Goal: Task Accomplishment & Management: Manage account settings

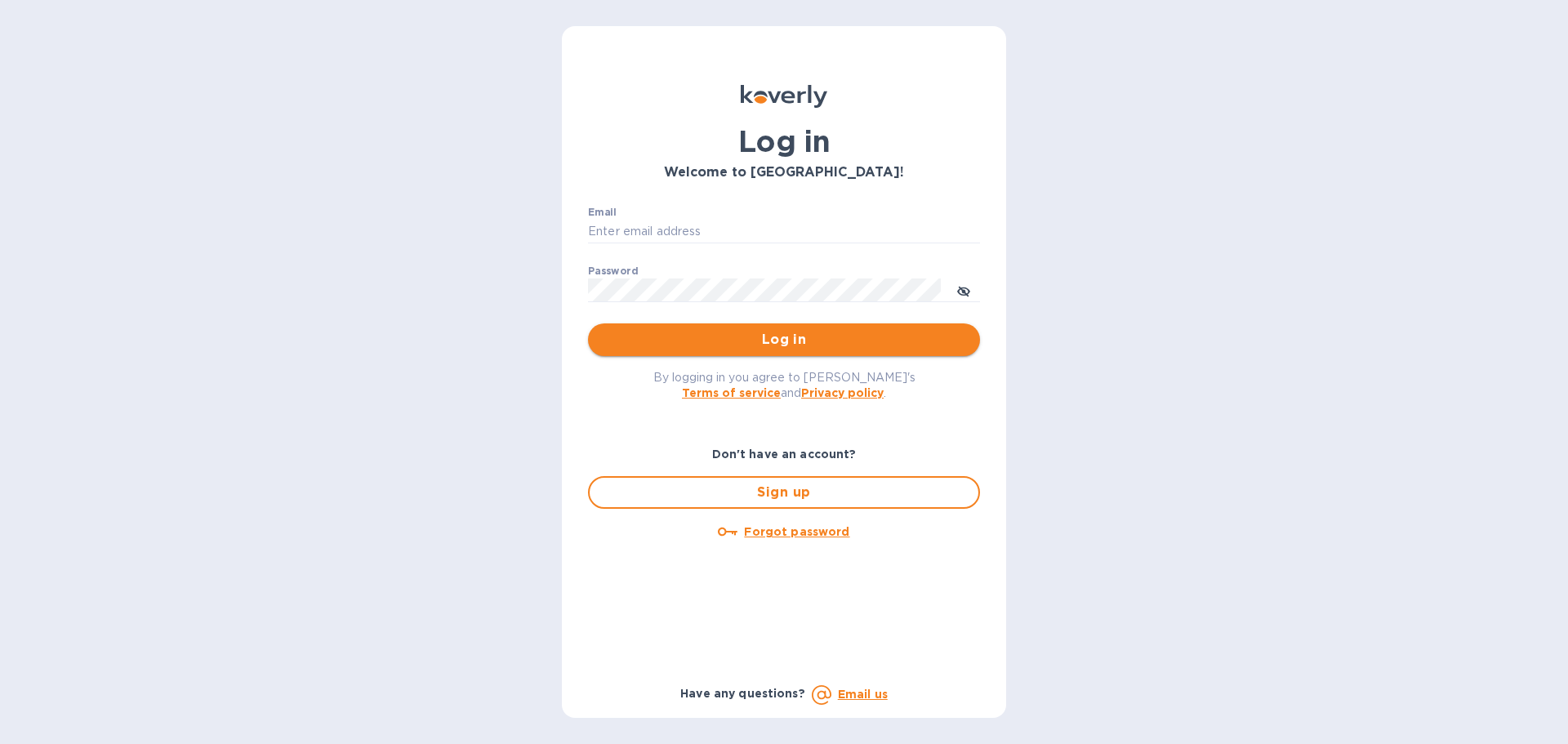
type input "beivuma@gmail.com"
click at [771, 340] on span "Log in" at bounding box center [783, 339] width 366 height 20
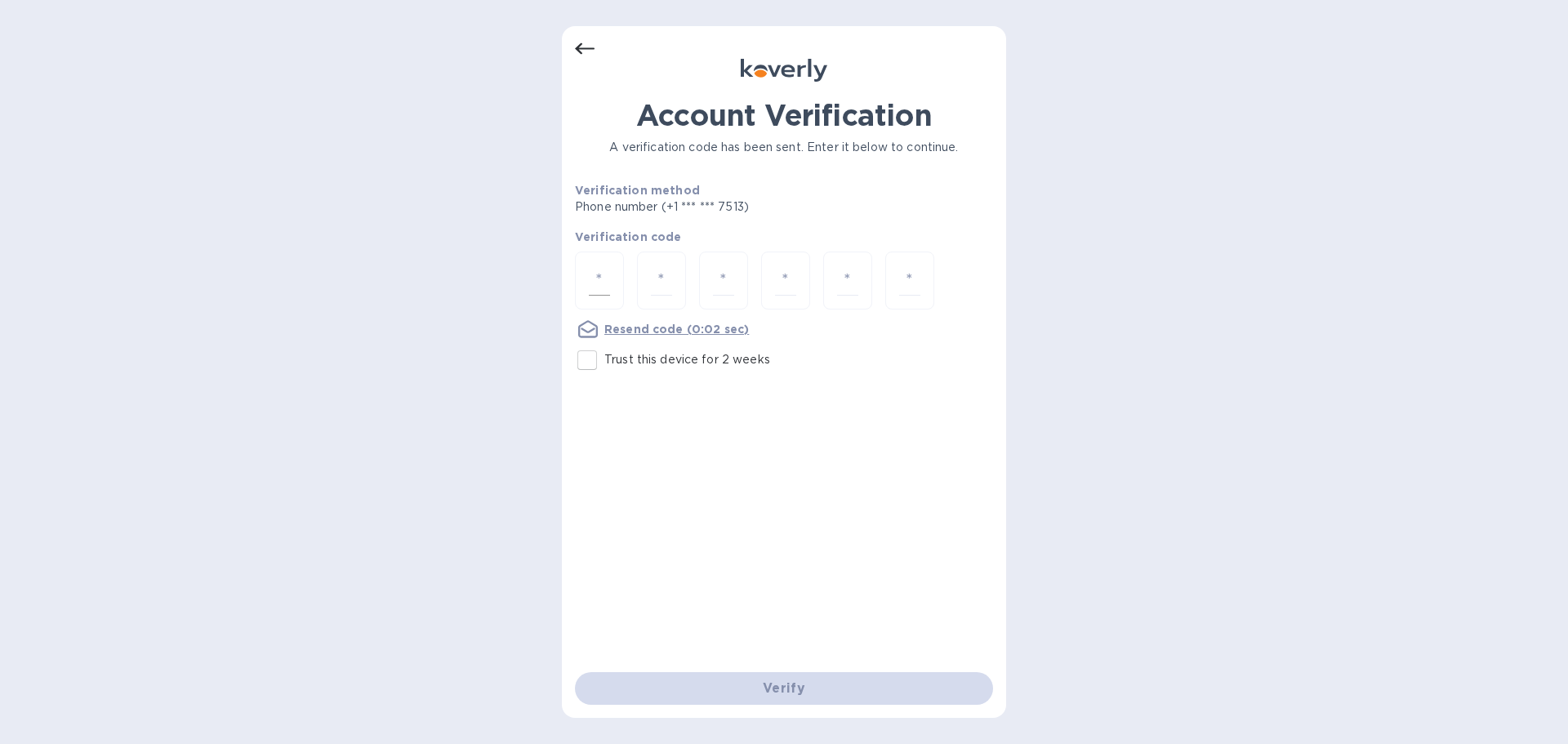
click at [612, 280] on div at bounding box center [599, 280] width 49 height 58
type input "5"
type input "4"
type input "5"
type input "8"
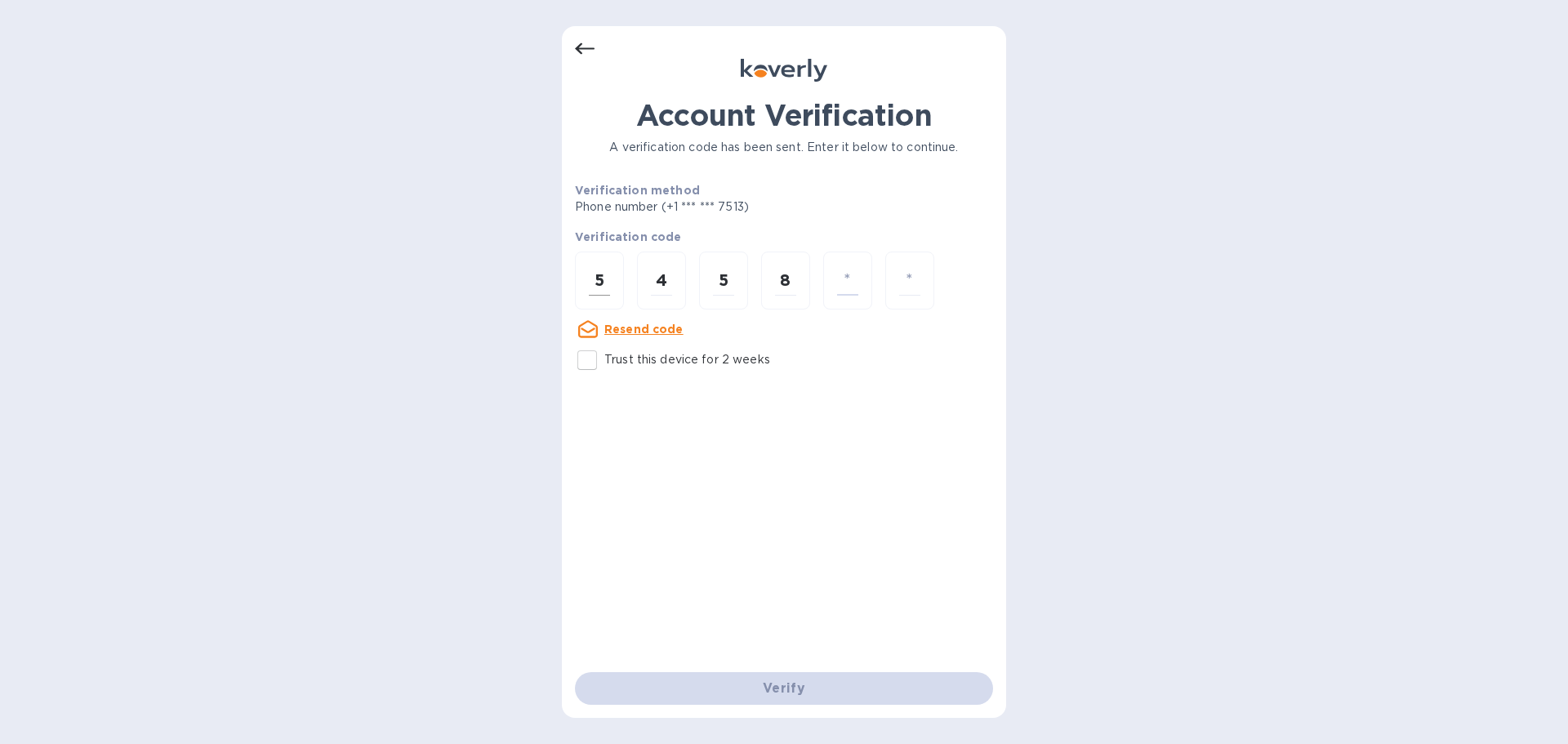
type input "6"
type input "5"
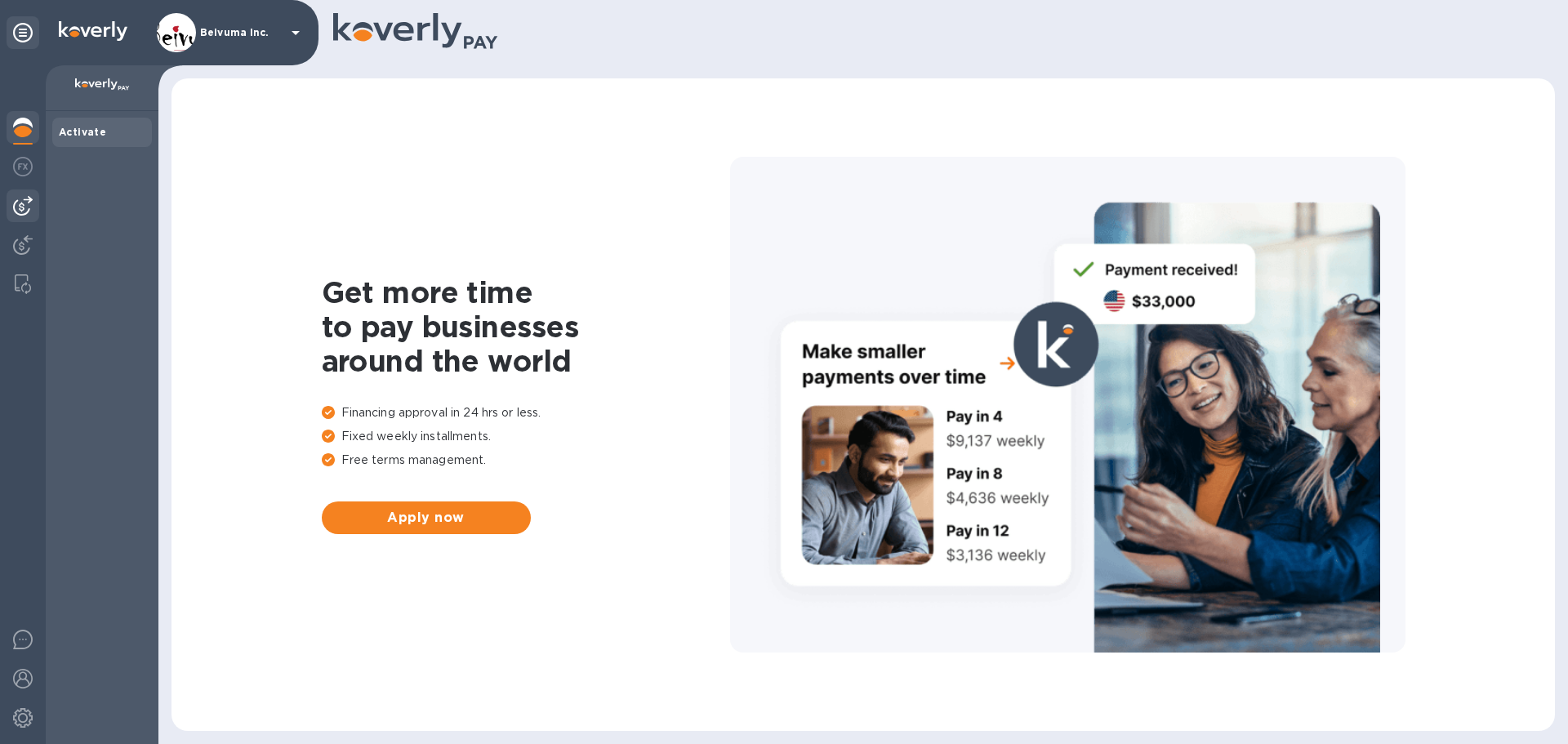
click at [26, 206] on img at bounding box center [22, 205] width 20 height 20
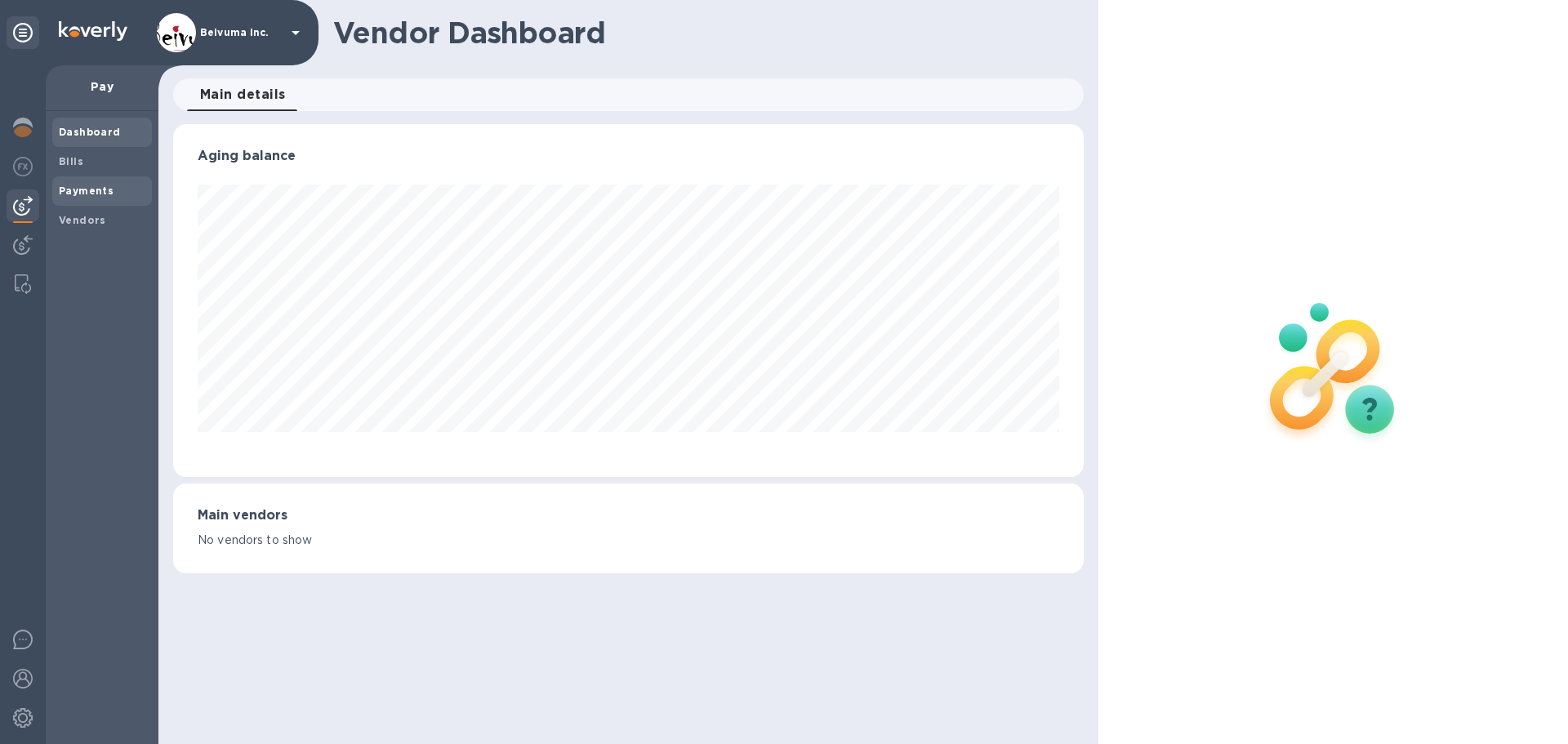
scroll to position [353, 910]
click at [87, 193] on b "Payments" at bounding box center [86, 190] width 54 height 12
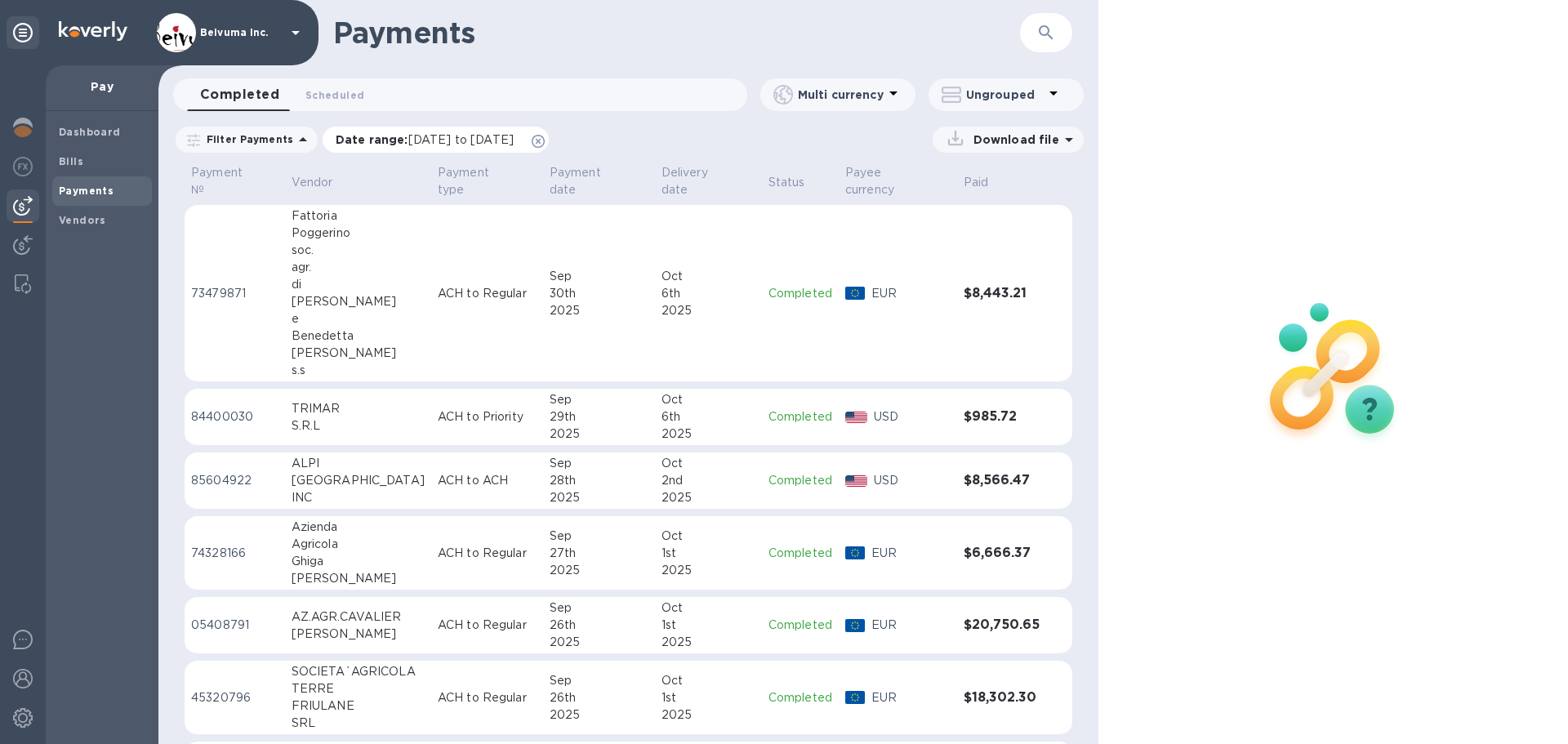
click at [473, 146] on span "09/12/2025 to 10/13/2025" at bounding box center [461, 139] width 105 height 13
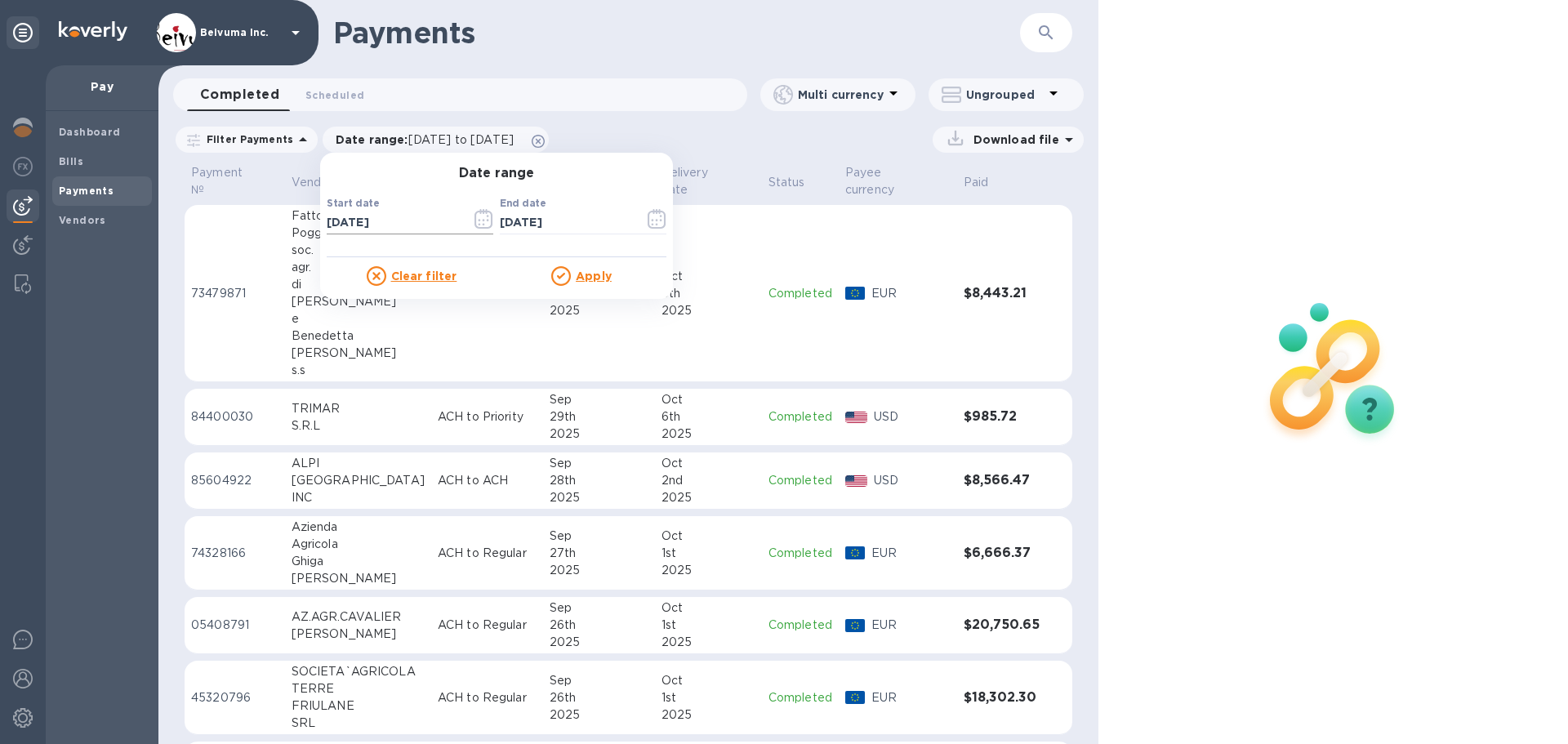
click at [437, 231] on input "09/12/2025" at bounding box center [392, 222] width 132 height 25
type input "09/12/2024"
click at [605, 282] on u "Apply" at bounding box center [593, 276] width 36 height 13
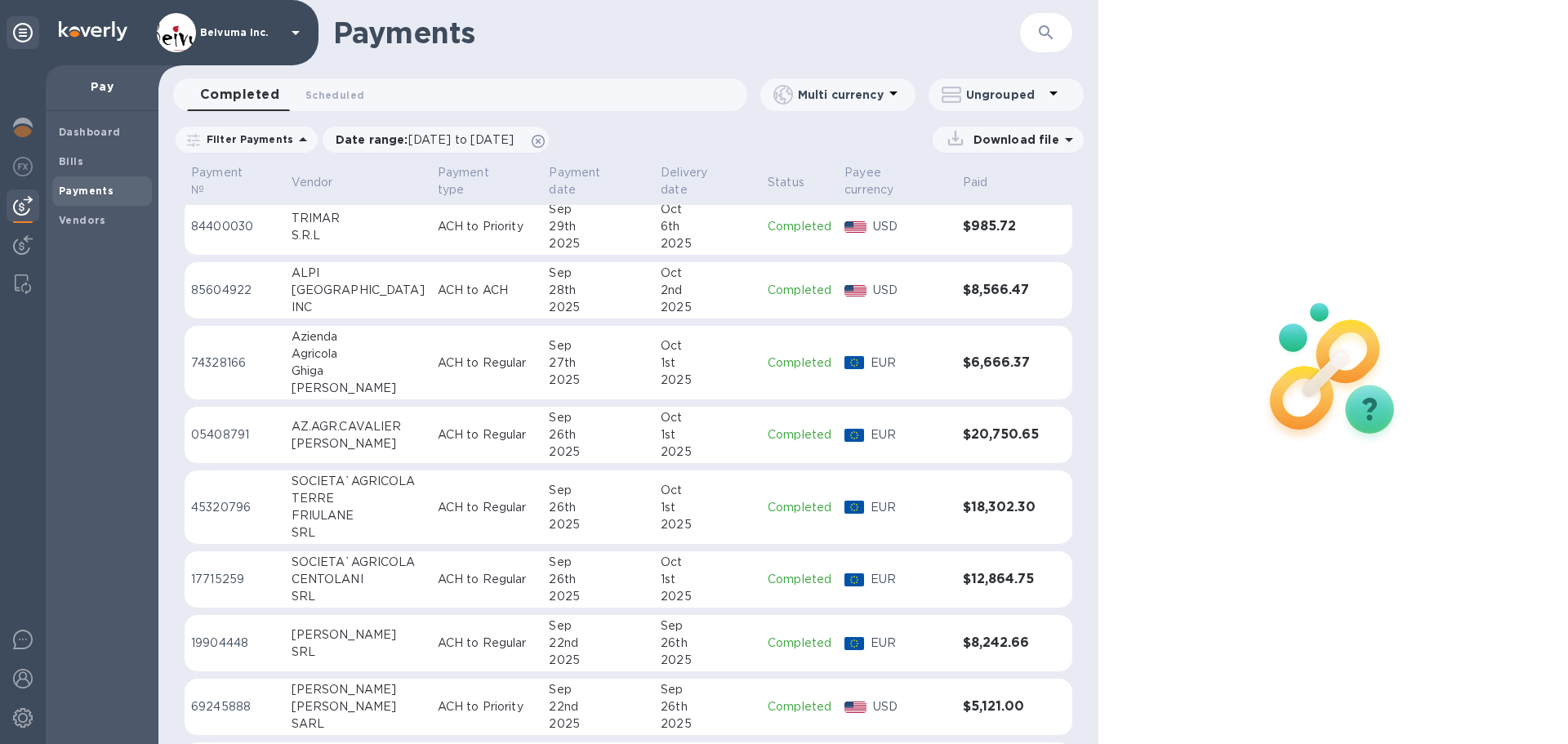
scroll to position [381, 0]
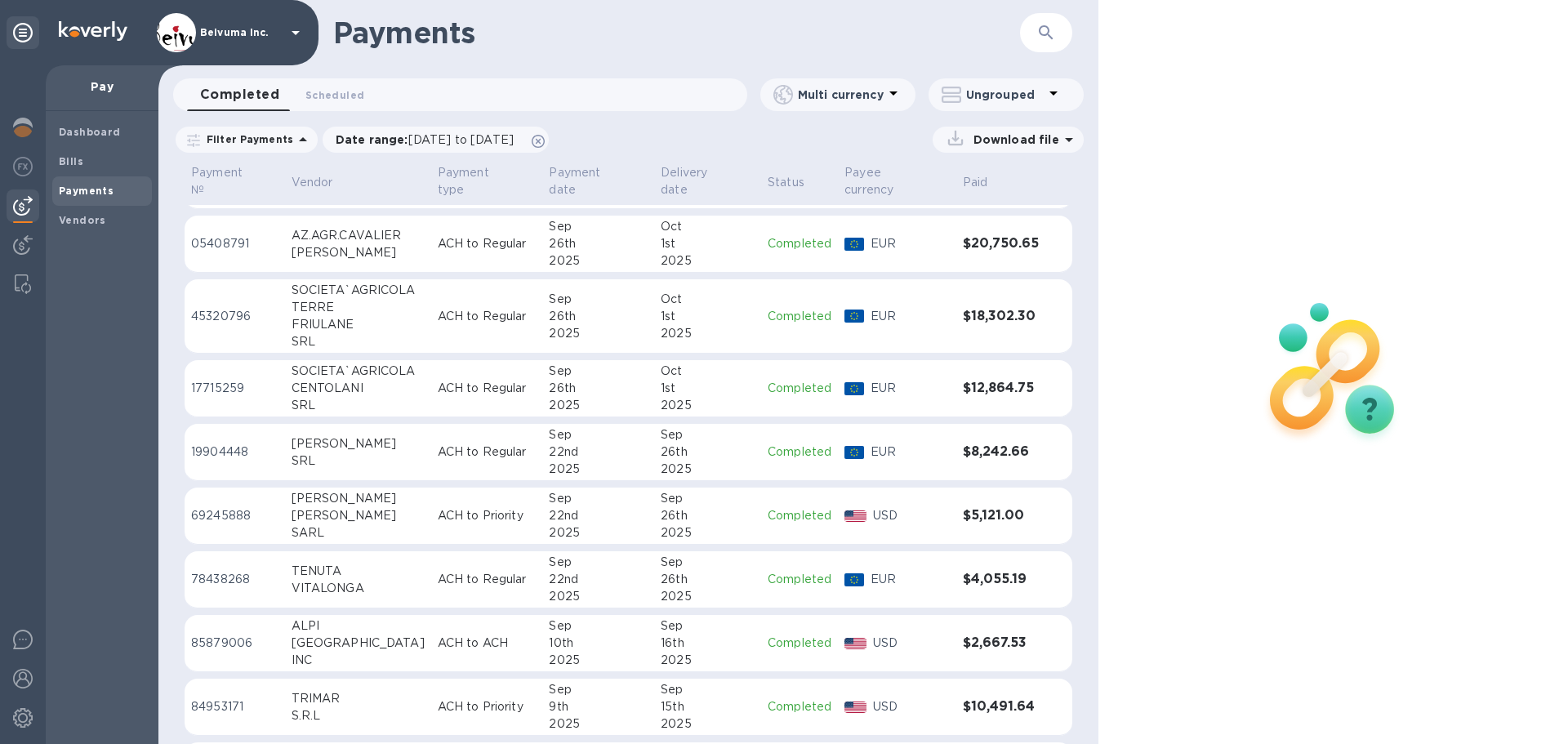
click at [378, 379] on div "SOCIETA`AGRICOLA" at bounding box center [358, 371] width 133 height 17
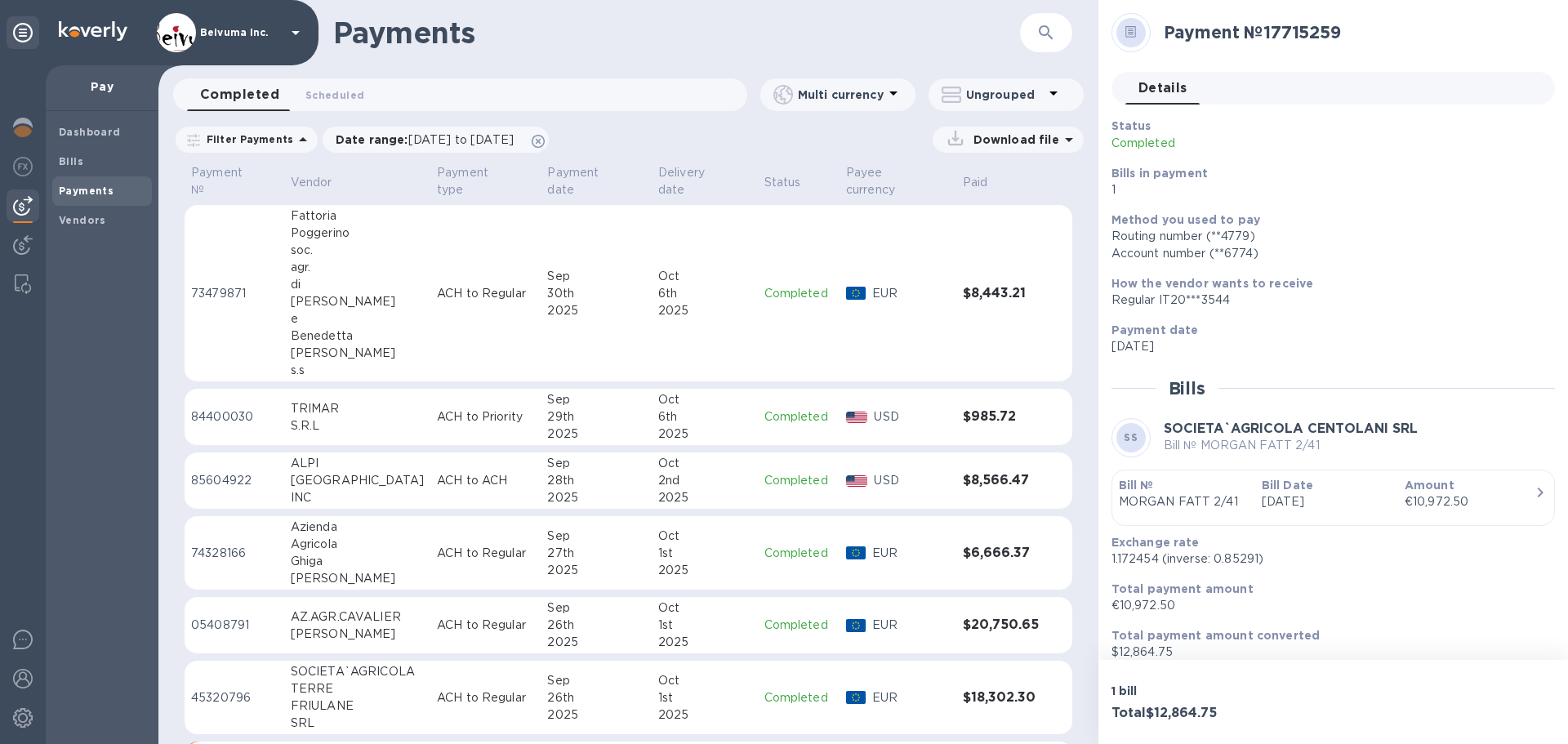
click at [1050, 32] on icon "button" at bounding box center [1045, 32] width 20 height 20
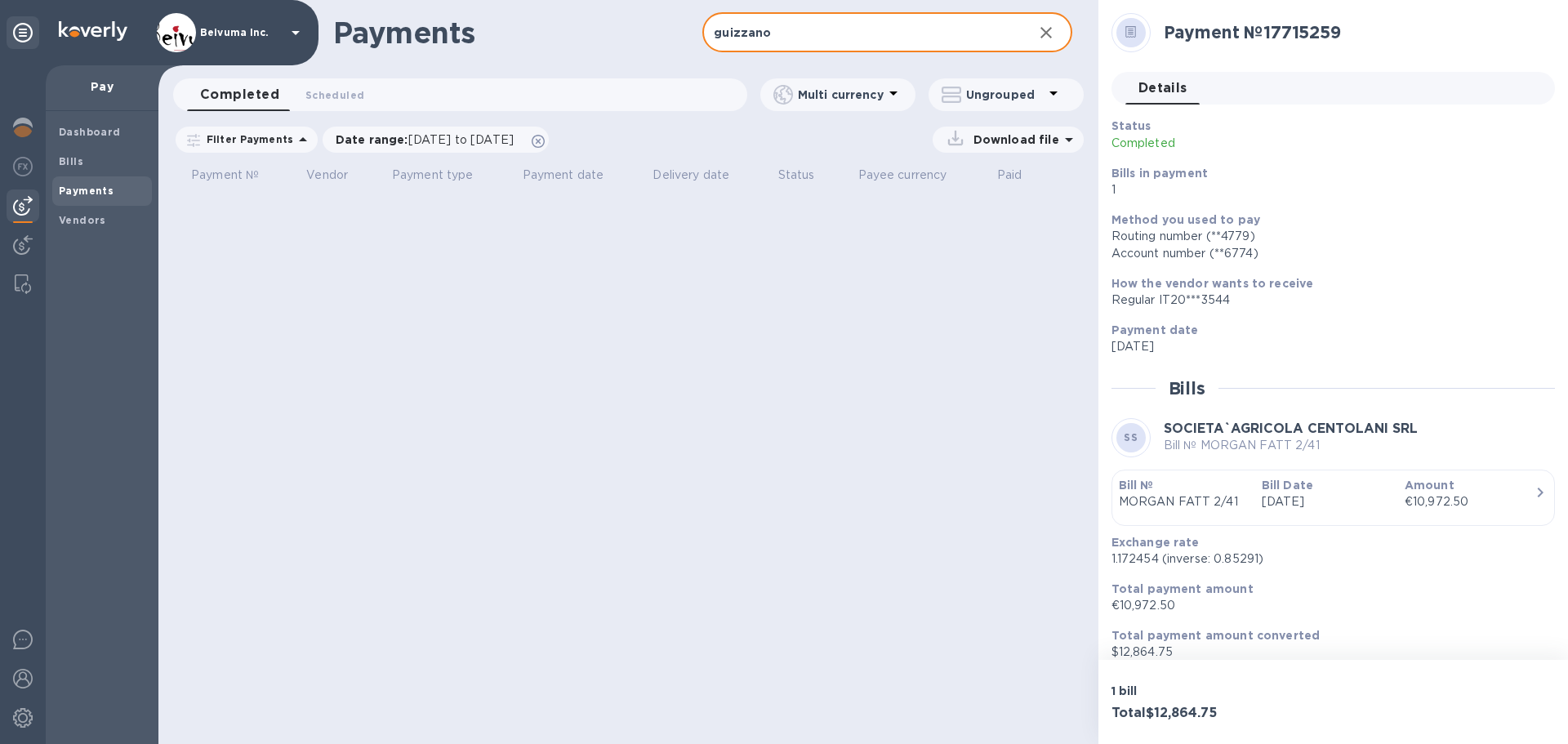
click at [725, 29] on input "guizzano" at bounding box center [860, 32] width 316 height 40
click at [725, 32] on input "guizzano" at bounding box center [860, 32] width 316 height 40
type input "ghizzano"
click at [834, 35] on input "ghizzano" at bounding box center [860, 32] width 316 height 40
click at [792, 32] on input "ghizzano" at bounding box center [860, 32] width 316 height 40
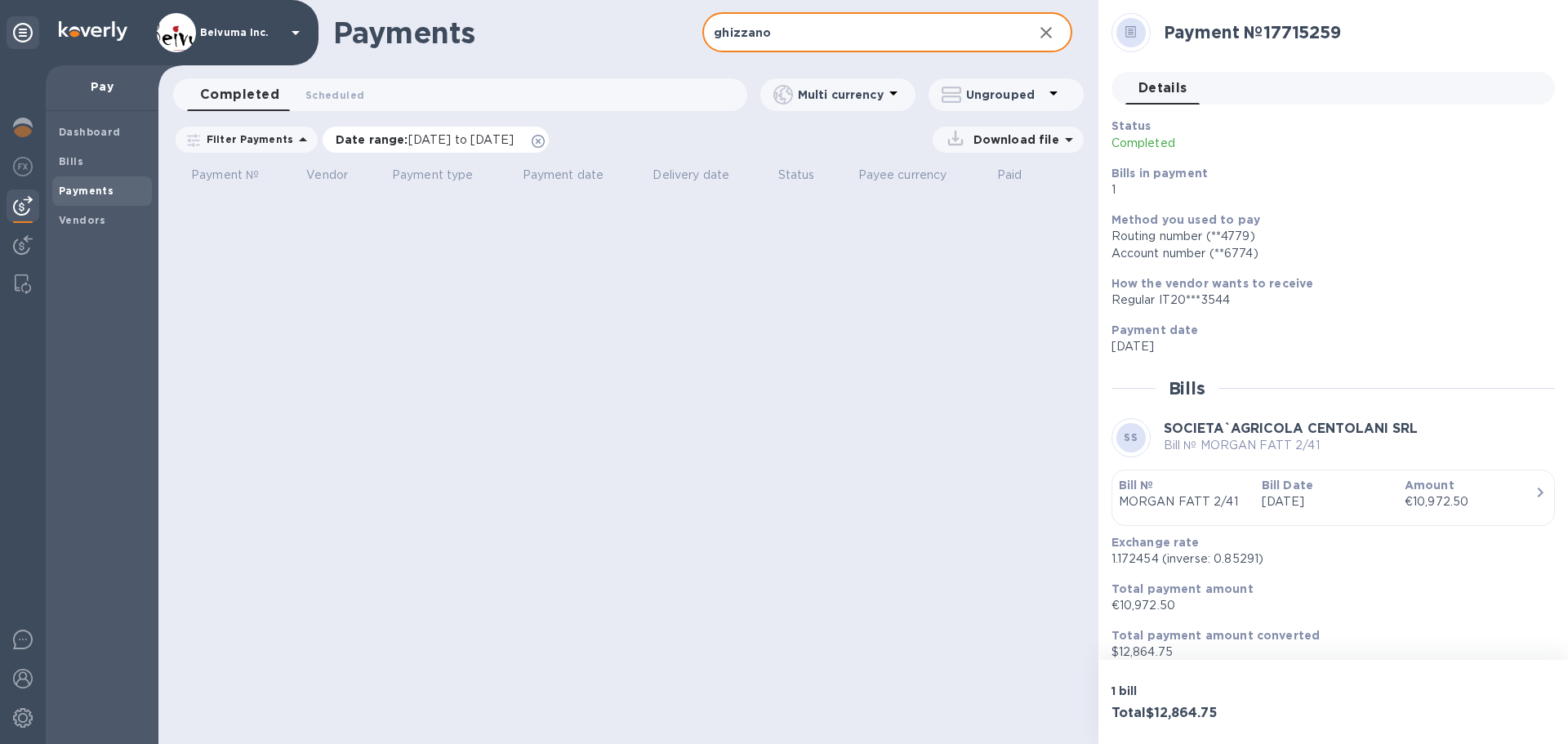
click at [480, 146] on span "09/12/2024 to 10/13/2025" at bounding box center [461, 139] width 105 height 13
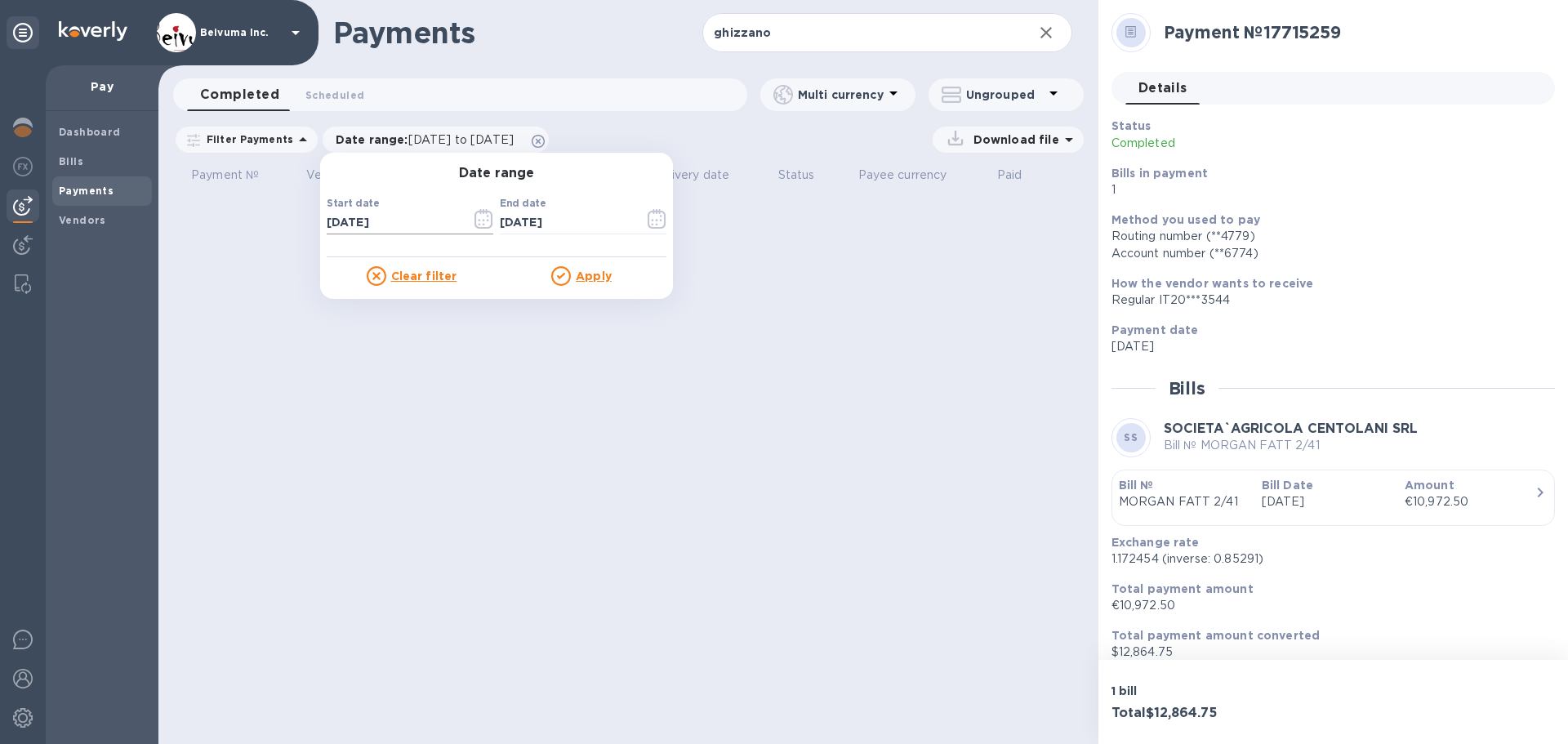
click at [433, 232] on input "09/12/2024" at bounding box center [392, 222] width 132 height 25
type input "09/12/2023"
click at [606, 282] on u "Apply" at bounding box center [593, 276] width 36 height 13
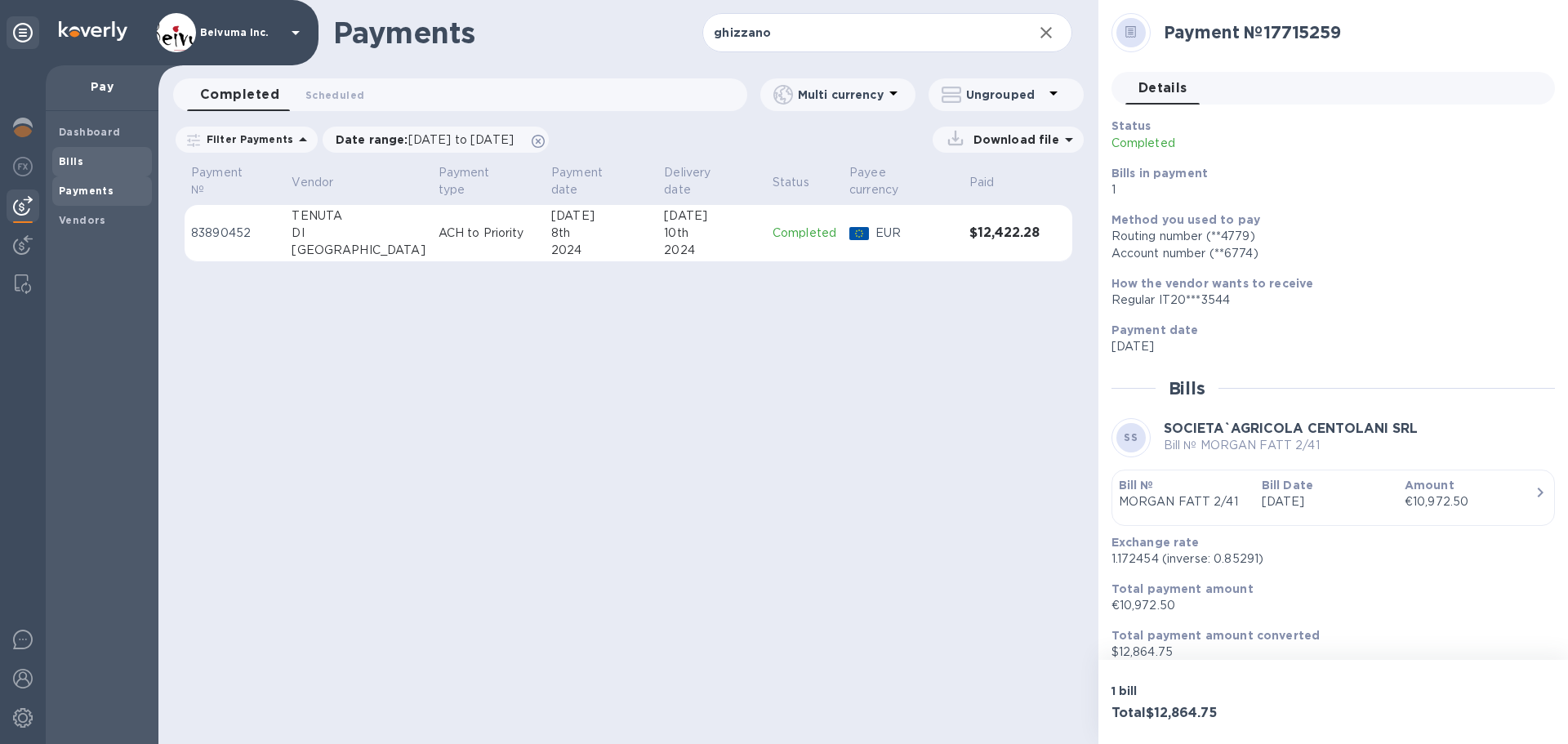
click at [76, 163] on b "Bills" at bounding box center [70, 161] width 25 height 12
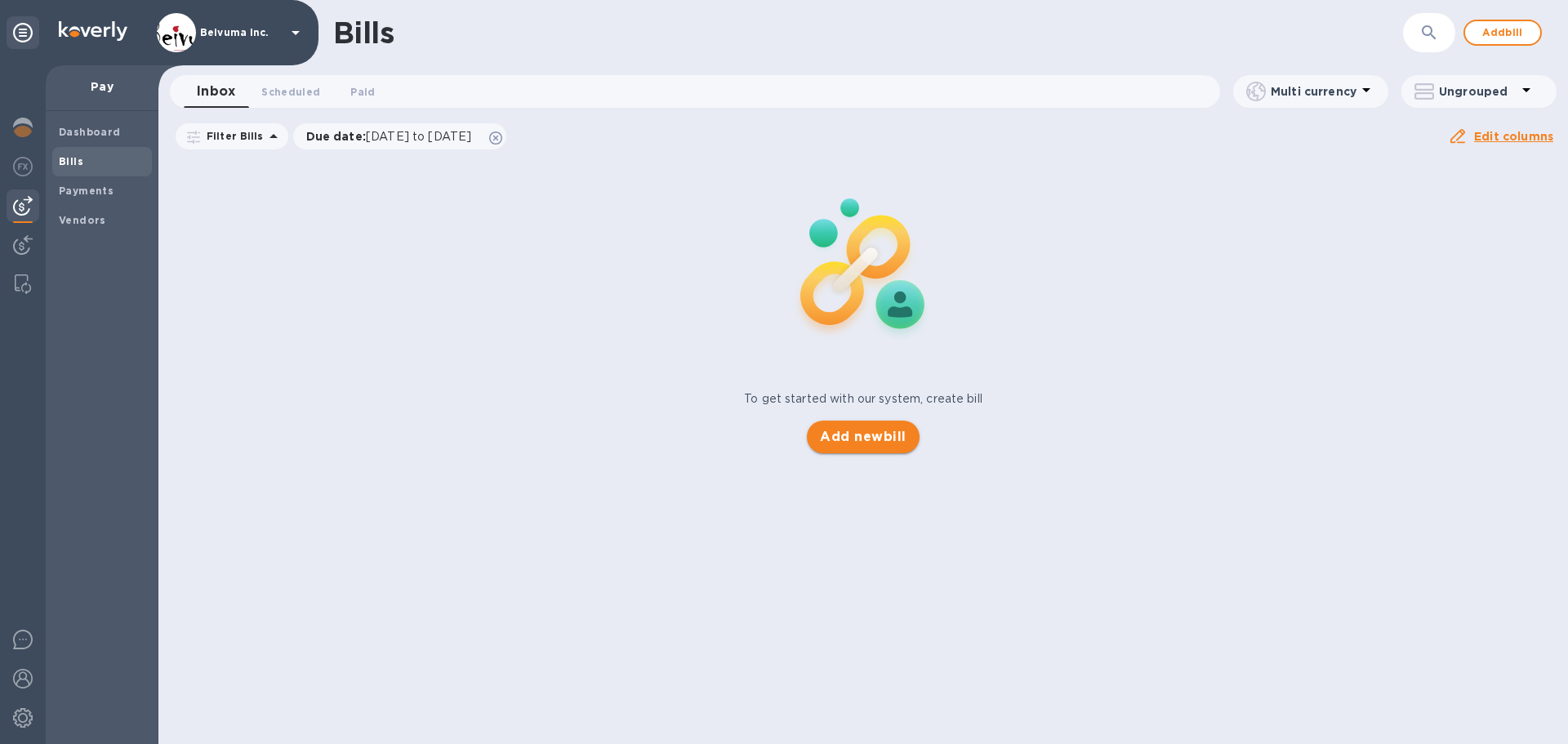
click at [870, 446] on span "Add new bill" at bounding box center [862, 436] width 86 height 20
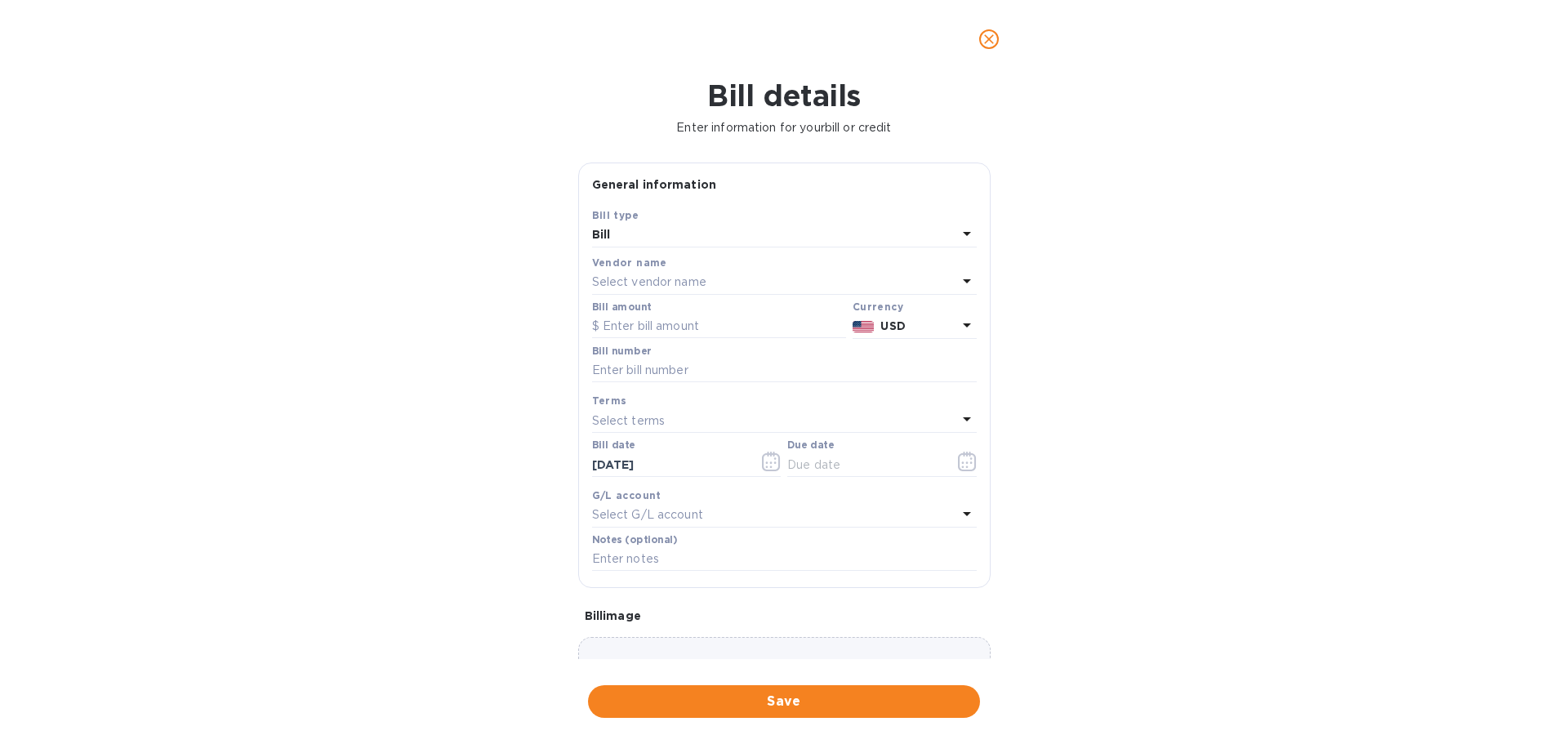
click at [692, 291] on p "Select vendor name" at bounding box center [649, 282] width 115 height 17
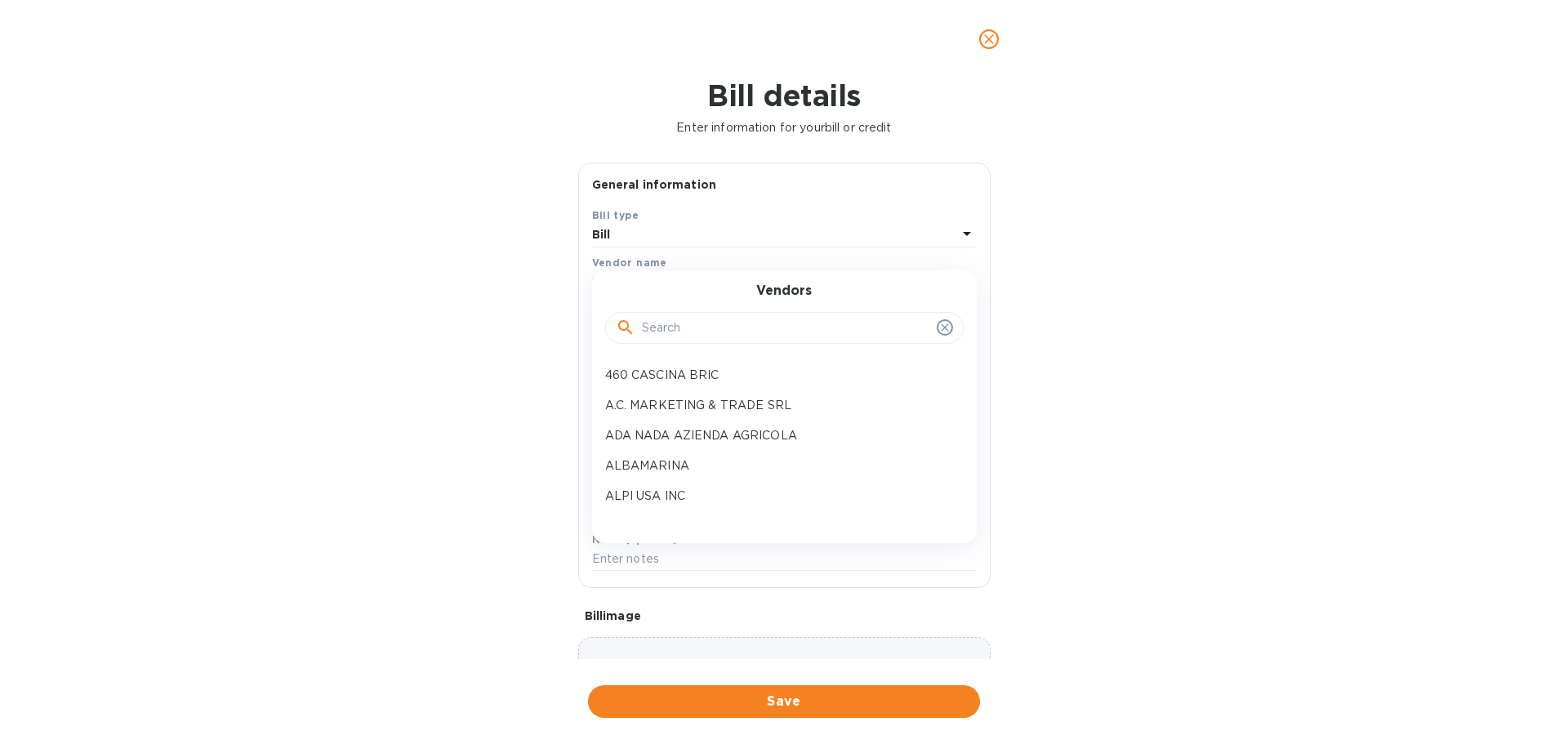
click at [686, 340] on input "text" at bounding box center [786, 327] width 288 height 25
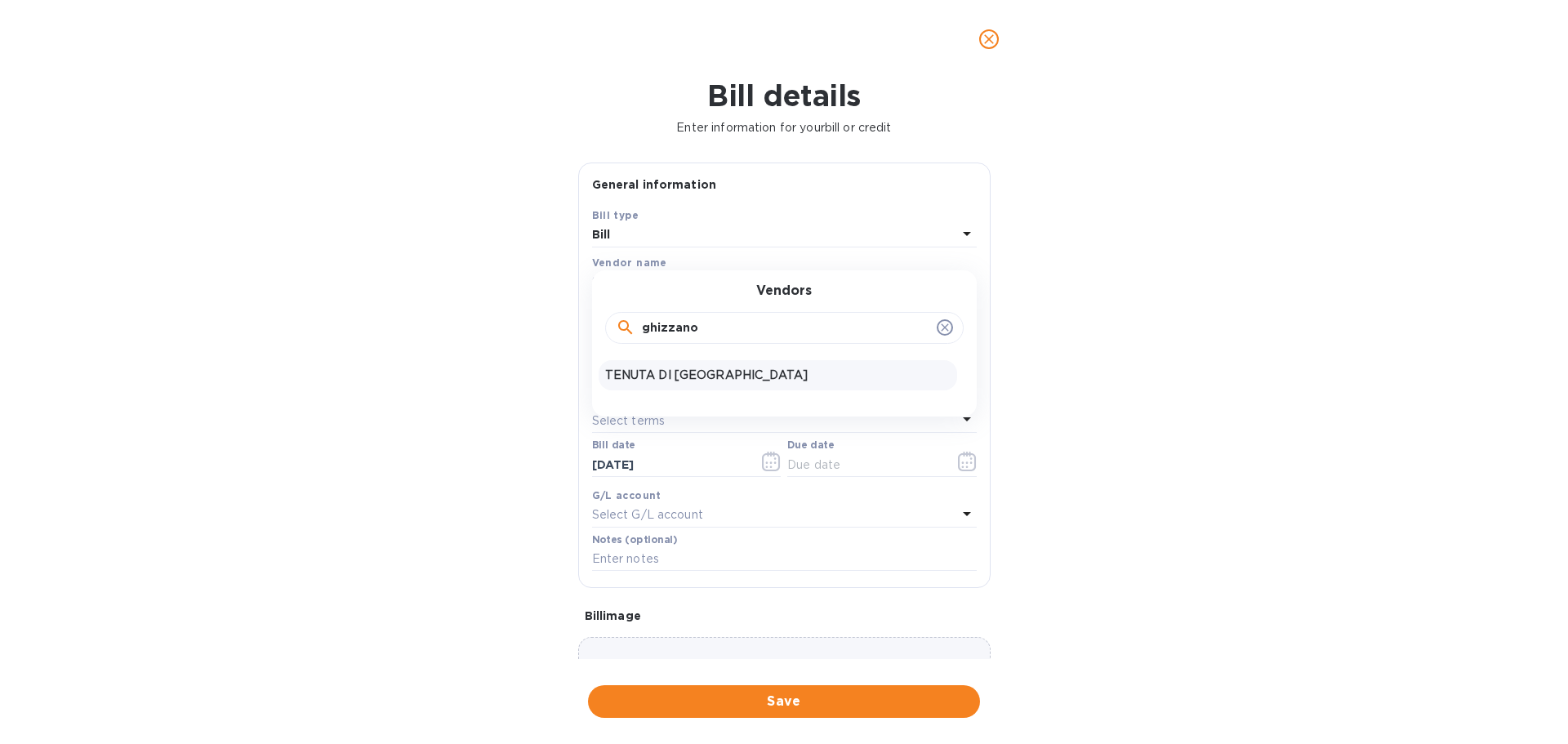
type input "ghizzano"
click at [708, 383] on p "TENUTA DI [GEOGRAPHIC_DATA]" at bounding box center [777, 375] width 345 height 17
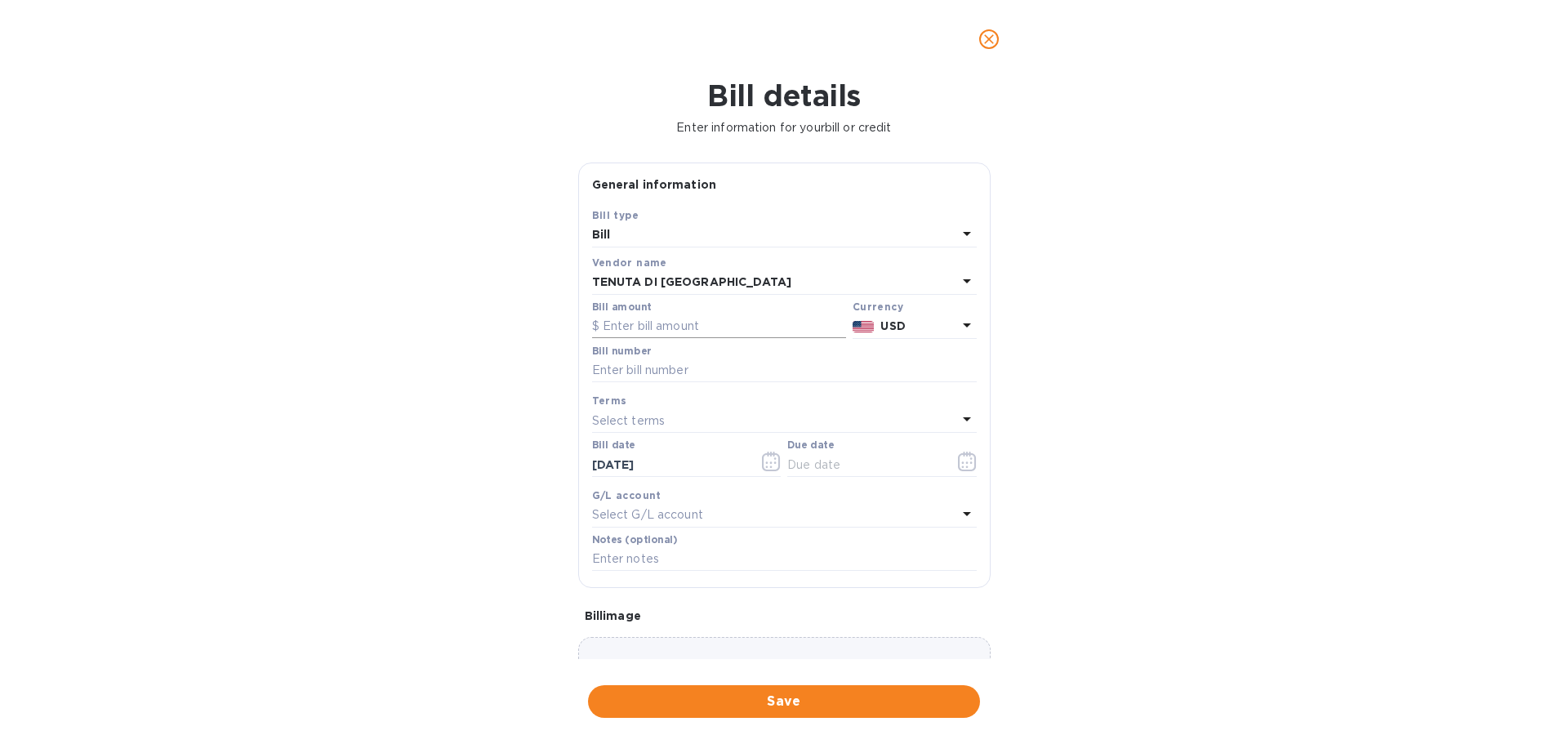
click at [701, 338] on input "text" at bounding box center [719, 326] width 254 height 25
type input "12,034.50"
click at [957, 335] on icon at bounding box center [966, 324] width 20 height 20
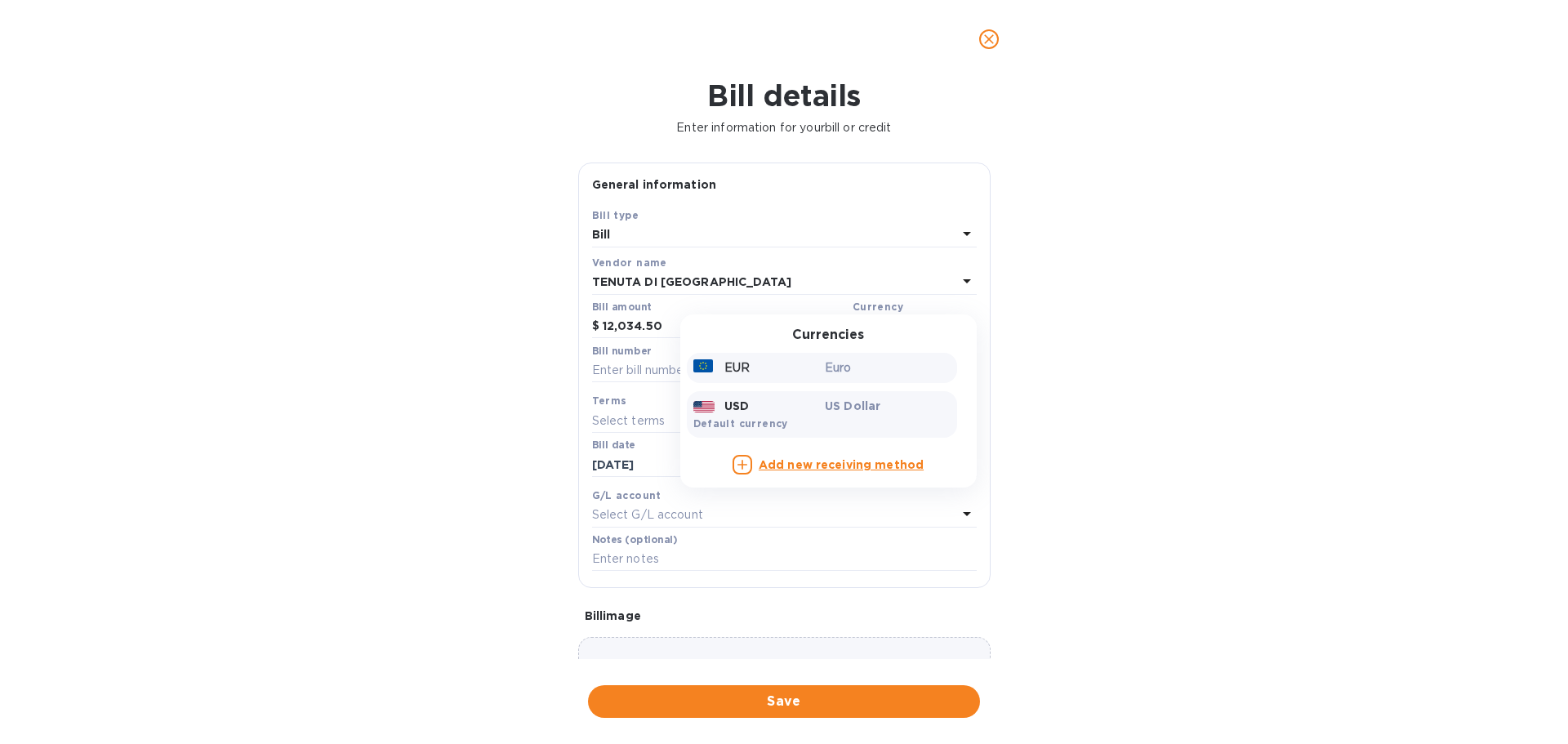
click at [725, 377] on p "EUR" at bounding box center [737, 367] width 25 height 17
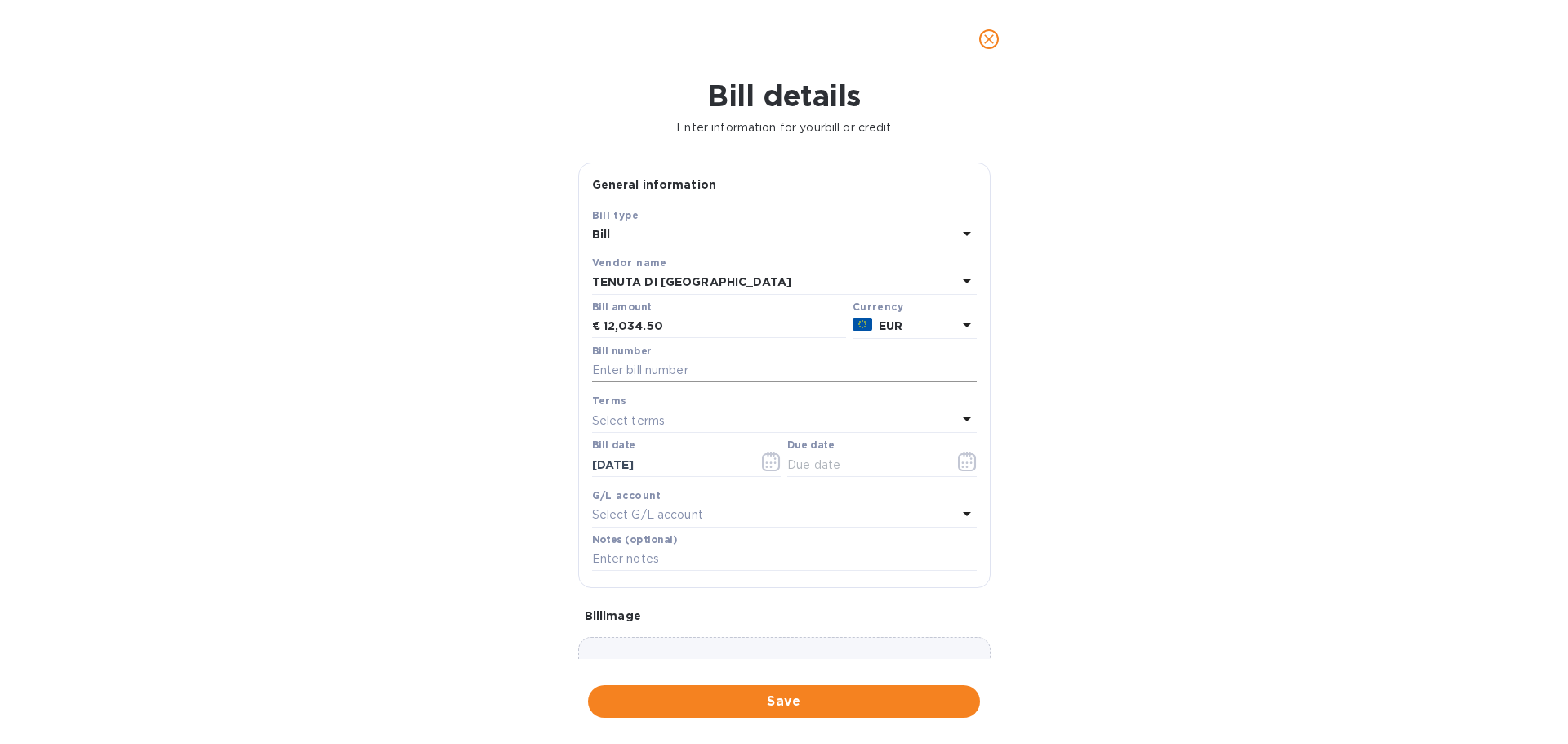
click at [681, 383] on input "text" at bounding box center [784, 370] width 384 height 25
drag, startPoint x: 686, startPoint y: 443, endPoint x: 699, endPoint y: 452, distance: 15.8
click at [686, 383] on input "MORGAN FATT" at bounding box center [784, 370] width 384 height 25
type input "MORGAN FATT 20/2024"
click at [958, 471] on icon "button" at bounding box center [967, 461] width 19 height 20
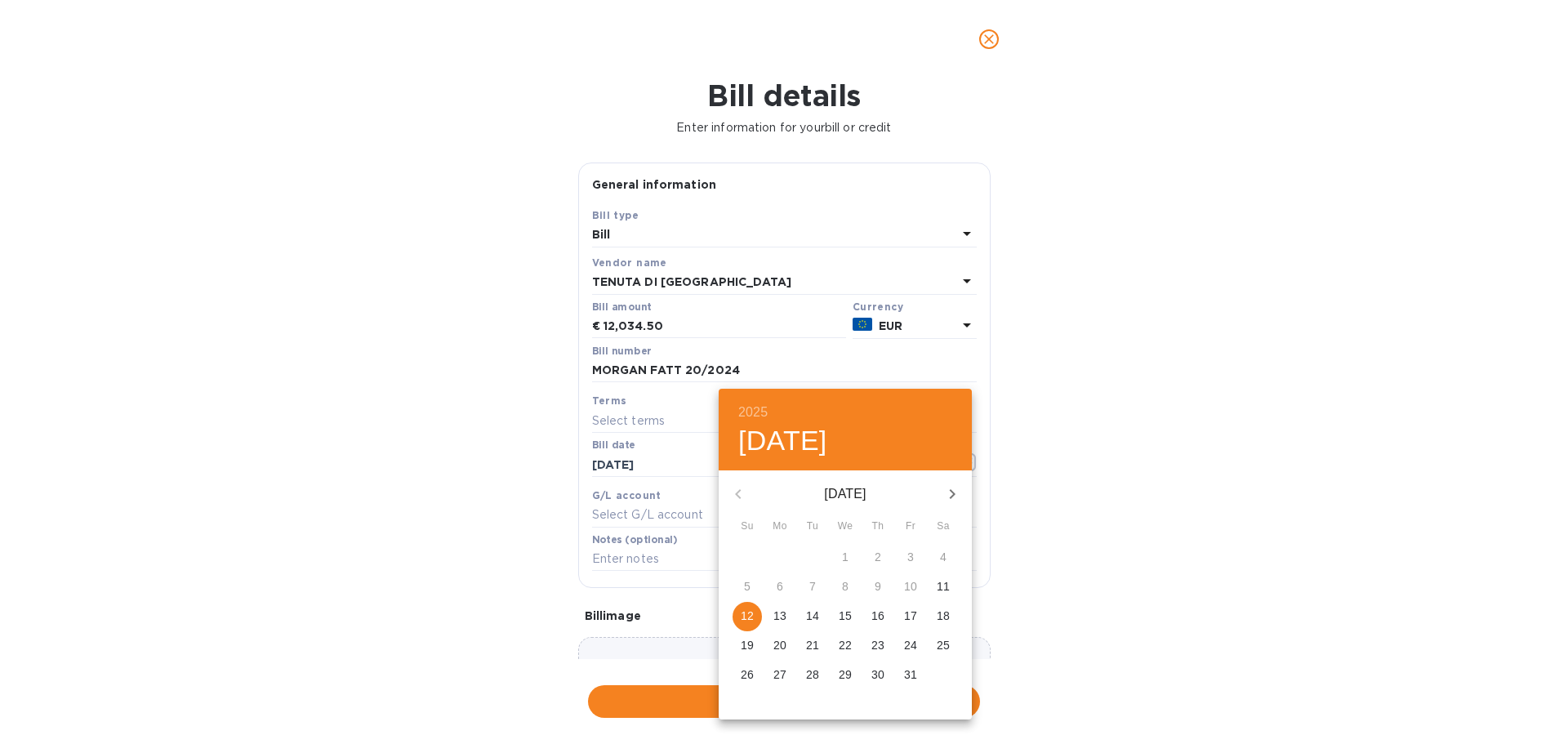
click at [762, 624] on span "12" at bounding box center [747, 615] width 30 height 16
type input "[DATE]"
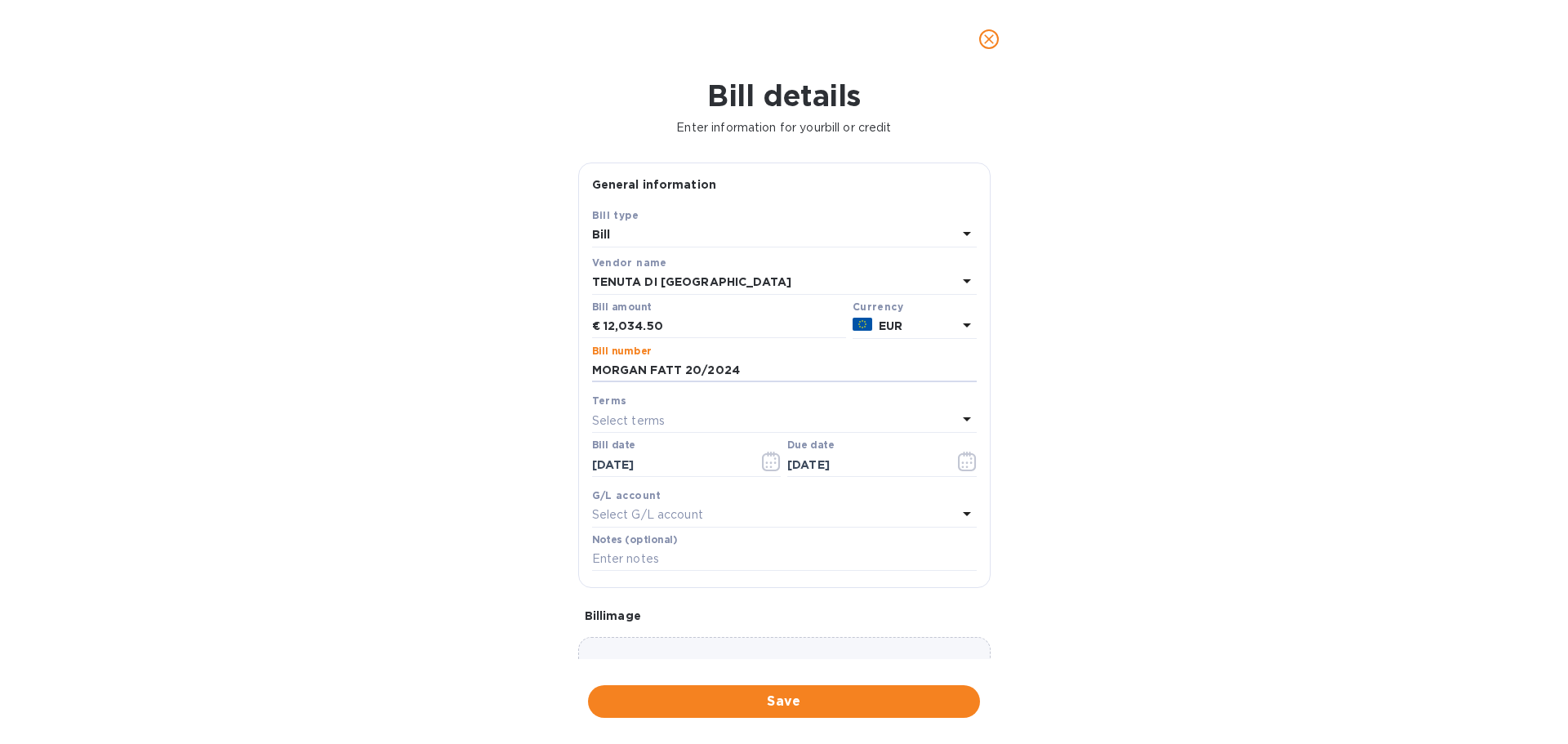
drag, startPoint x: 753, startPoint y: 449, endPoint x: 561, endPoint y: 461, distance: 192.4
click at [561, 461] on div "Bill details Enter information for your bill or credit General information Save…" at bounding box center [784, 411] width 1568 height 665
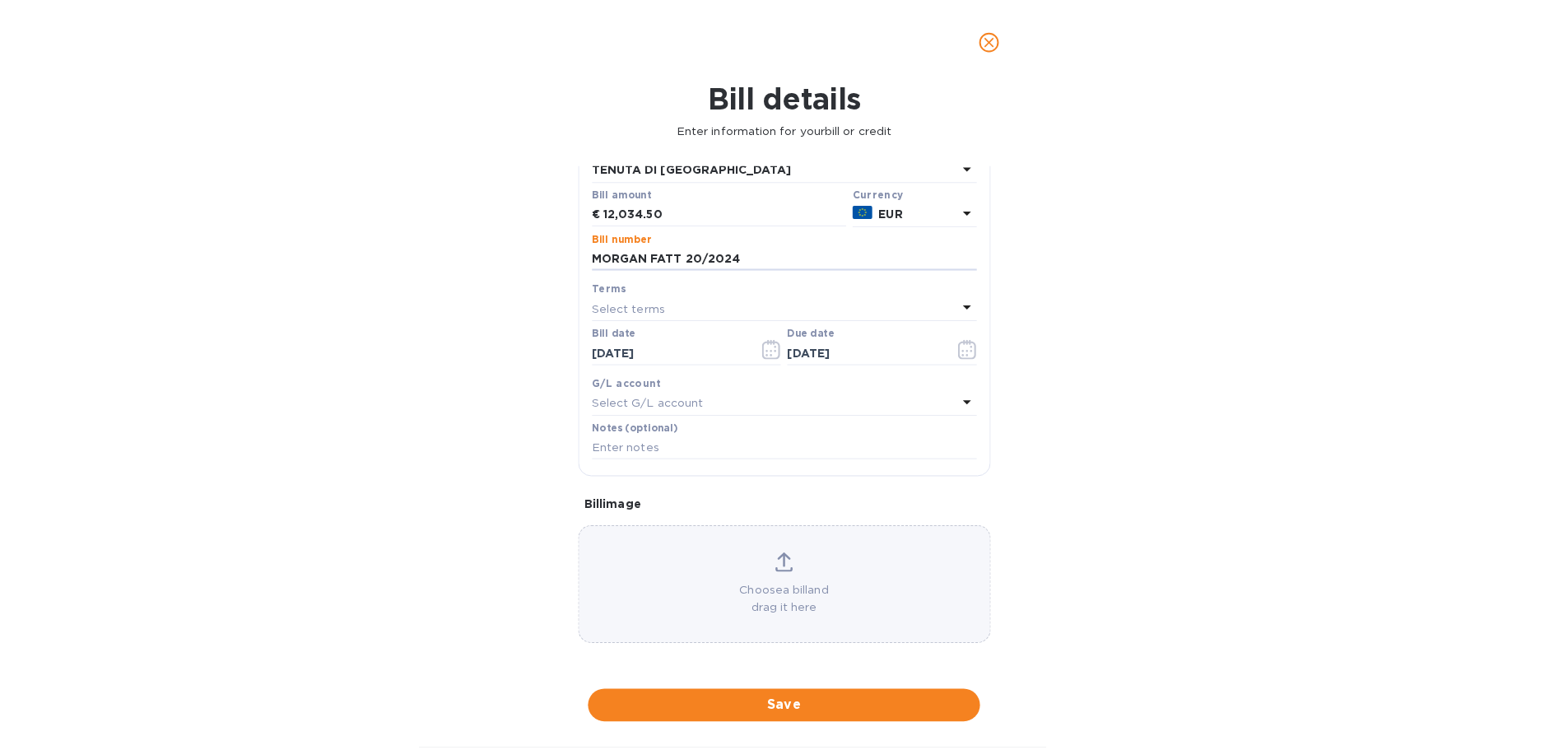
scroll to position [192, 0]
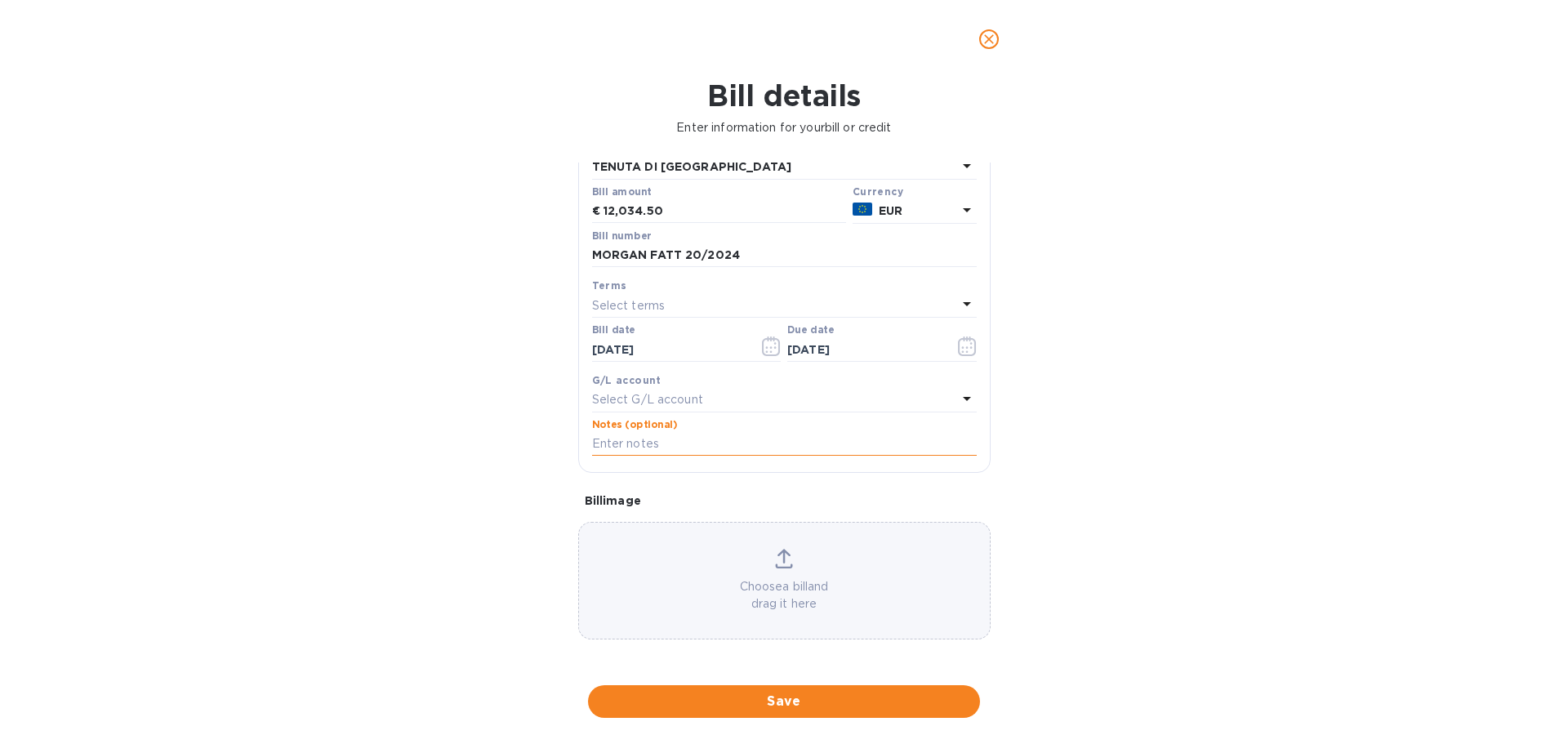
click at [693, 456] on input "text" at bounding box center [784, 444] width 384 height 25
paste input "MORGAN FATT 20/2024"
type input "MORGAN FATT 20/2024"
click at [784, 704] on span "Save" at bounding box center [783, 701] width 366 height 20
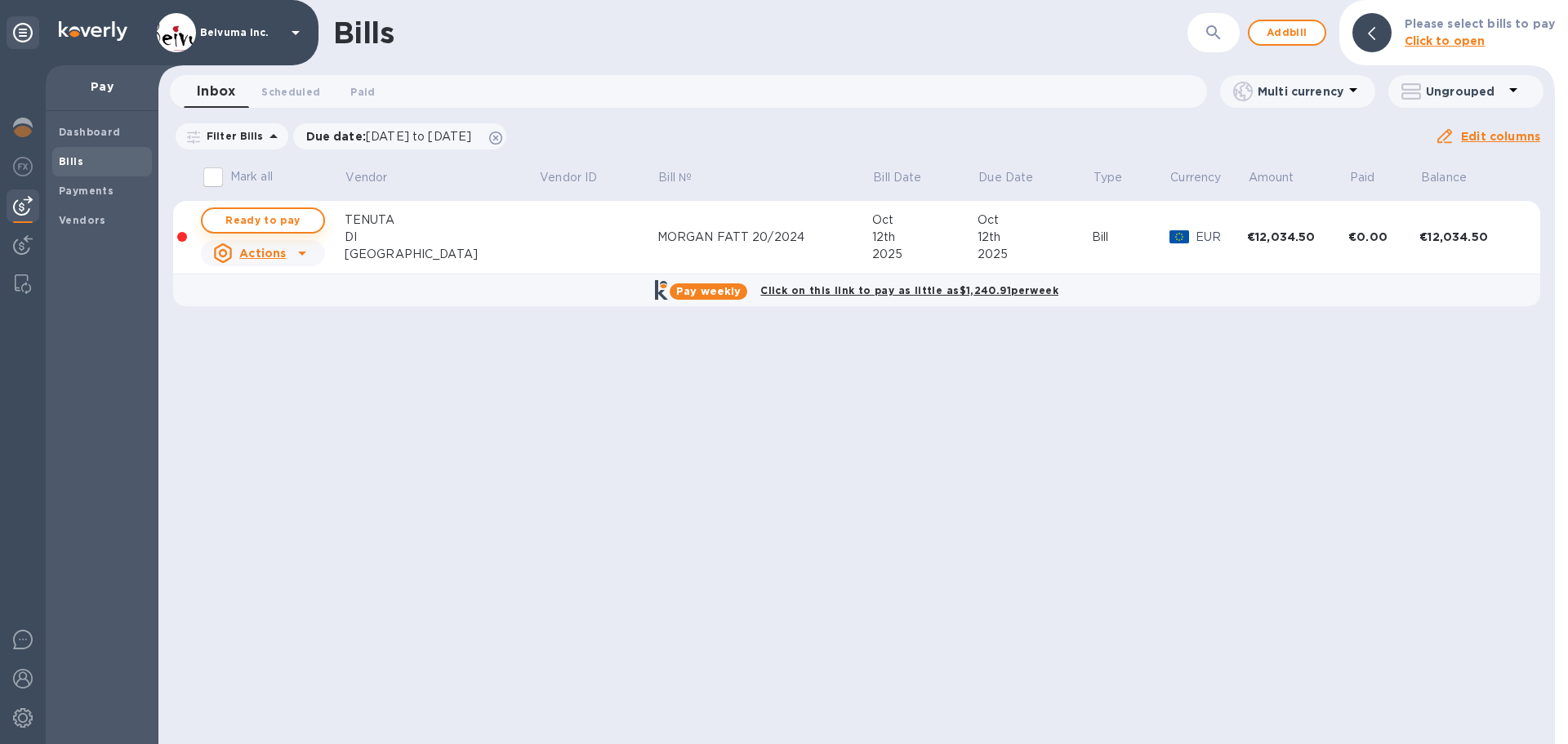
click at [264, 229] on span "Ready to pay" at bounding box center [263, 220] width 95 height 20
checkbox input "true"
click at [272, 230] on span "Ready to pay" at bounding box center [263, 220] width 95 height 20
checkbox input "true"
click at [293, 230] on span "Ready to pay" at bounding box center [263, 220] width 95 height 20
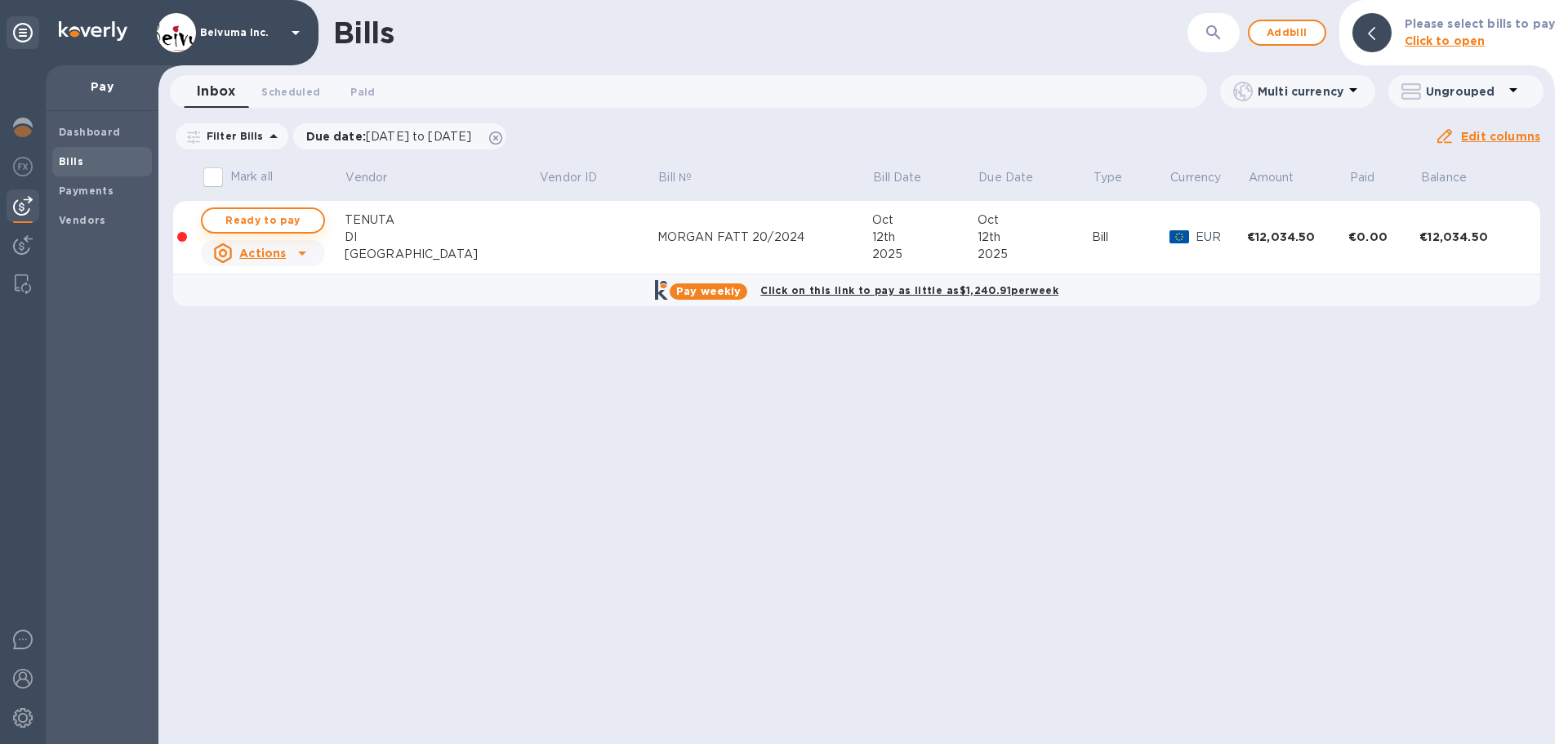
checkbox input "true"
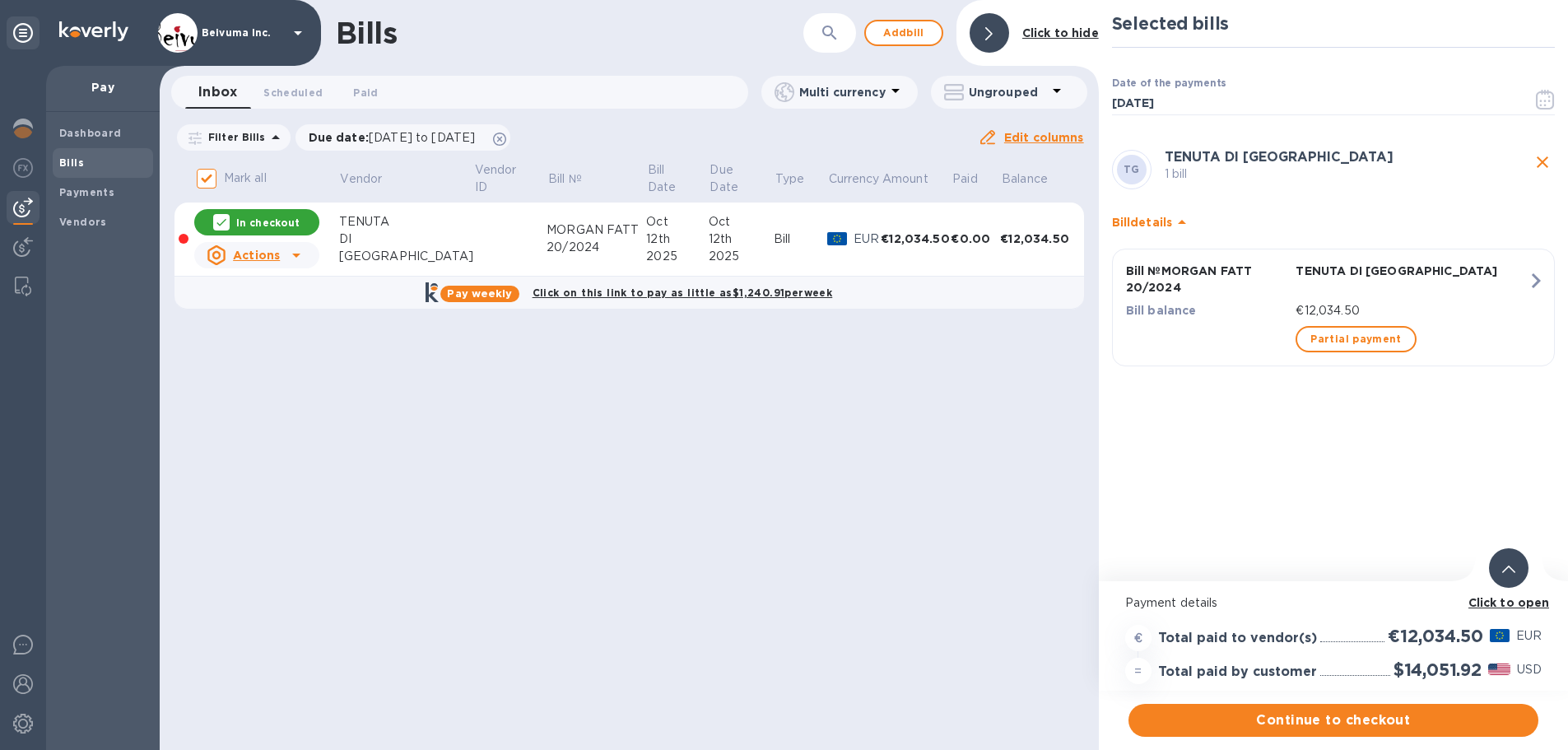
click at [86, 162] on span "Bills" at bounding box center [103, 162] width 87 height 16
click at [909, 29] on span "Add bill" at bounding box center [904, 32] width 50 height 20
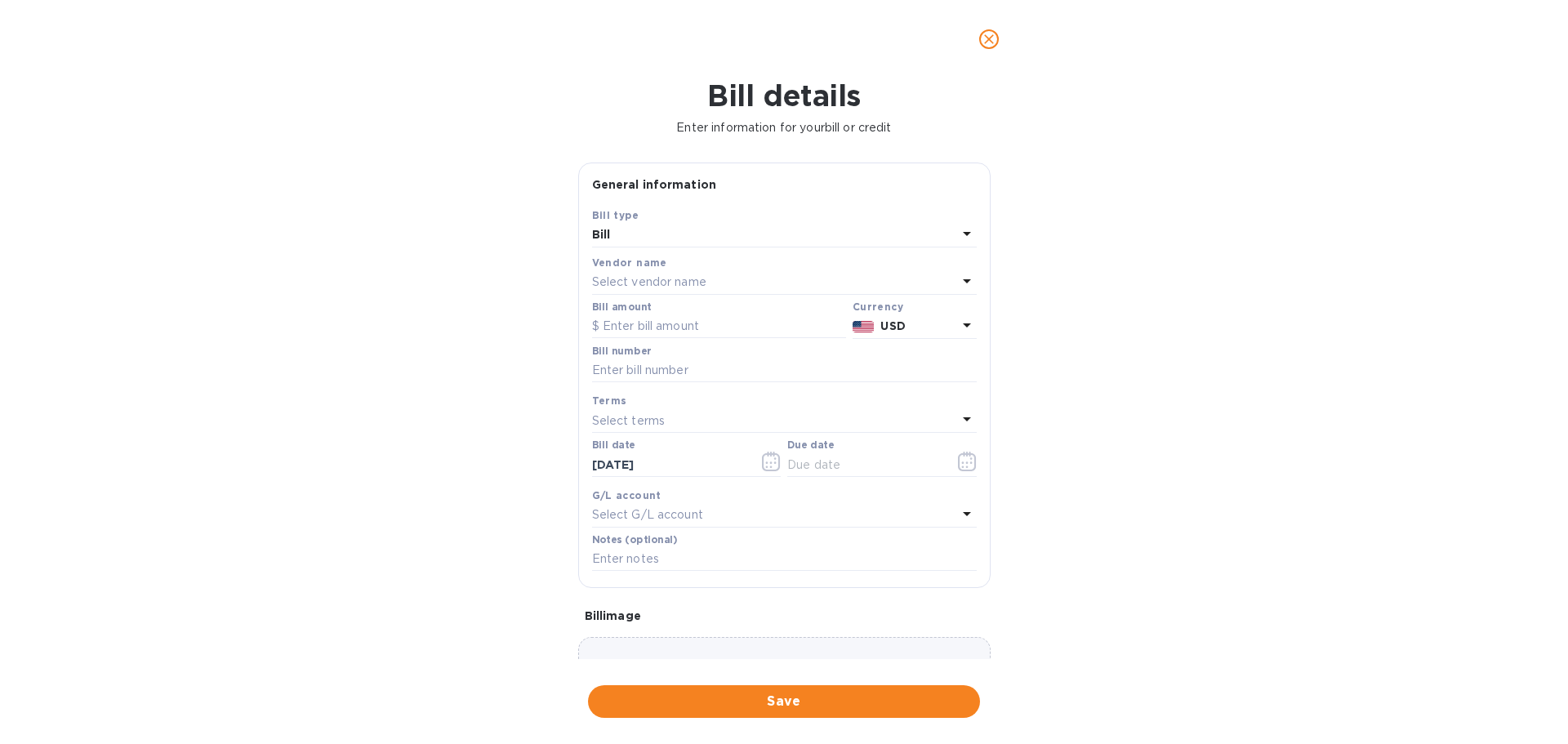
click at [678, 291] on p "Select vendor name" at bounding box center [649, 282] width 115 height 17
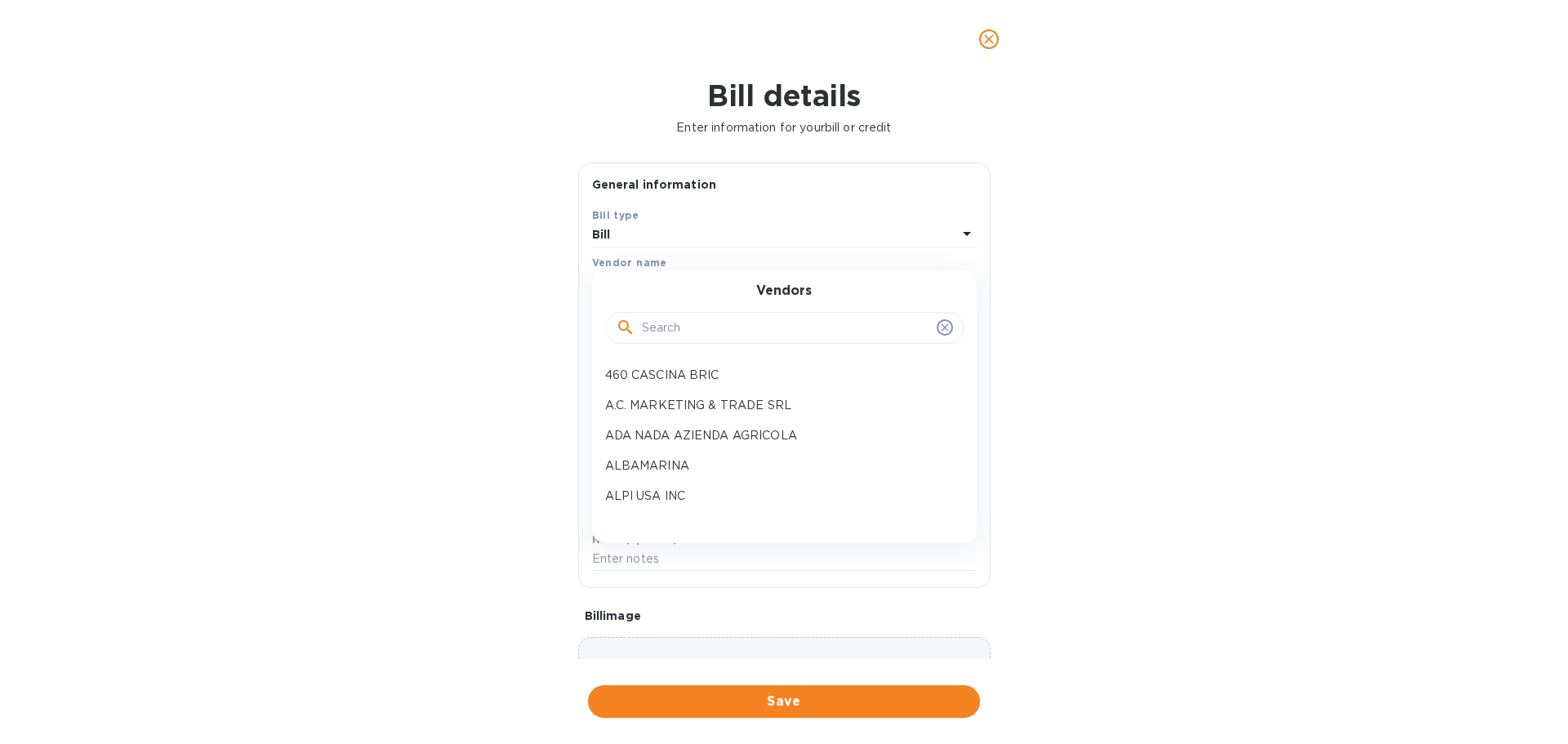
click at [672, 340] on input "text" at bounding box center [786, 327] width 288 height 25
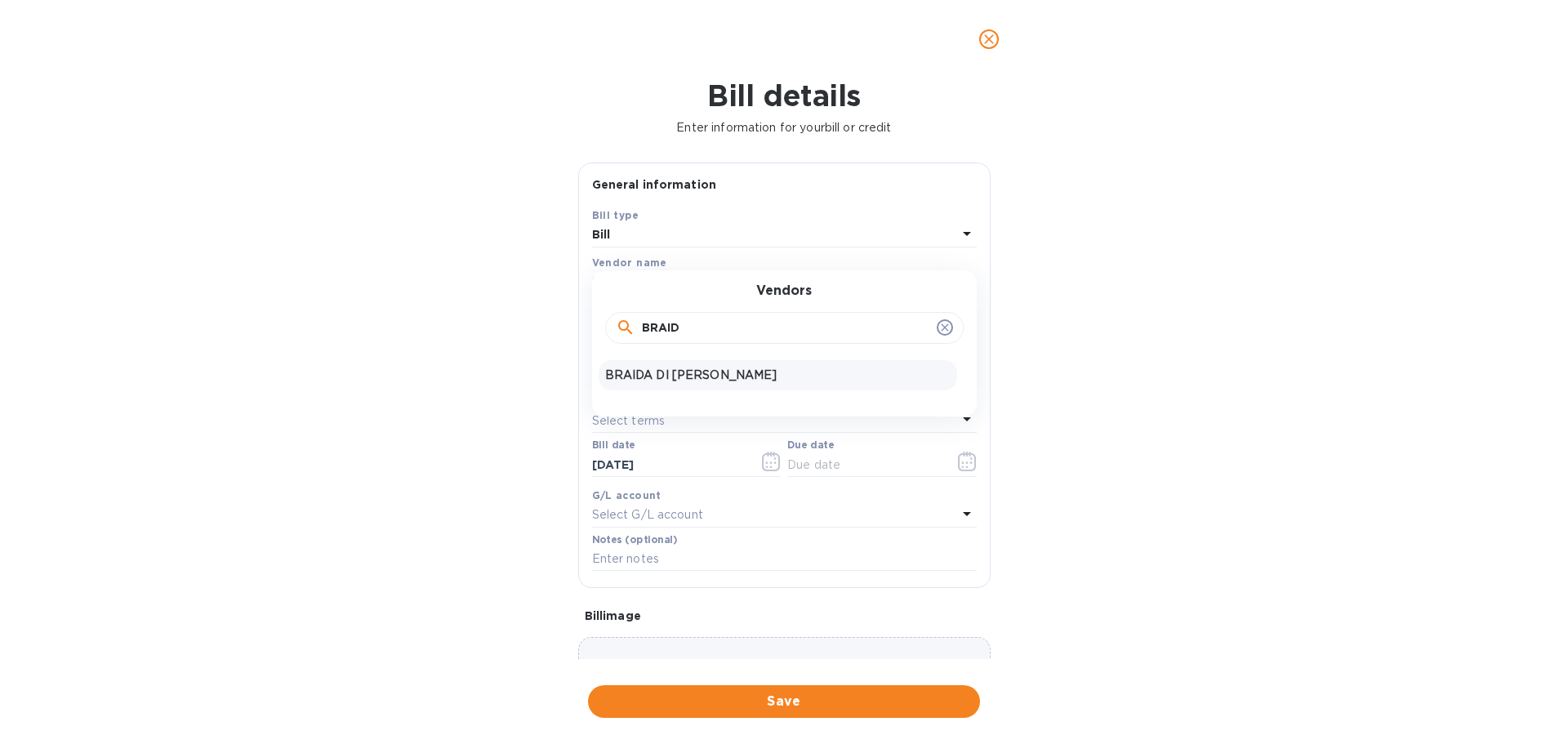
type input "BRAID"
click at [769, 383] on p "BRAIDA DI BOLOGNA GIACOMO SRL" at bounding box center [777, 375] width 345 height 17
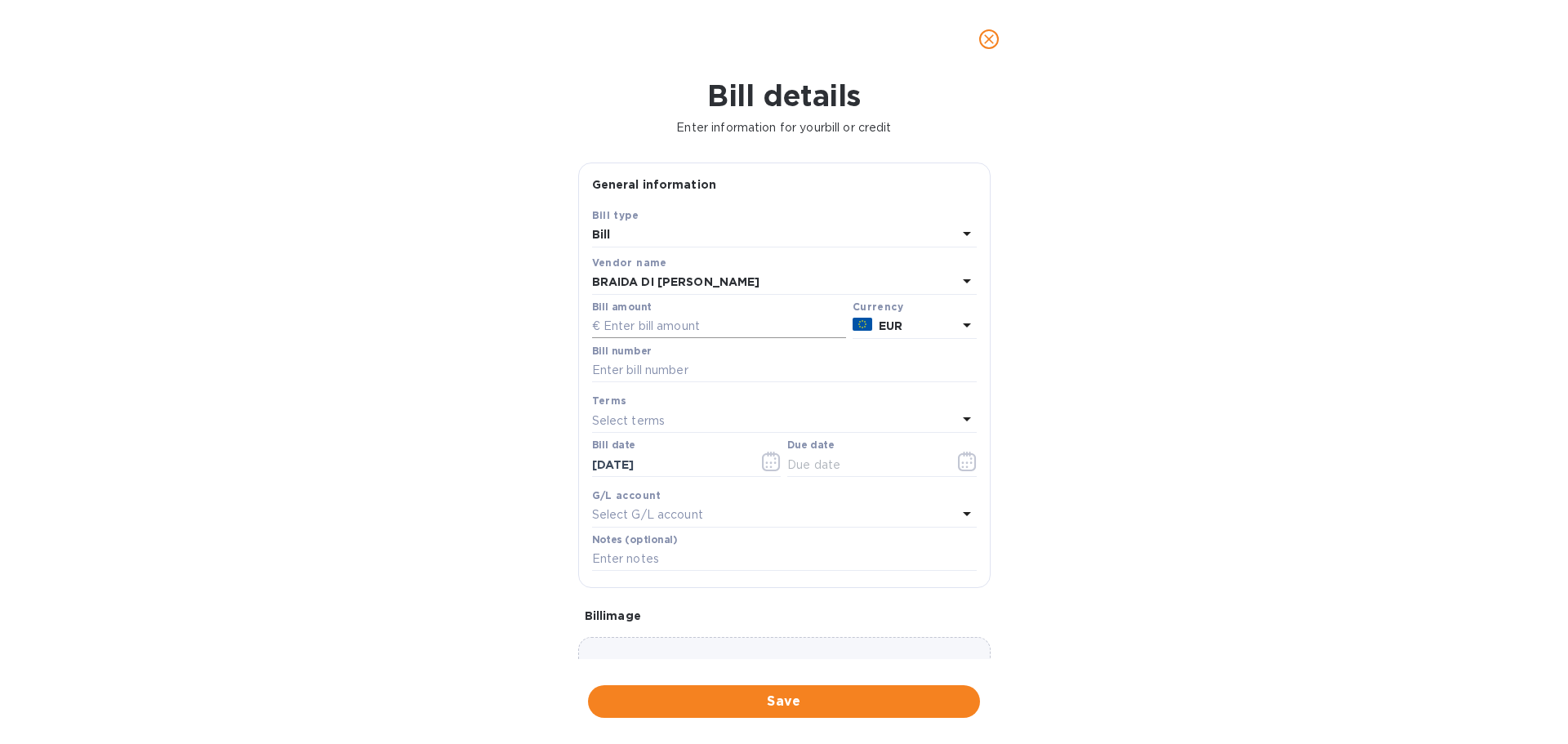
click at [716, 338] on input "text" at bounding box center [719, 326] width 254 height 25
type input "10,797.78"
click at [697, 383] on input "text" at bounding box center [784, 370] width 384 height 25
click at [708, 383] on input "MORGAN SALDO" at bounding box center [784, 370] width 384 height 25
type input "MORGAN SALDO FATT 3554"
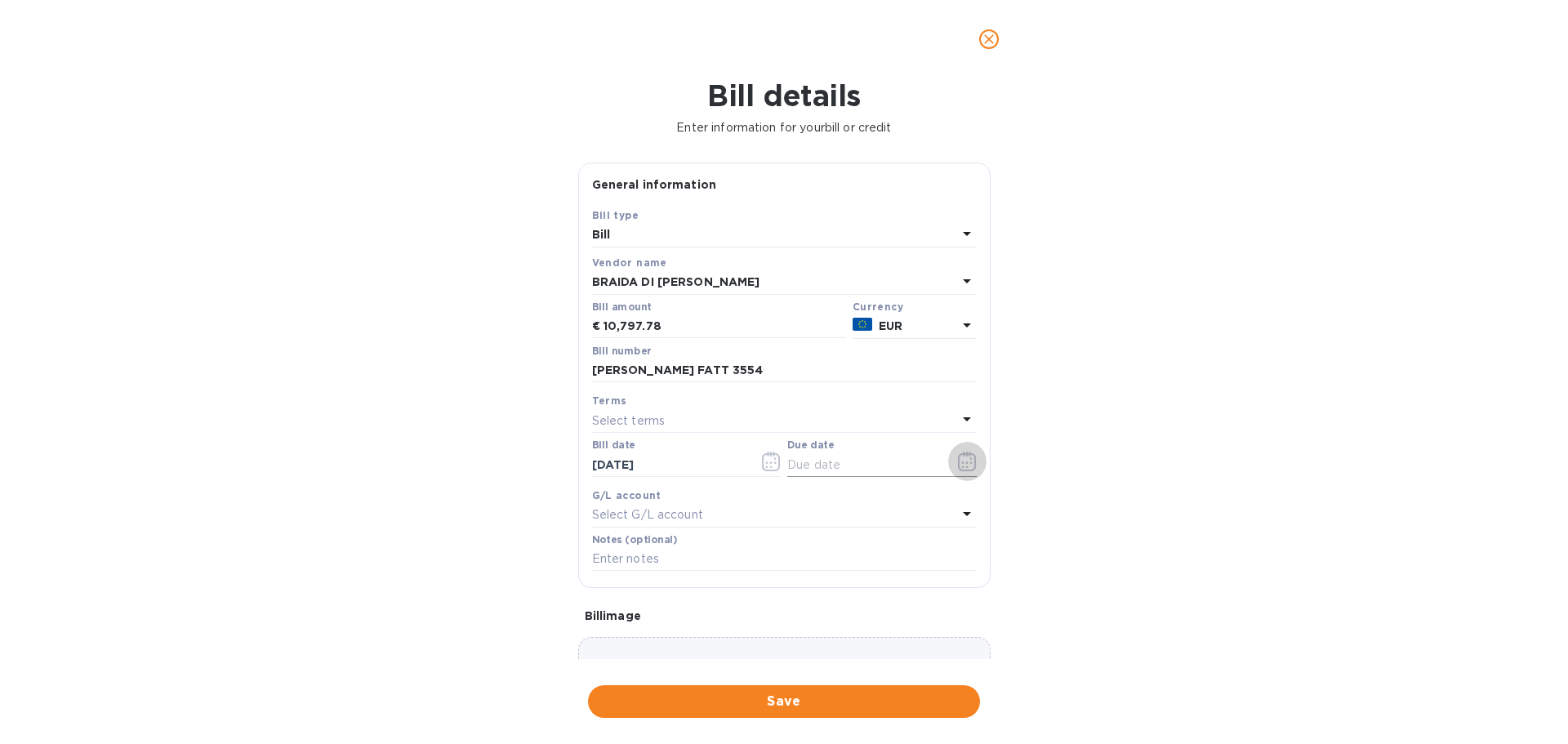
click at [969, 460] on icon "button" at bounding box center [970, 458] width 3 height 3
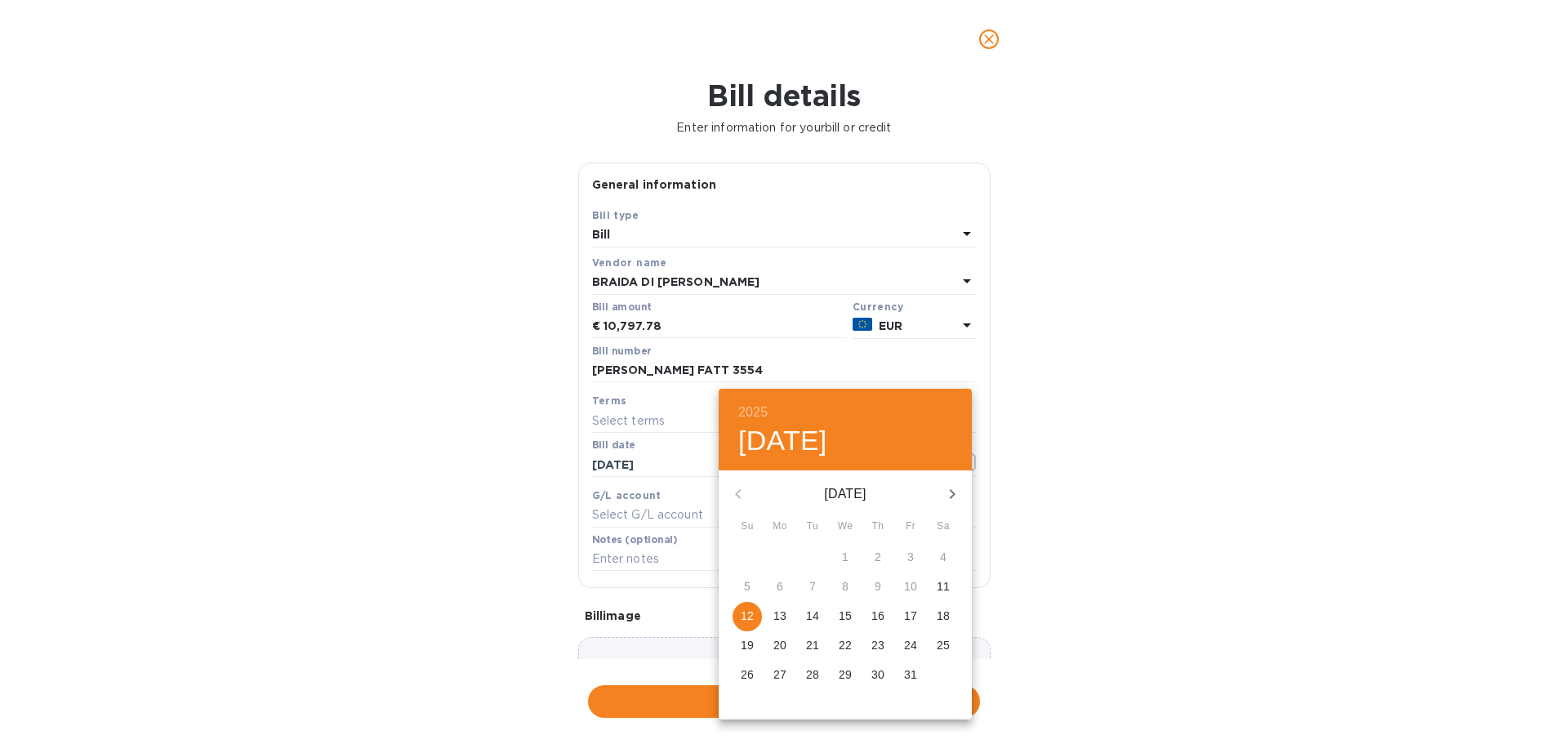
click at [753, 624] on p "12" at bounding box center [747, 615] width 13 height 16
type input "[DATE]"
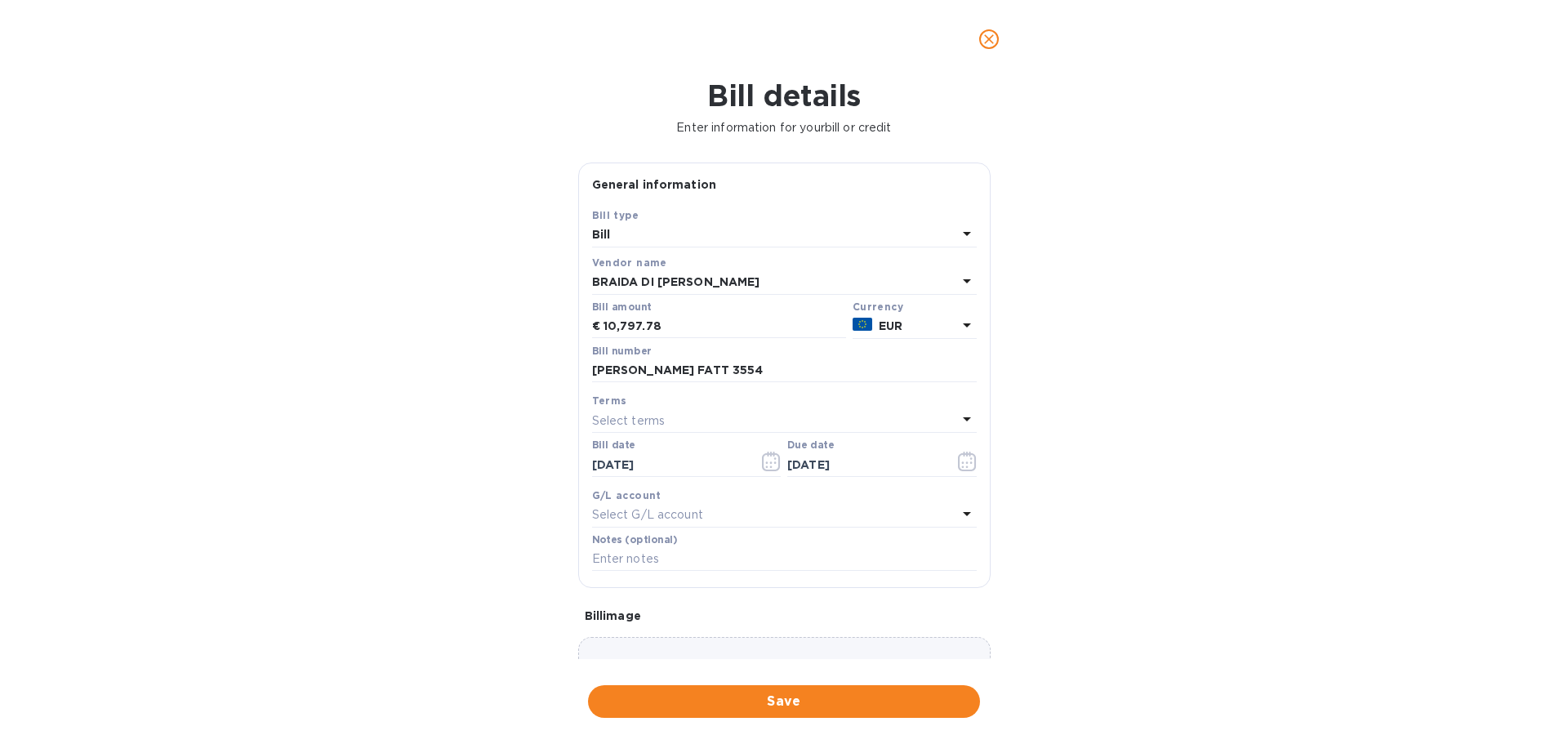
scroll to position [241, 0]
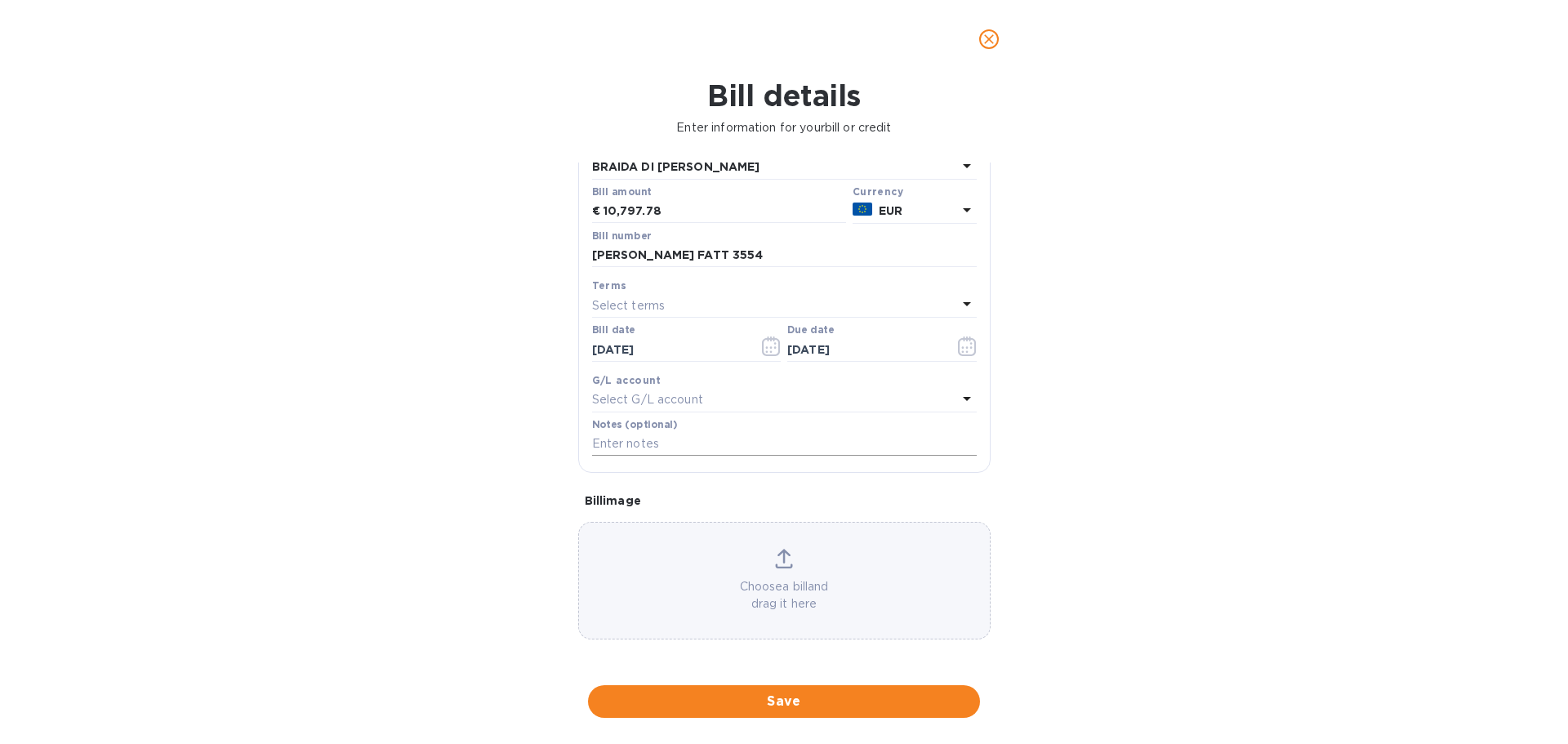
click at [701, 445] on input "text" at bounding box center [784, 444] width 384 height 25
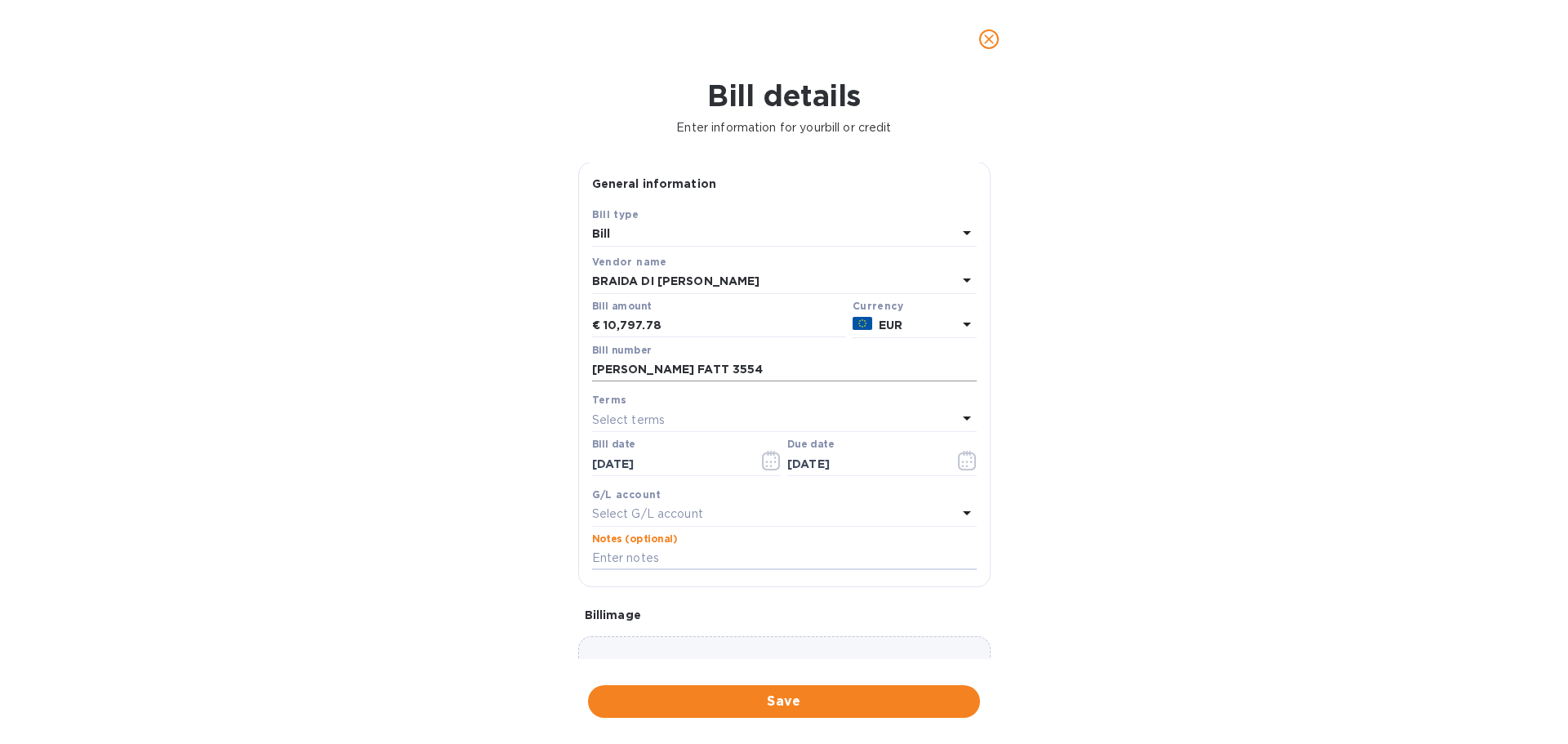
scroll to position [0, 0]
drag, startPoint x: 762, startPoint y: 451, endPoint x: 535, endPoint y: 447, distance: 227.0
click at [535, 447] on div "Bill details Enter information for your bill or credit General information Save…" at bounding box center [784, 411] width 1568 height 665
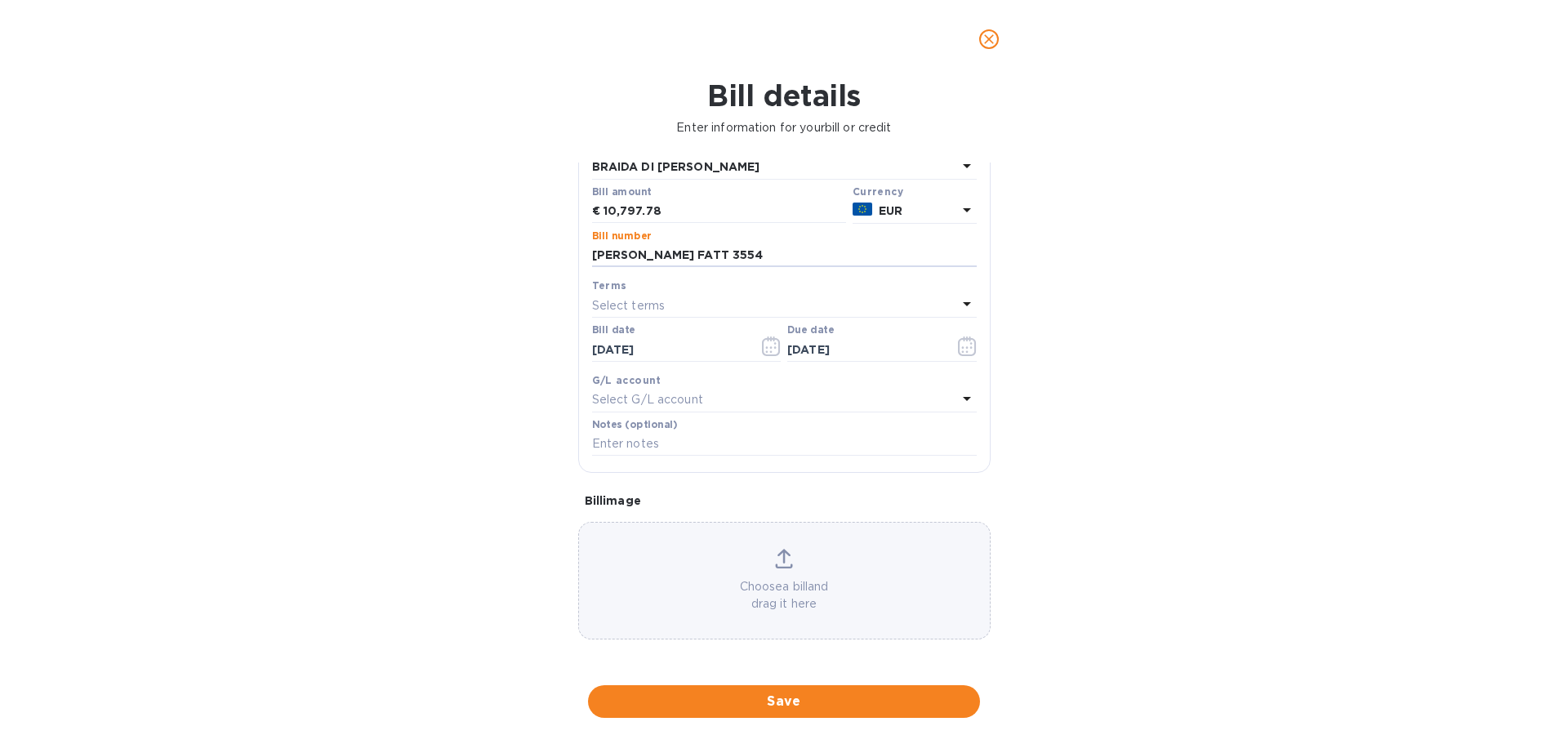
scroll to position [241, 0]
click at [701, 445] on input "text" at bounding box center [784, 444] width 384 height 25
paste input "MORGAN SALDO FATT 3554"
type input "MORGAN SALDO FATT 3554"
click at [781, 699] on span "Save" at bounding box center [783, 701] width 366 height 20
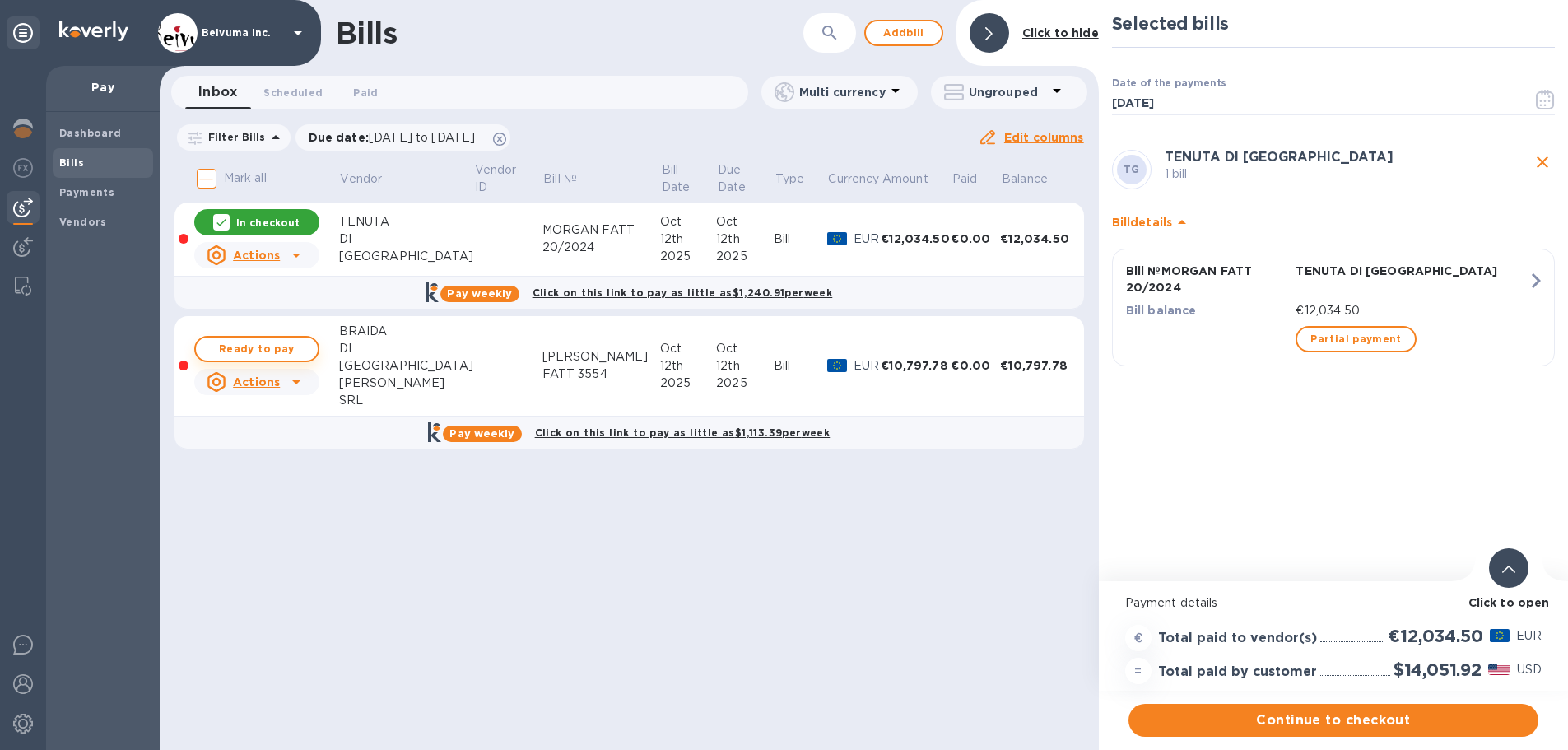
click at [272, 359] on span "Ready to pay" at bounding box center [257, 348] width 96 height 20
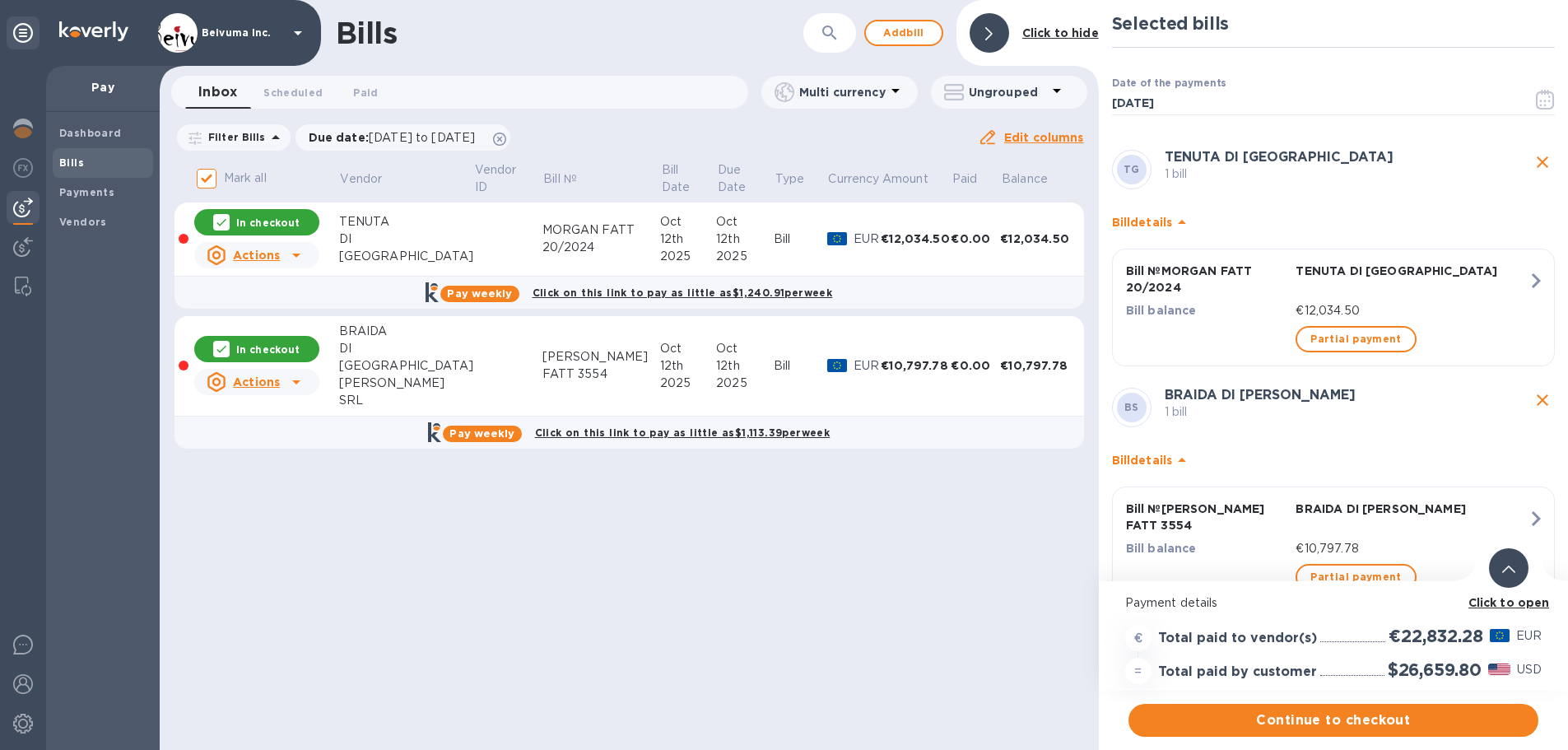
click at [1537, 168] on icon "close" at bounding box center [1542, 162] width 11 height 11
checkbox input "false"
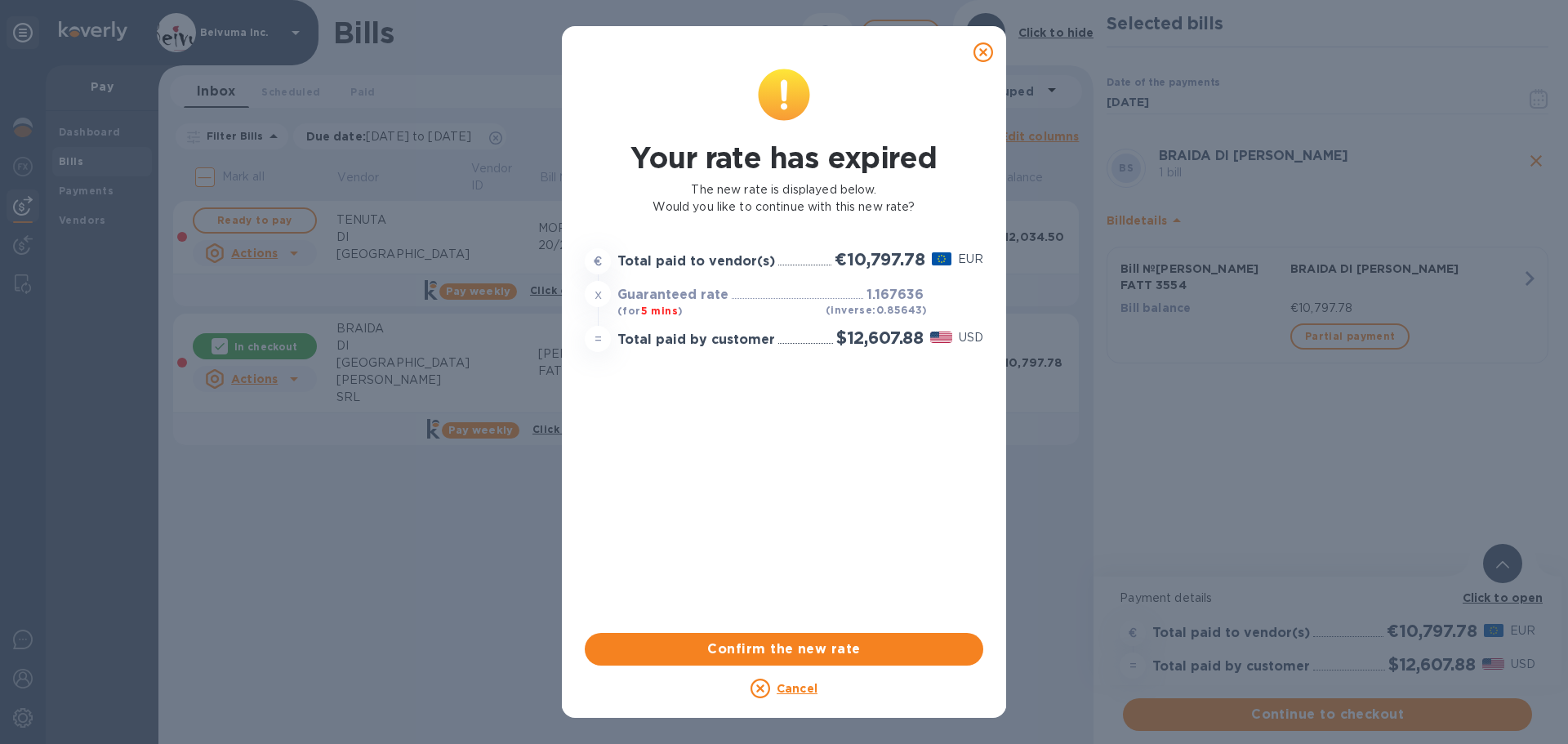
click at [982, 59] on icon at bounding box center [983, 52] width 20 height 20
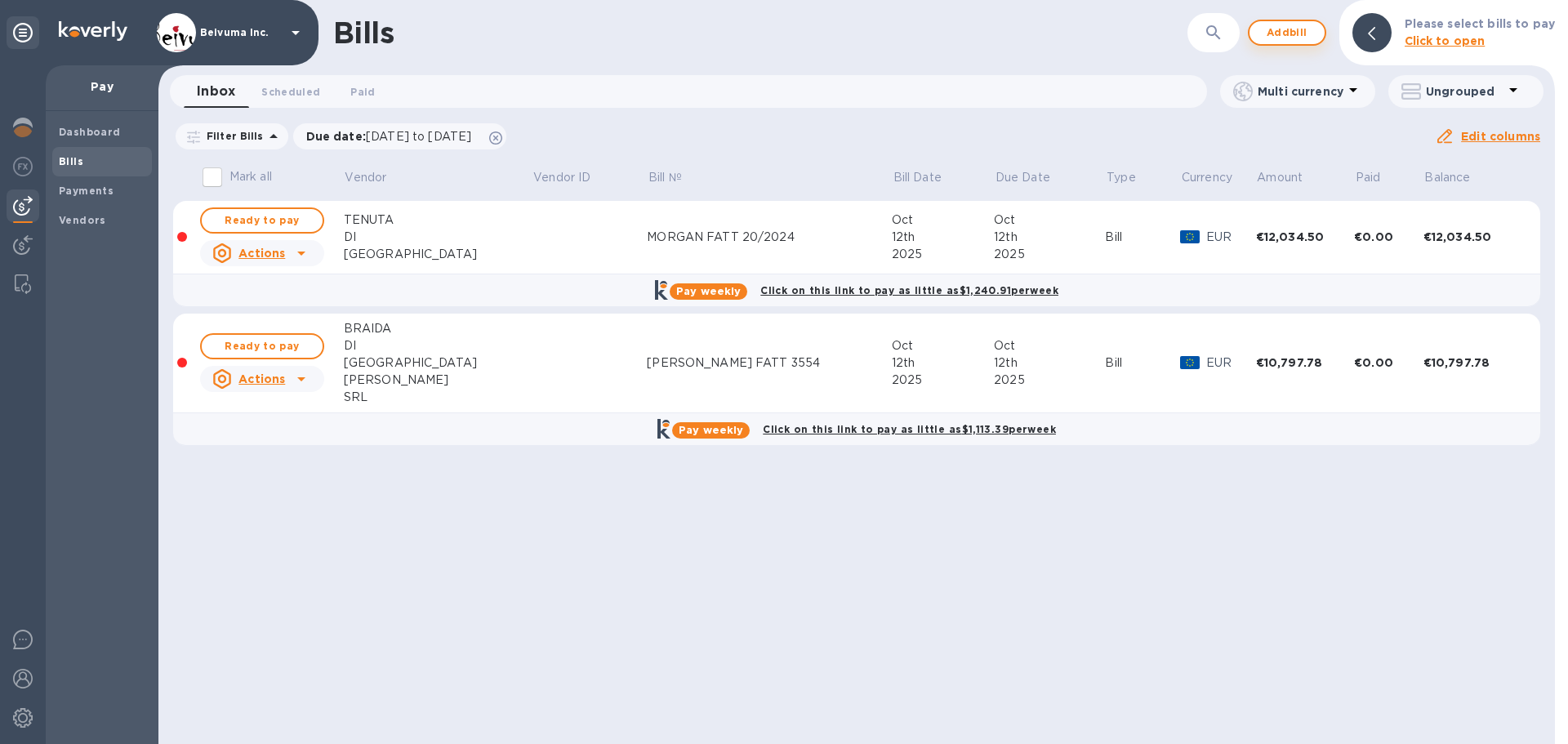
click at [1291, 30] on span "Add bill" at bounding box center [1287, 32] width 49 height 20
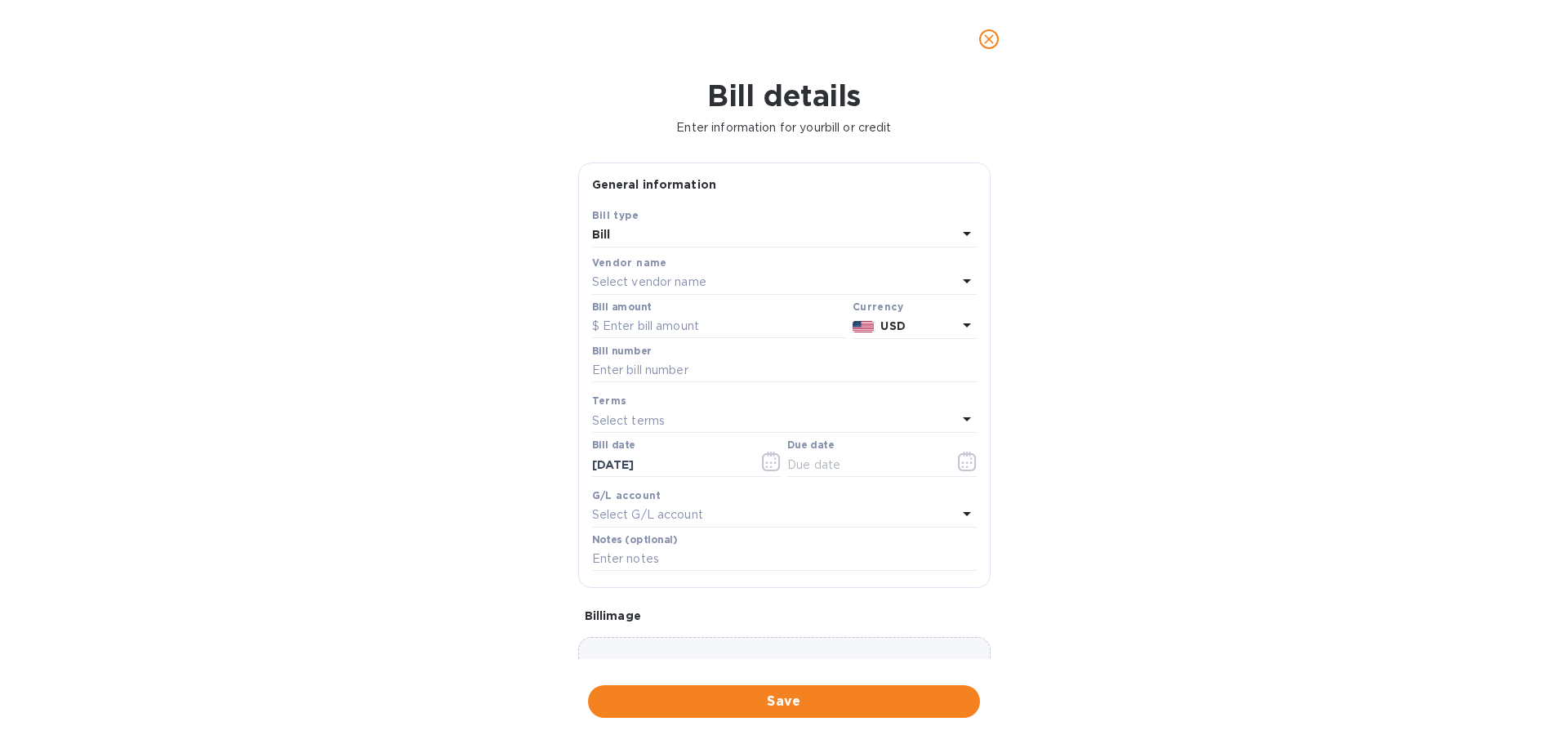
click at [657, 291] on p "Select vendor name" at bounding box center [649, 282] width 115 height 17
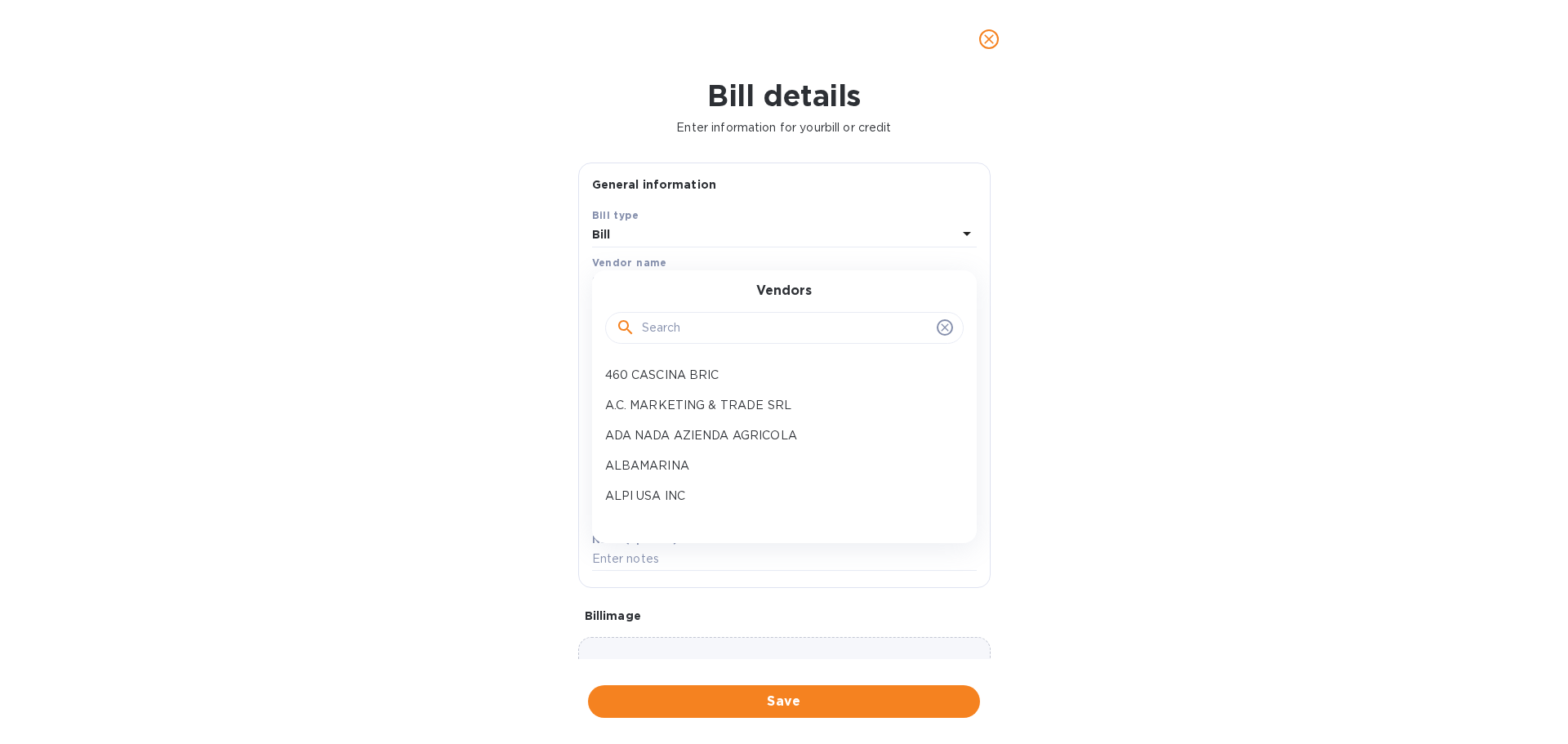
click at [667, 340] on input "text" at bounding box center [786, 327] width 288 height 25
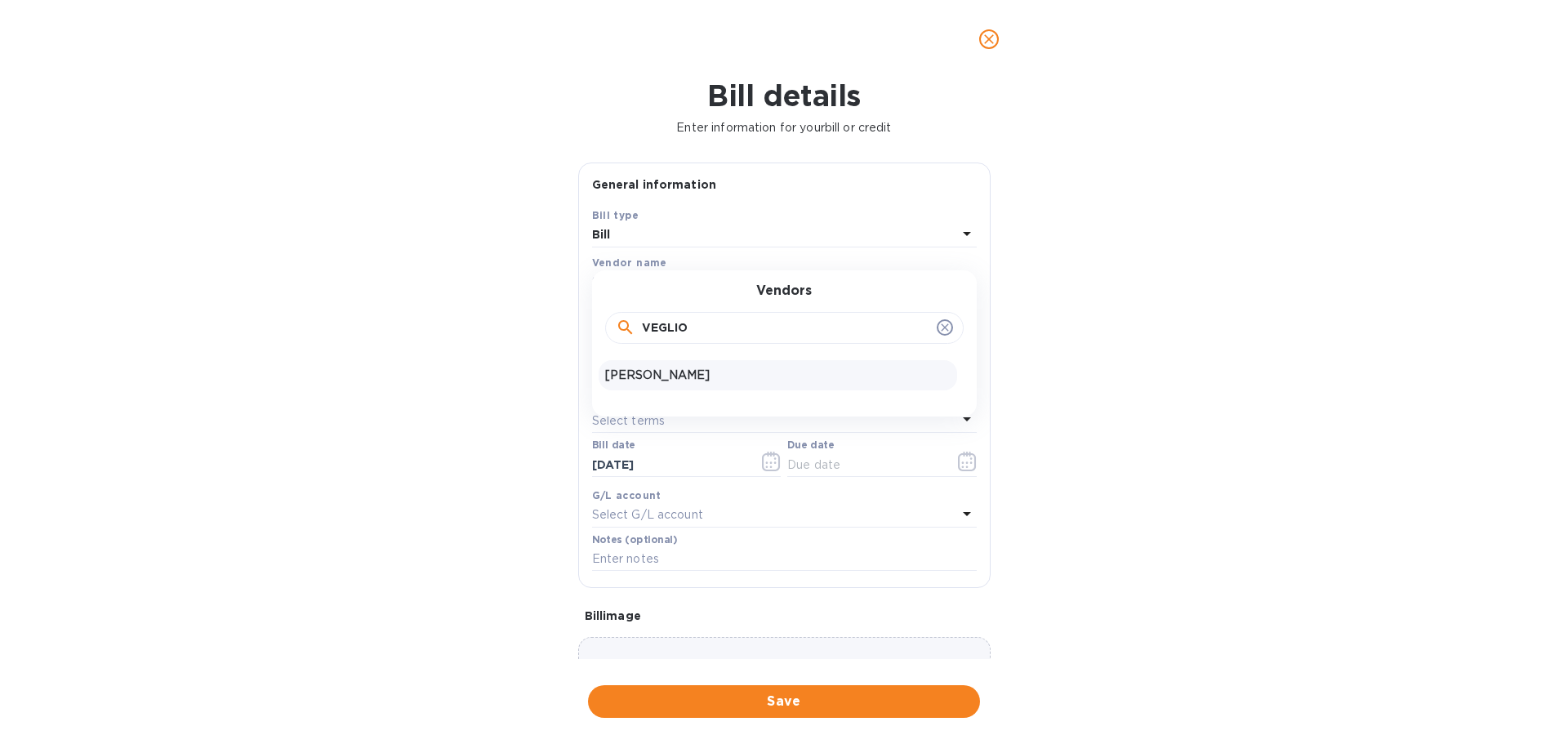
type input "VEGLIO"
click at [719, 383] on p "MAURO VEGLIO" at bounding box center [777, 375] width 345 height 17
click at [673, 338] on input "text" at bounding box center [719, 326] width 254 height 25
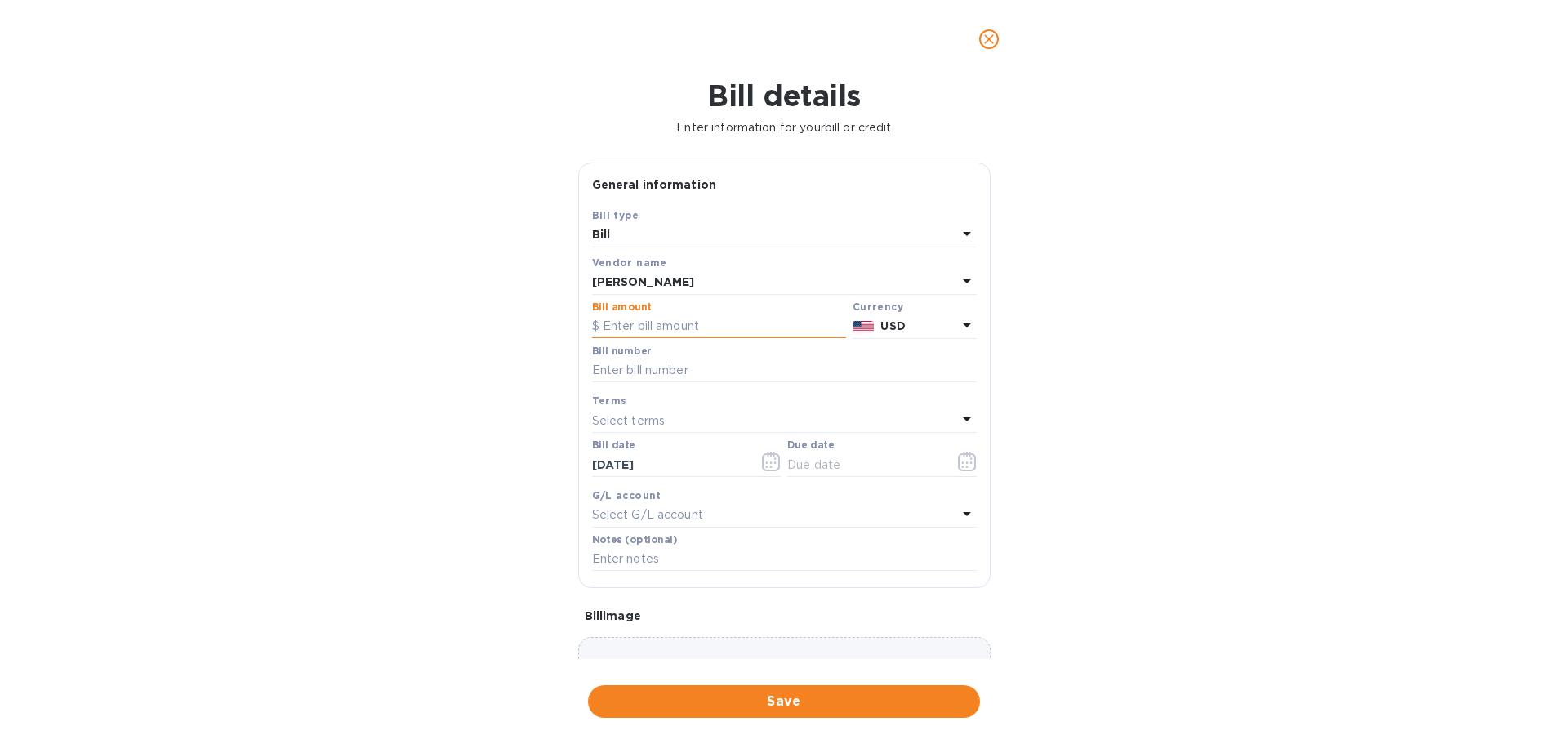
click at [670, 338] on input "text" at bounding box center [719, 326] width 254 height 25
type input "14,686.335"
click at [963, 327] on icon at bounding box center [967, 325] width 8 height 4
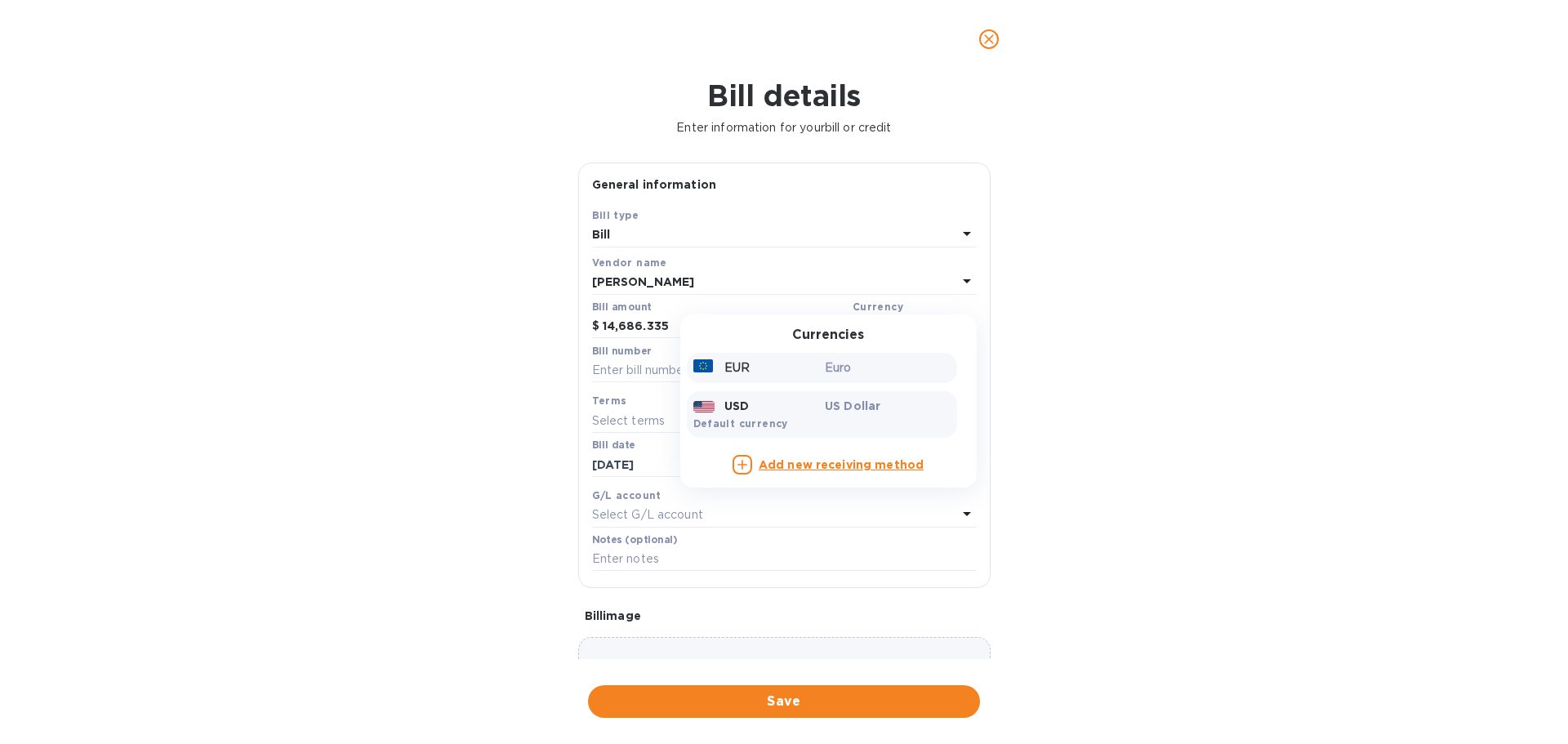
click at [726, 377] on p "EUR" at bounding box center [737, 367] width 25 height 17
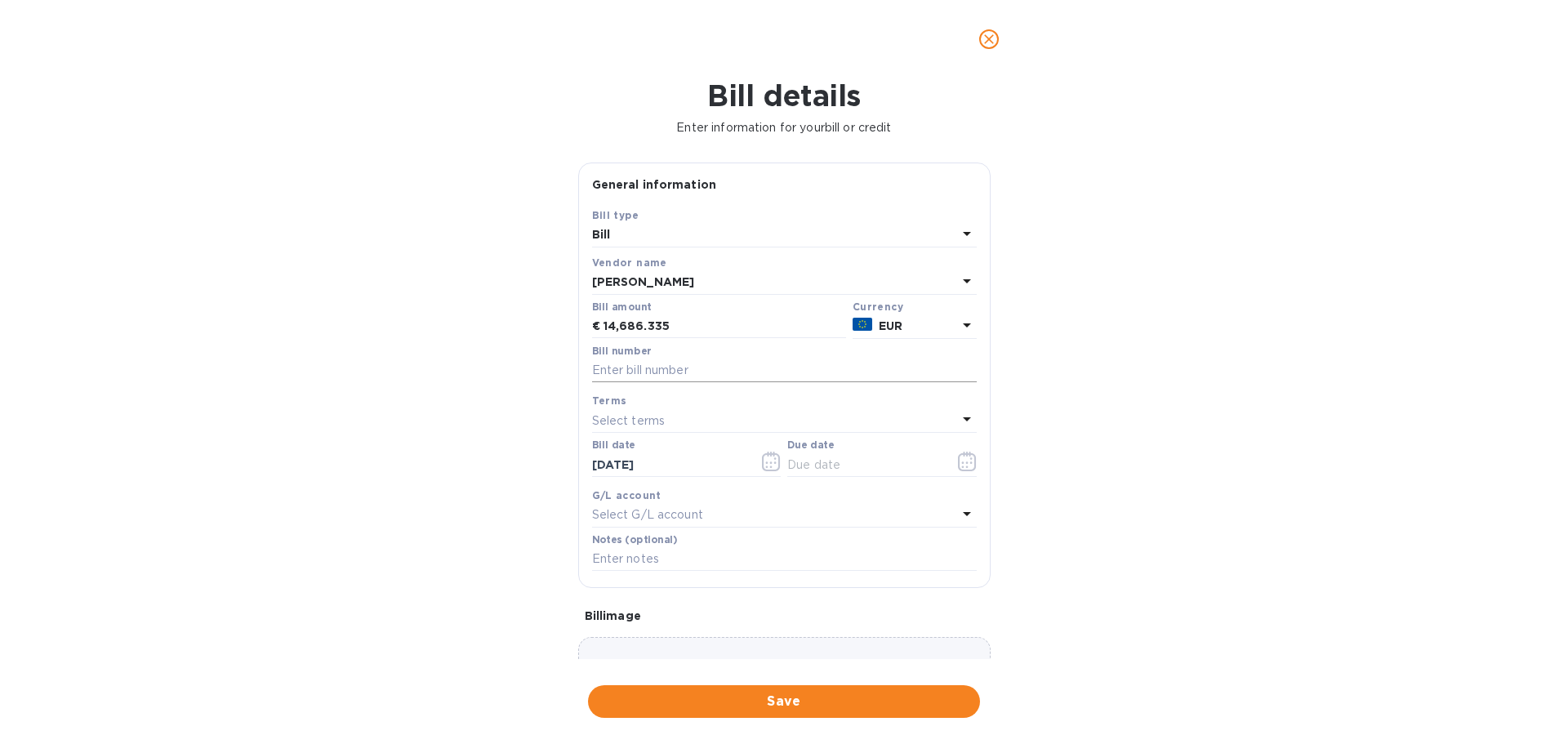
click at [703, 383] on input "text" at bounding box center [784, 370] width 384 height 25
drag, startPoint x: 699, startPoint y: 460, endPoint x: 537, endPoint y: 462, distance: 162.0
click at [537, 462] on div "Bill details Enter information for your bill or credit General information Save…" at bounding box center [784, 411] width 1568 height 665
type input "MORGAN SALDO FATT 58"
click at [963, 471] on icon "button" at bounding box center [967, 461] width 19 height 20
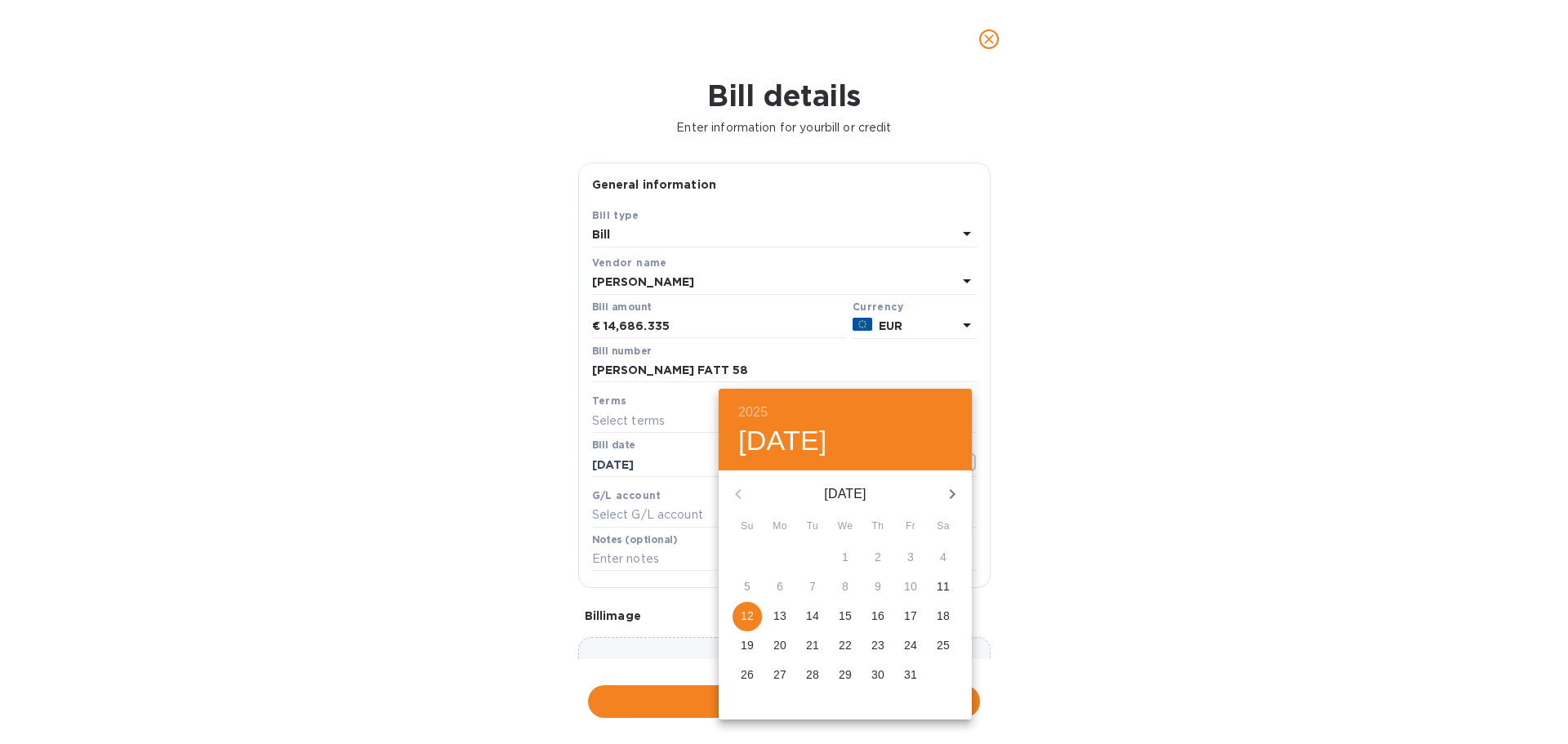
click at [753, 624] on p "12" at bounding box center [747, 615] width 13 height 16
type input "[DATE]"
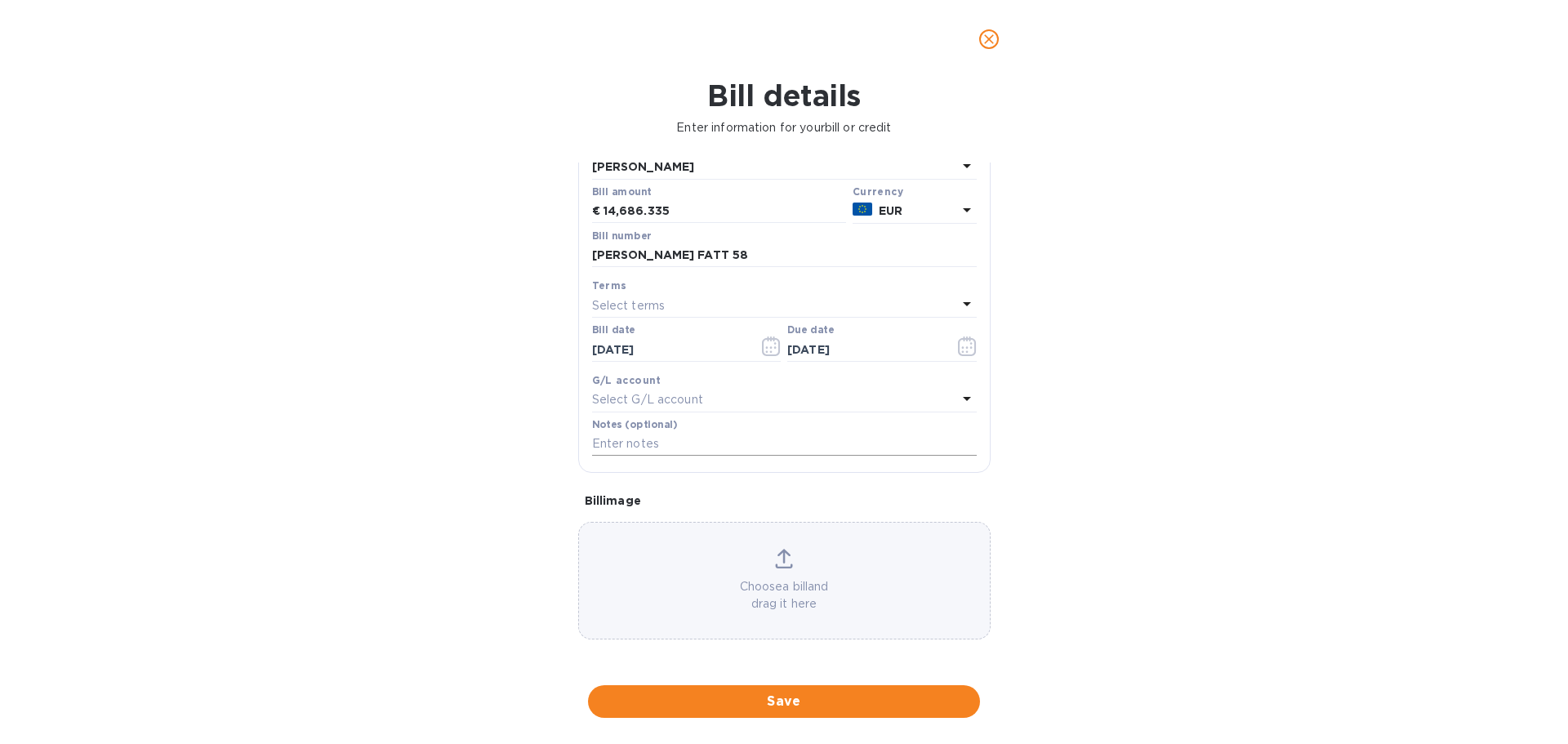
click at [683, 450] on input "text" at bounding box center [784, 444] width 384 height 25
paste input "MORGAN SALDO FATT 58"
type input "MORGAN SALDO FATT 58"
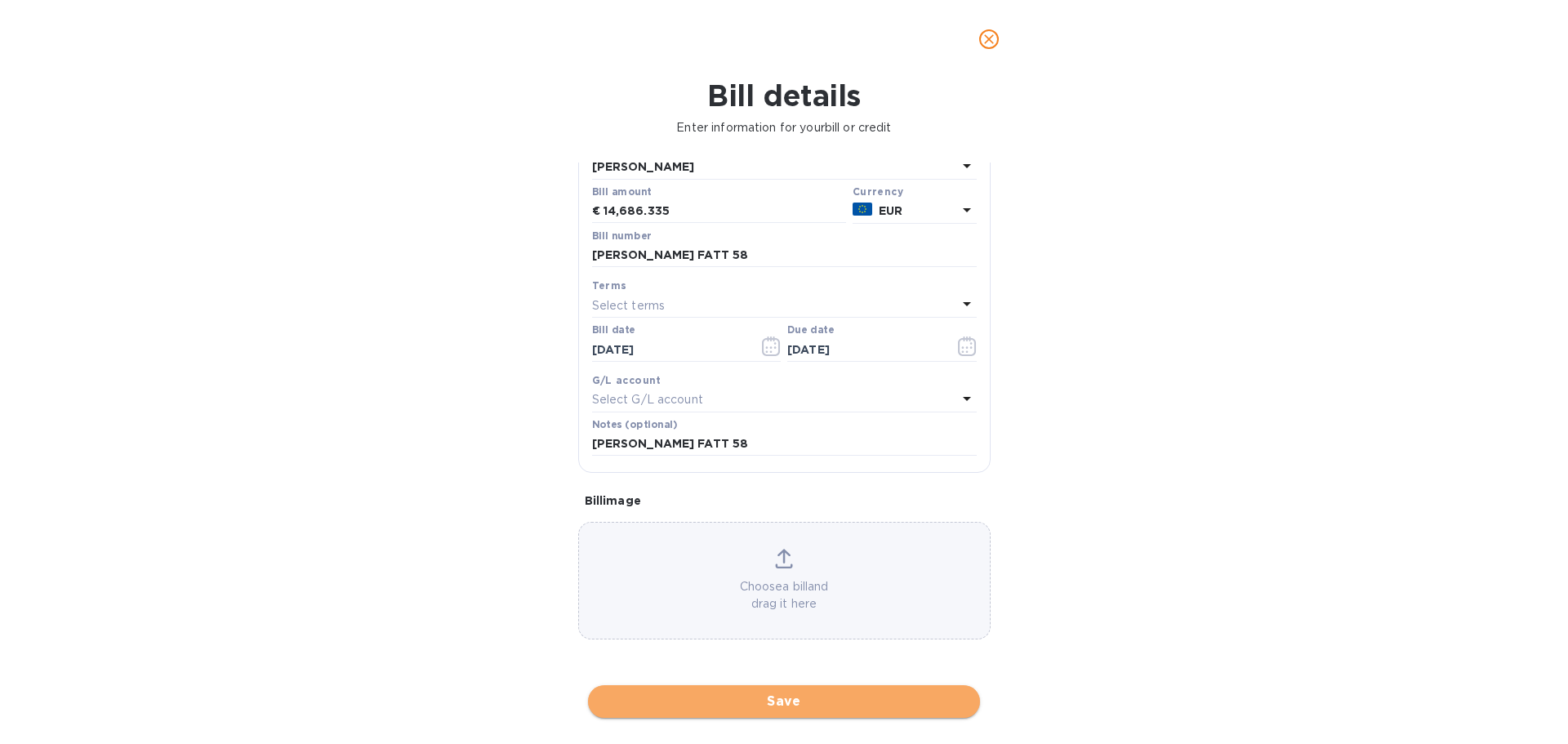
click at [798, 699] on span "Save" at bounding box center [783, 701] width 366 height 20
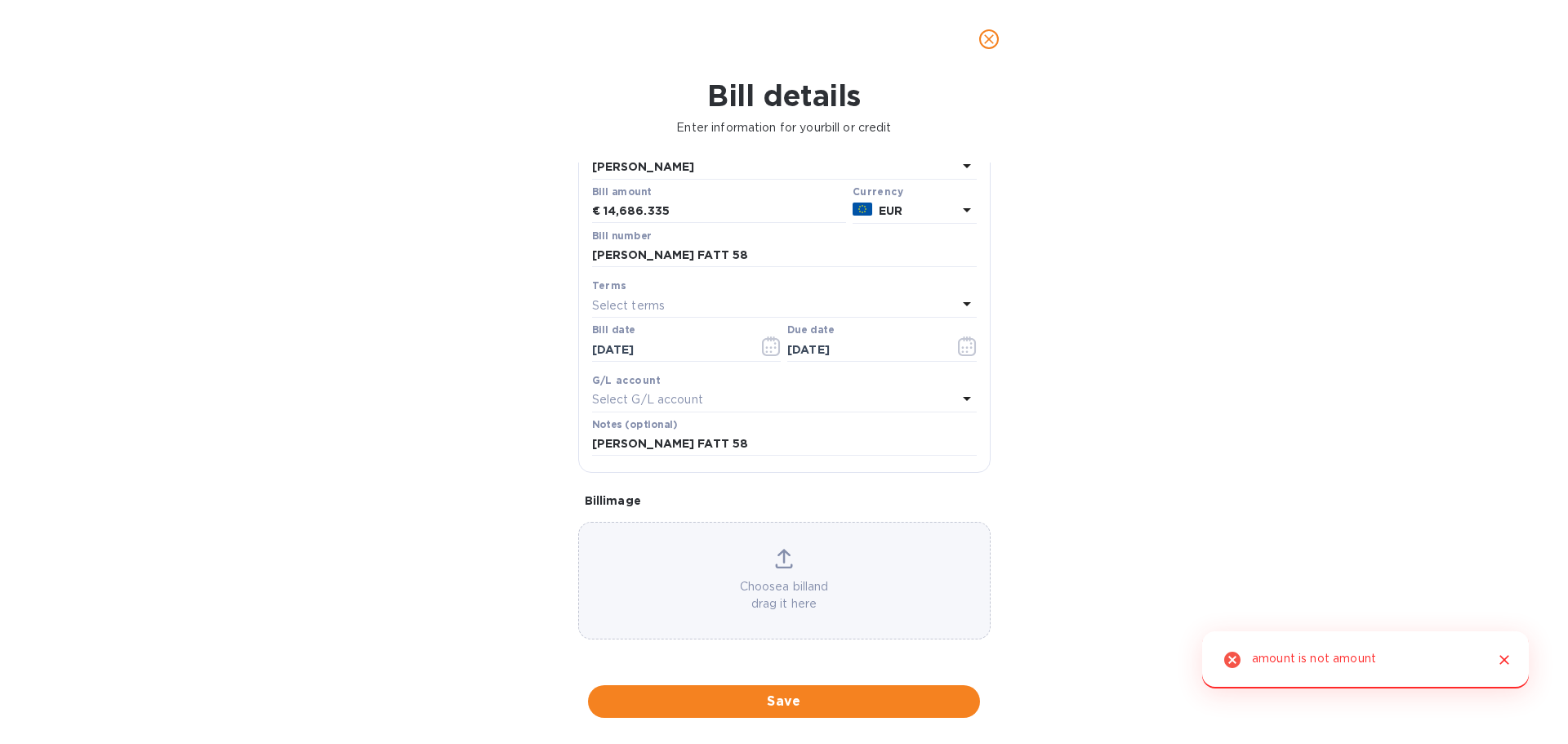
click at [1296, 495] on div "Bill details Enter information for your bill or credit General information Save…" at bounding box center [784, 411] width 1568 height 665
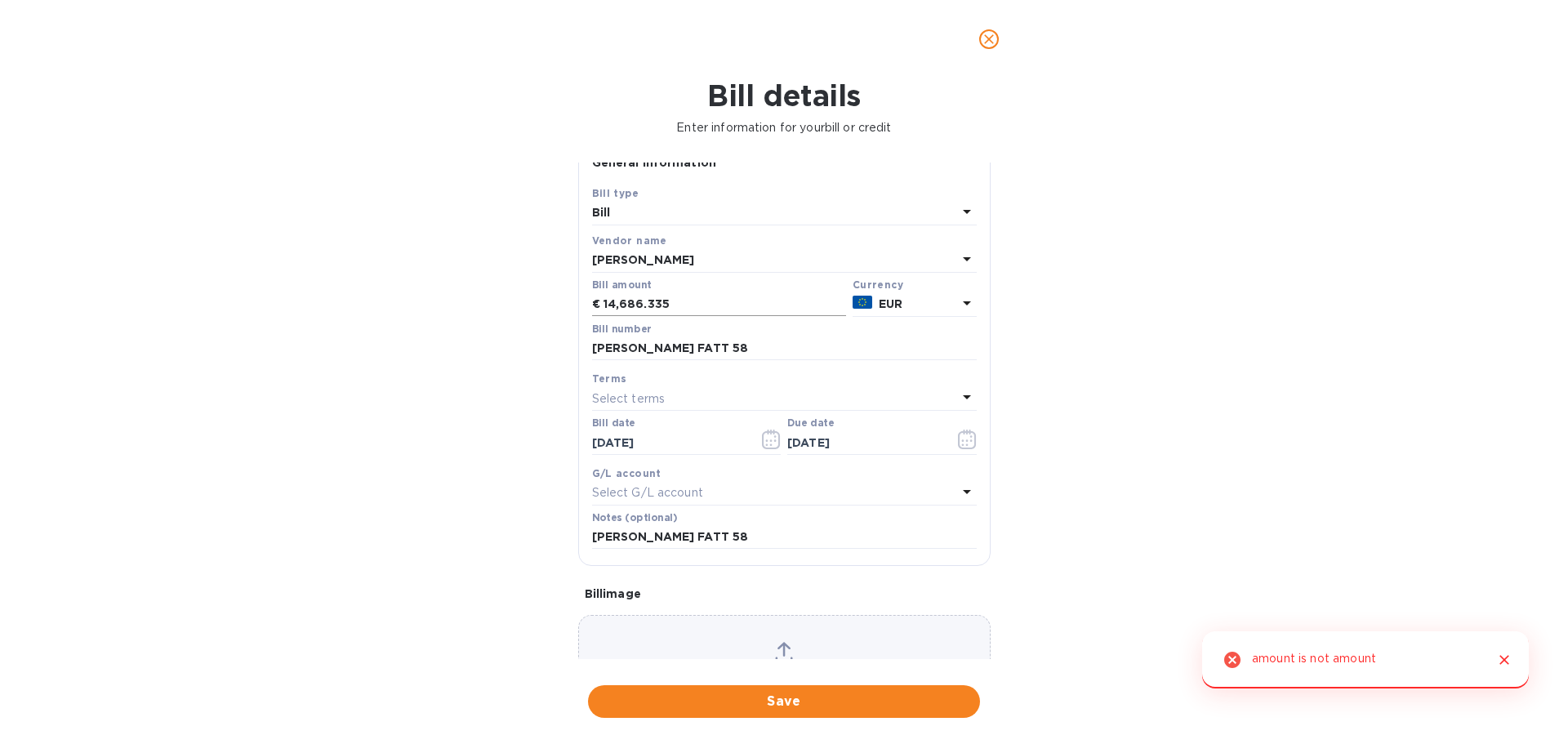
scroll to position [0, 0]
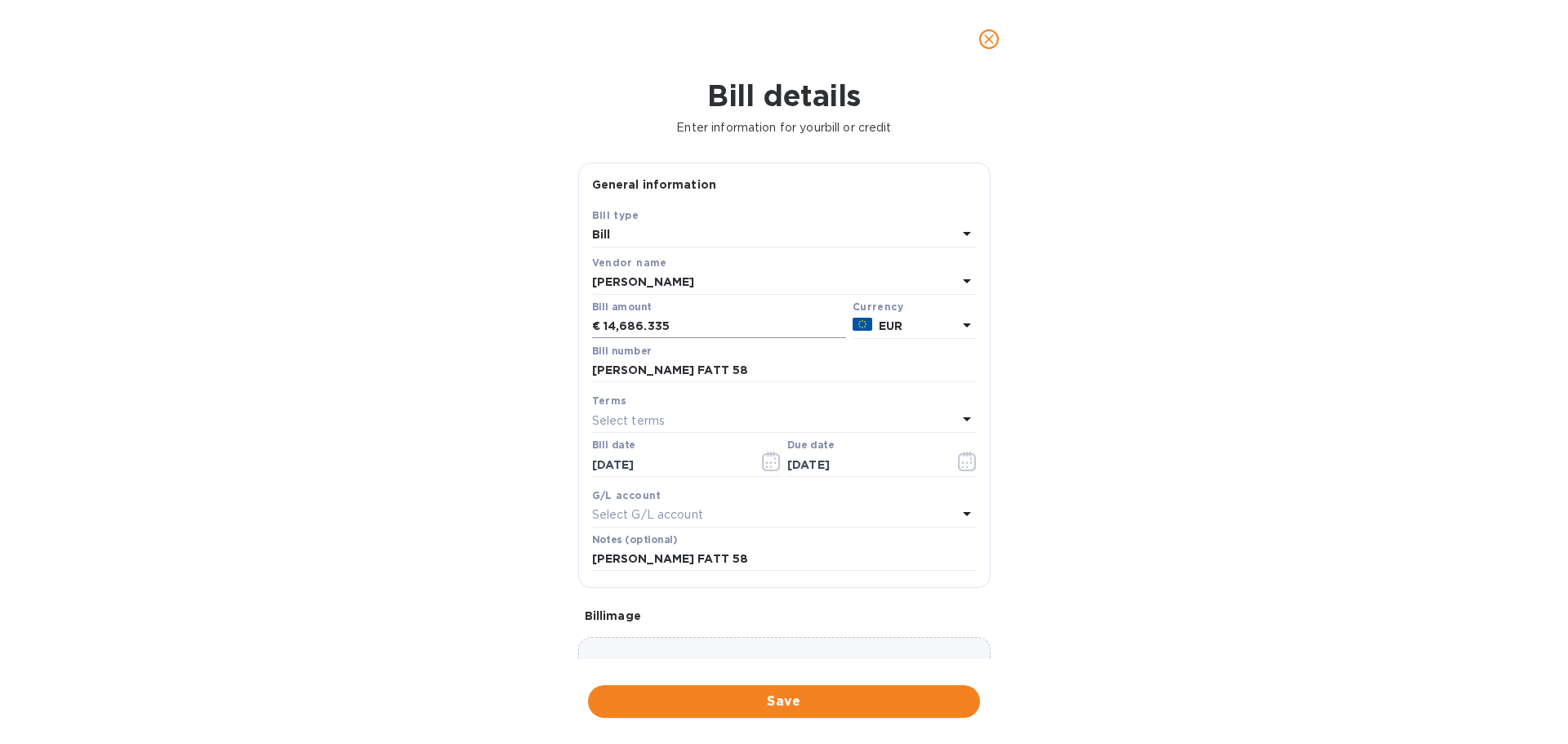
click at [704, 338] on input "14,686.335" at bounding box center [725, 326] width 243 height 25
type input "14,686.33"
click at [842, 706] on span "Save" at bounding box center [783, 701] width 366 height 20
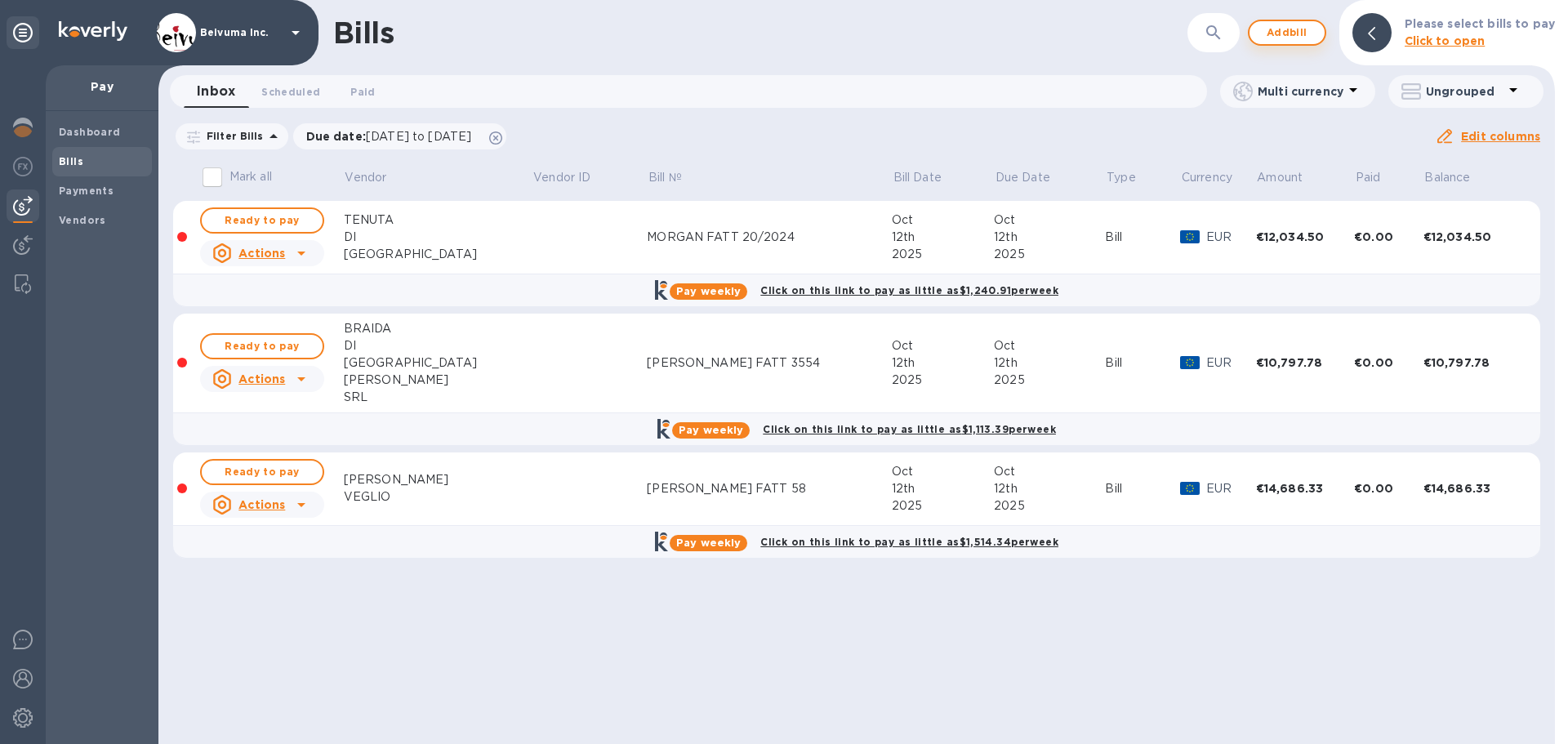
click at [1295, 34] on span "Add bill" at bounding box center [1287, 32] width 49 height 20
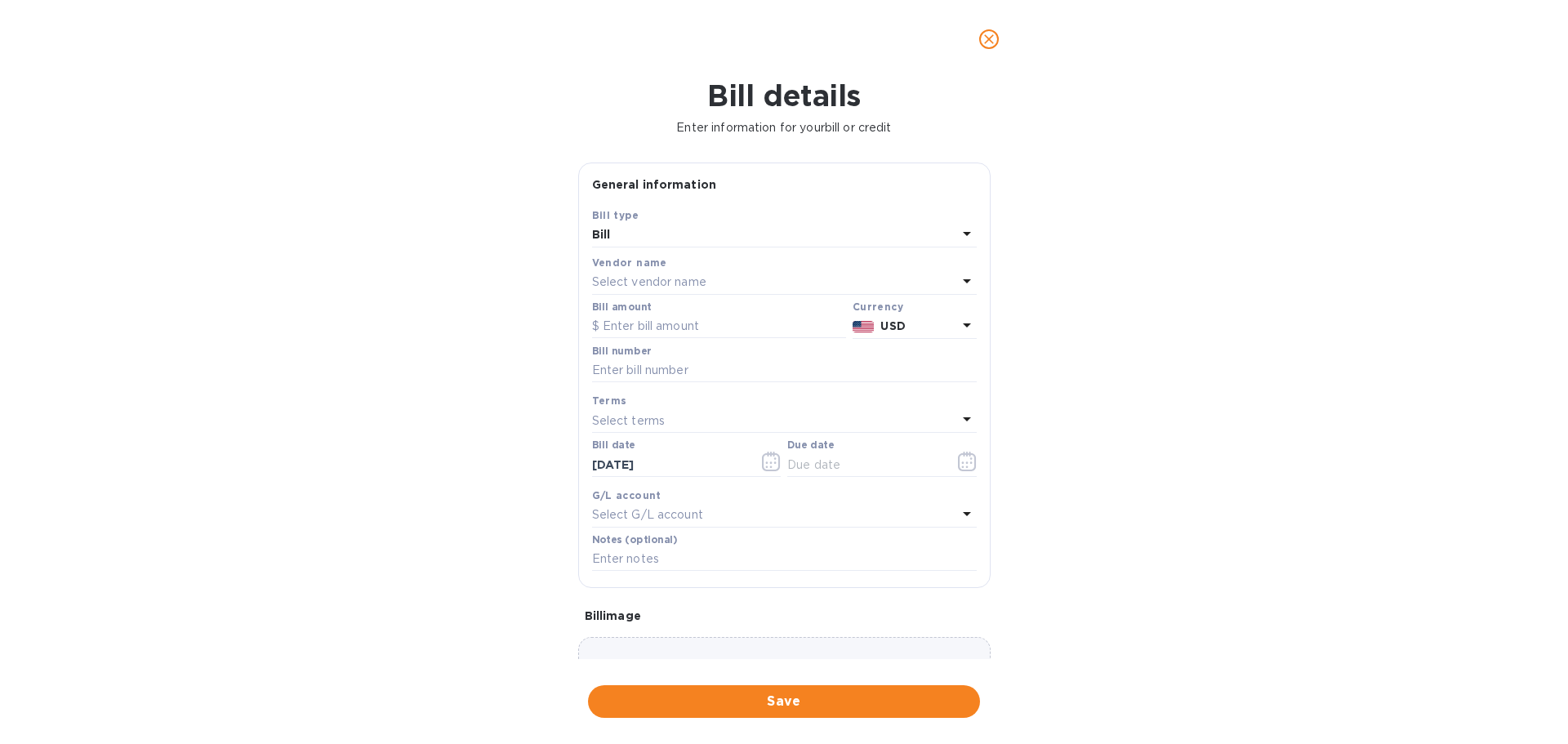
click at [715, 294] on div "Select vendor name" at bounding box center [775, 282] width 365 height 23
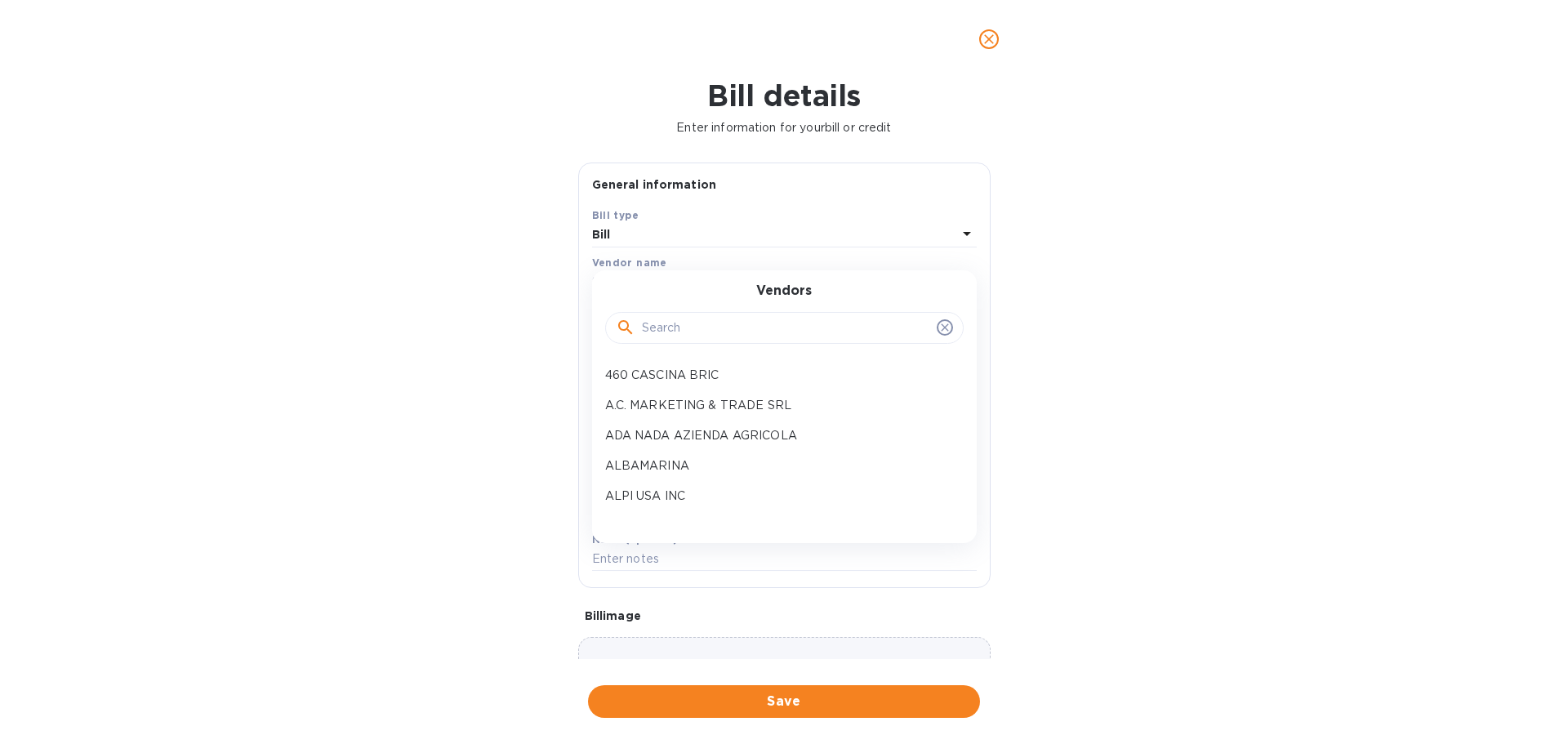
click at [697, 340] on input "text" at bounding box center [786, 327] width 288 height 25
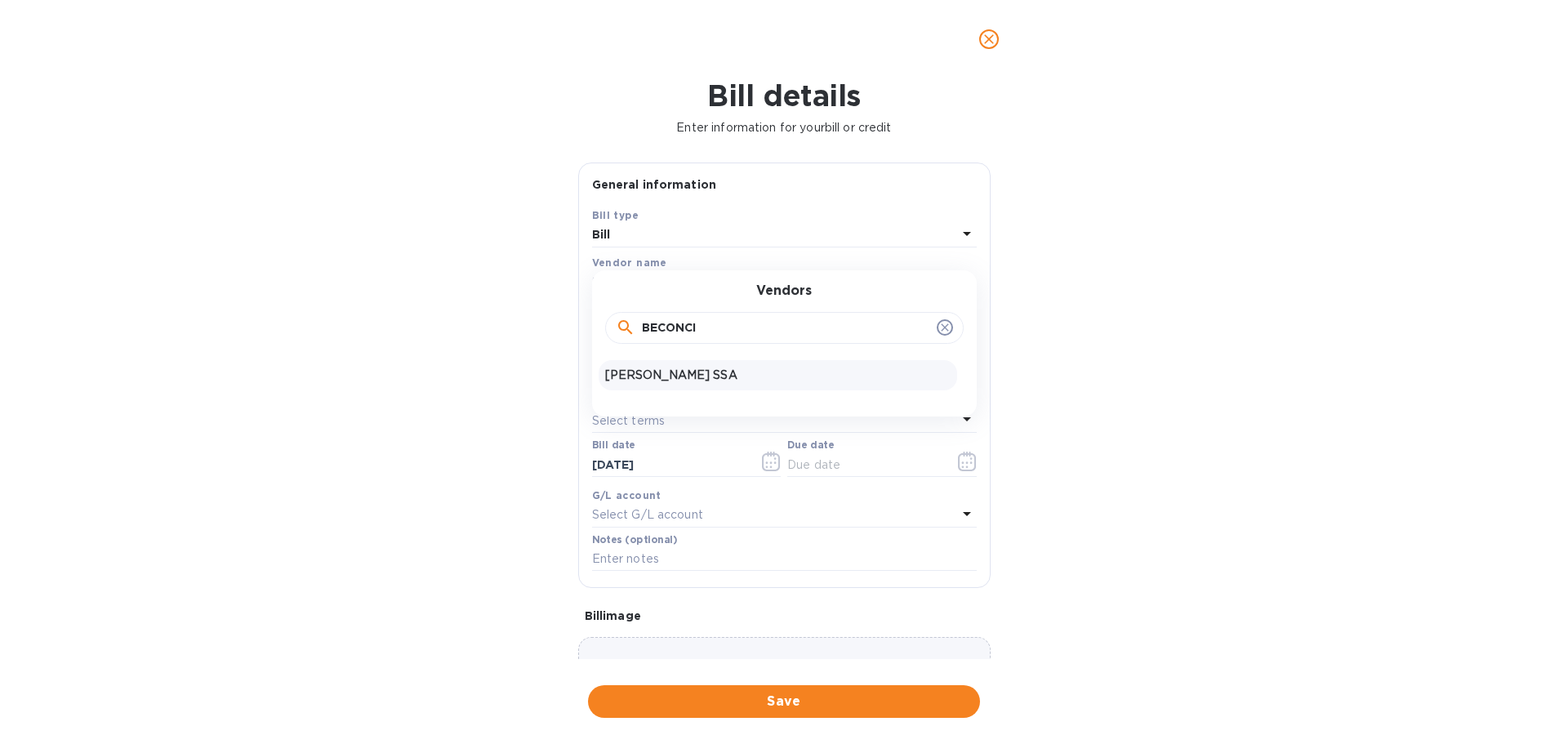
type input "BECONCI"
click at [714, 383] on p "PIETRO BECONCINI SSA" at bounding box center [777, 375] width 345 height 17
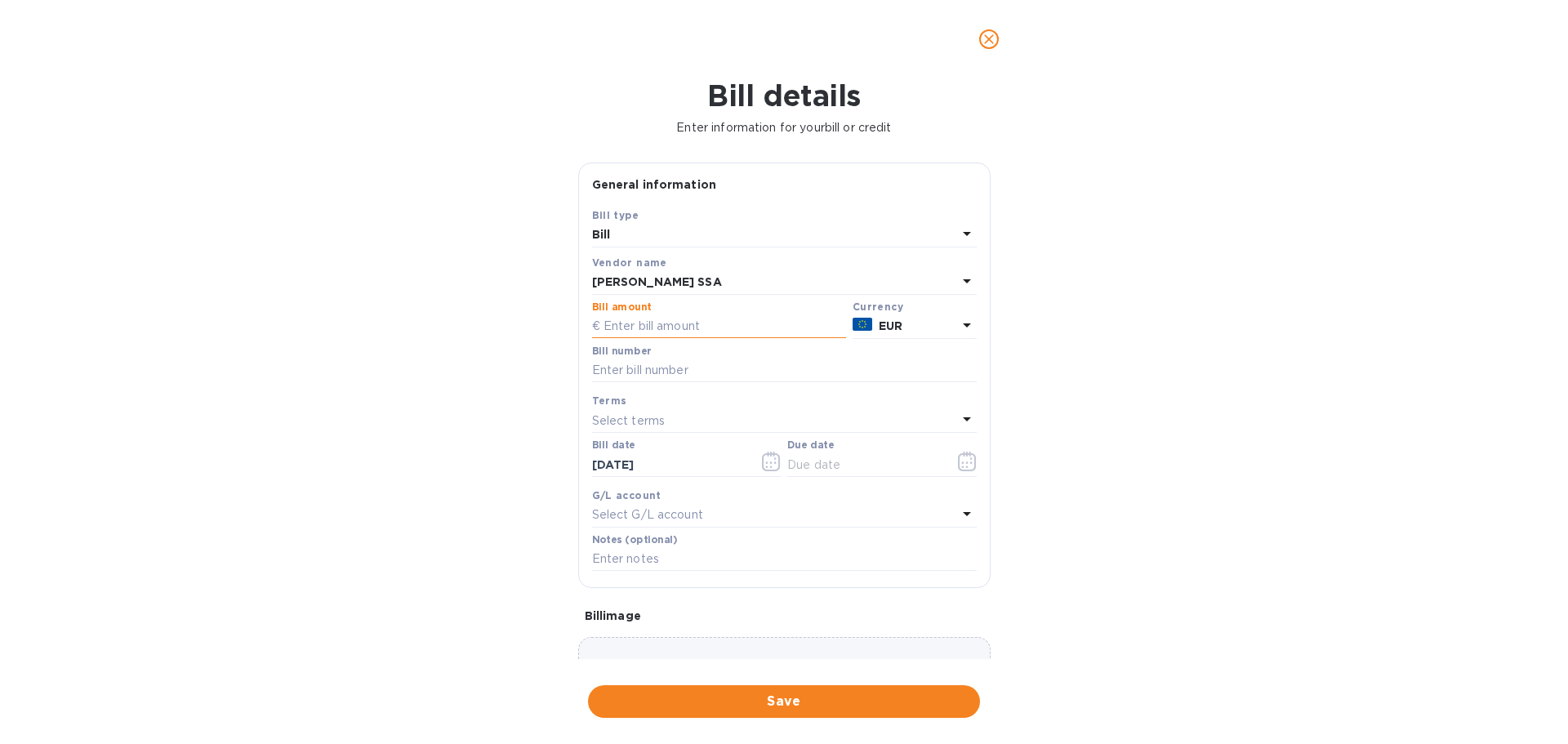
click at [713, 338] on input "text" at bounding box center [719, 326] width 254 height 25
click at [687, 338] on input "text" at bounding box center [719, 326] width 254 height 25
type input "6,266.7"
click at [1303, 343] on div "Bill details Enter information for your bill or credit General information Save…" at bounding box center [784, 411] width 1568 height 665
click at [665, 383] on input "text" at bounding box center [784, 370] width 384 height 25
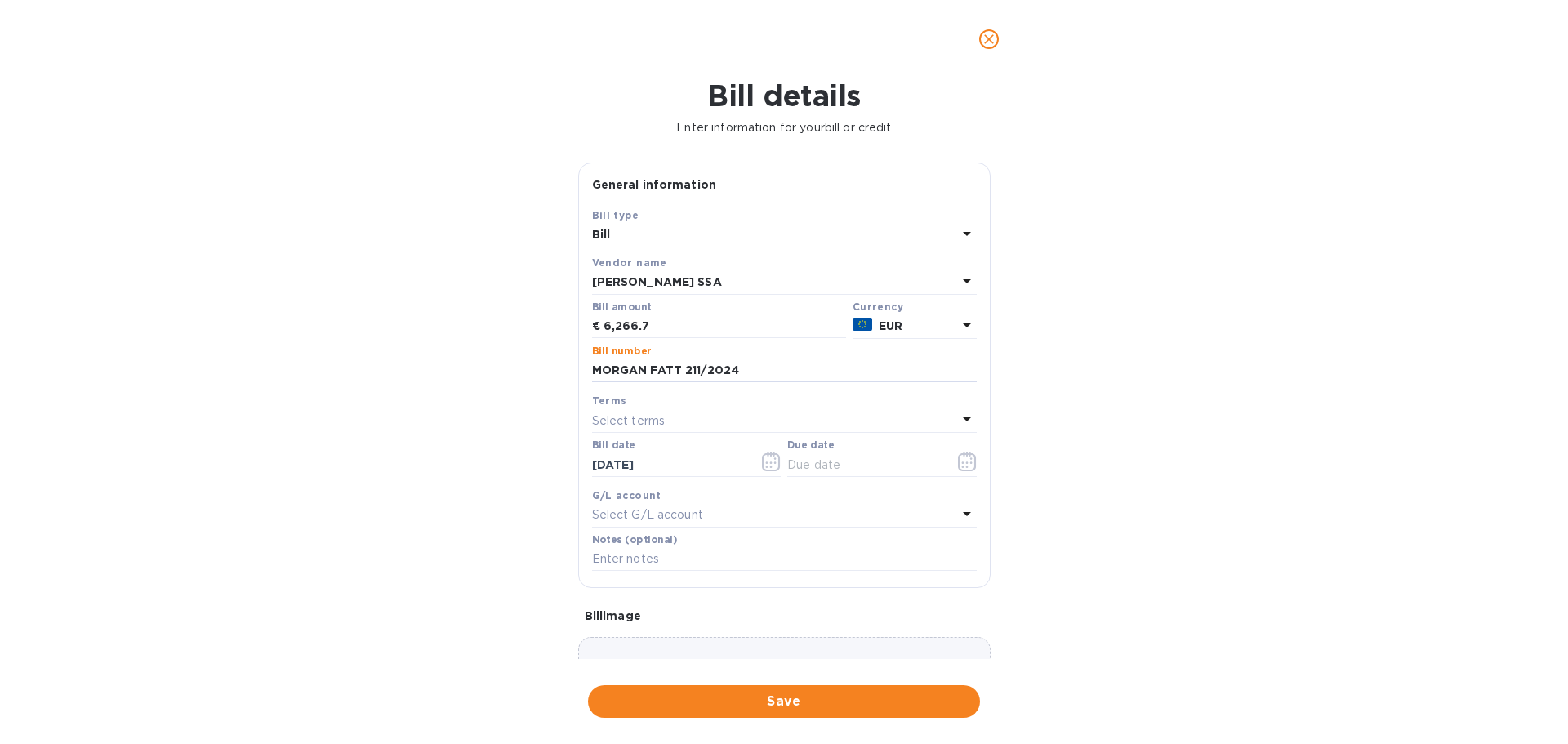
type input "MORGAN FATT 211/2024"
click at [1234, 522] on div "Bill details Enter information for your bill or credit General information Save…" at bounding box center [784, 411] width 1568 height 665
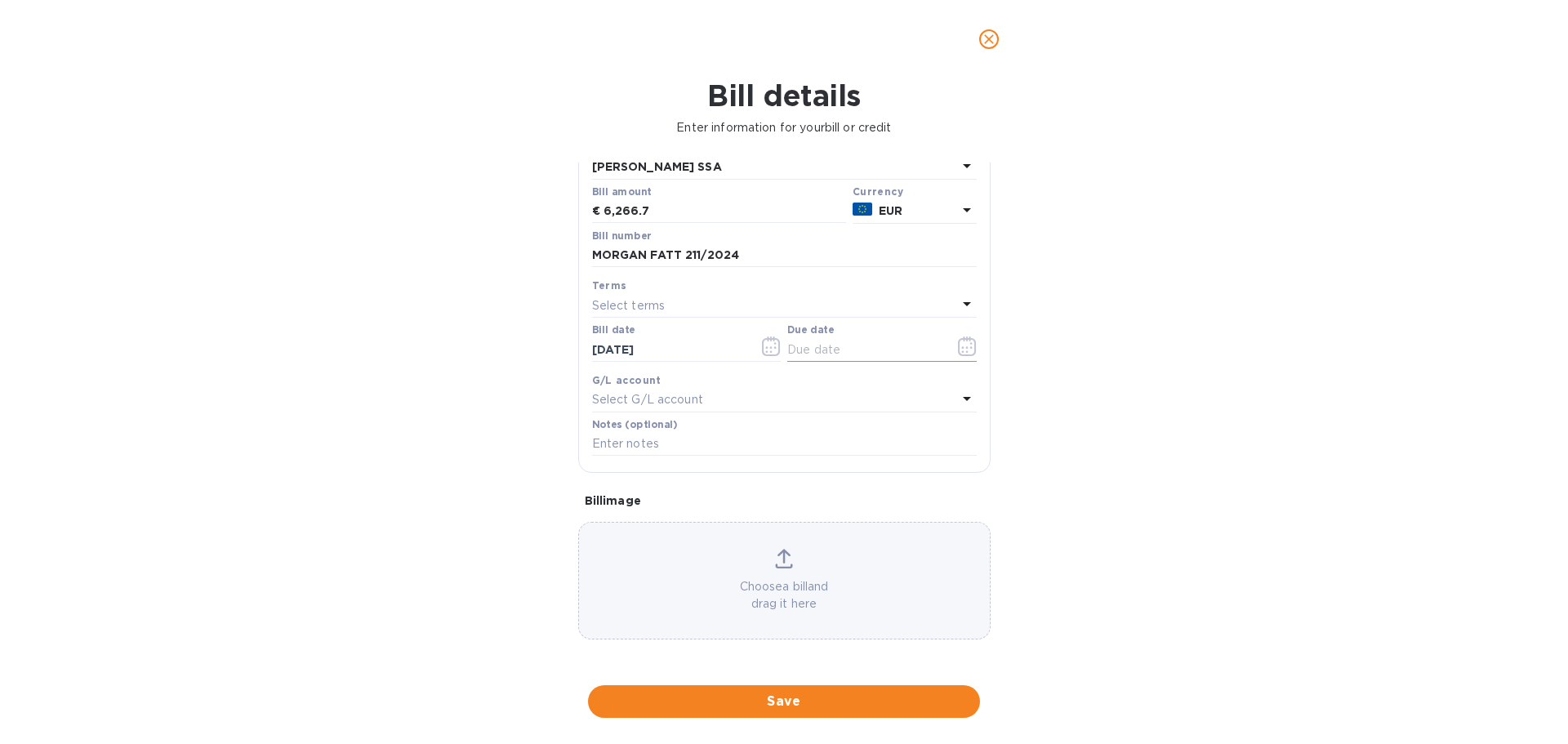
click at [961, 356] on icon "button" at bounding box center [967, 345] width 19 height 20
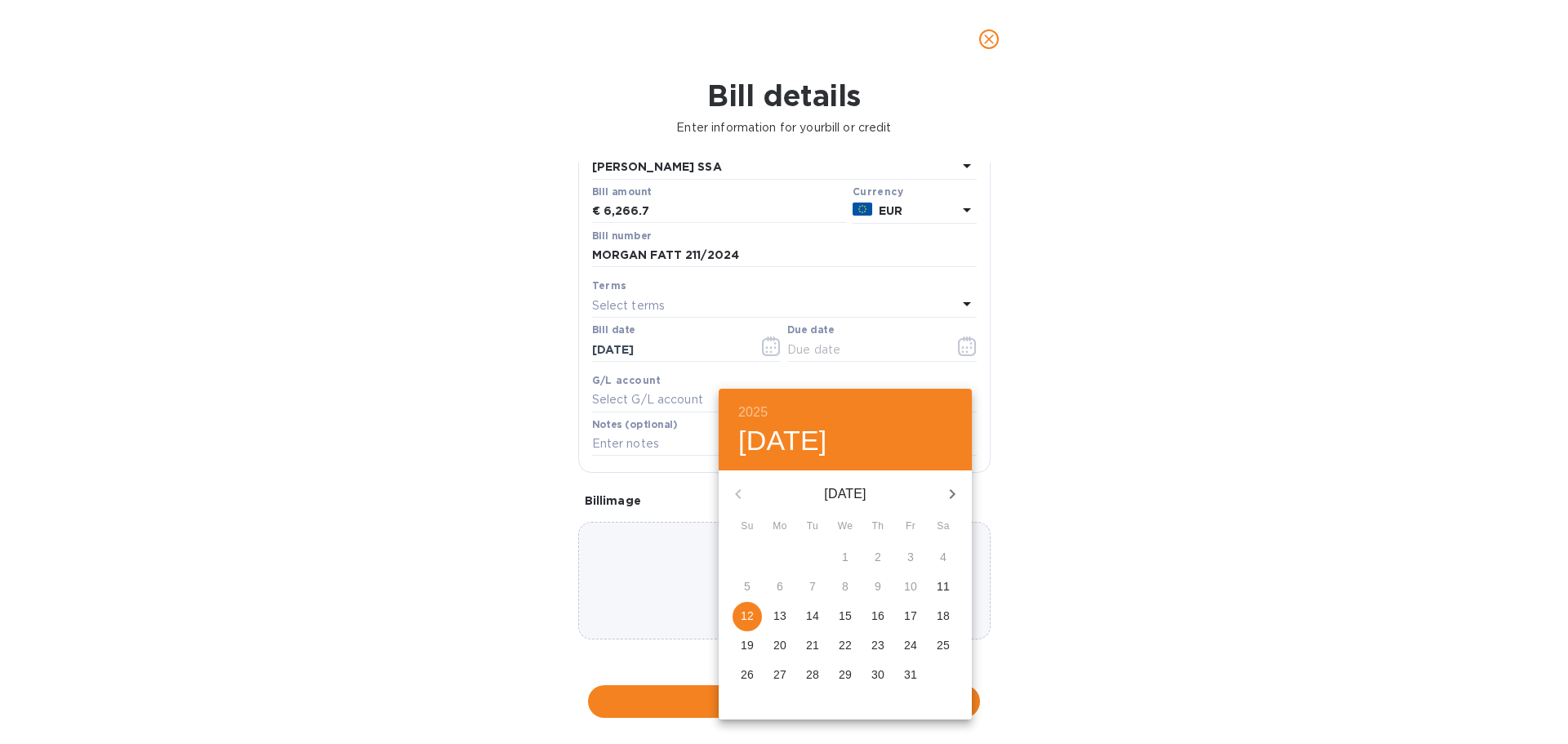
click at [753, 624] on p "12" at bounding box center [747, 615] width 13 height 16
type input "[DATE]"
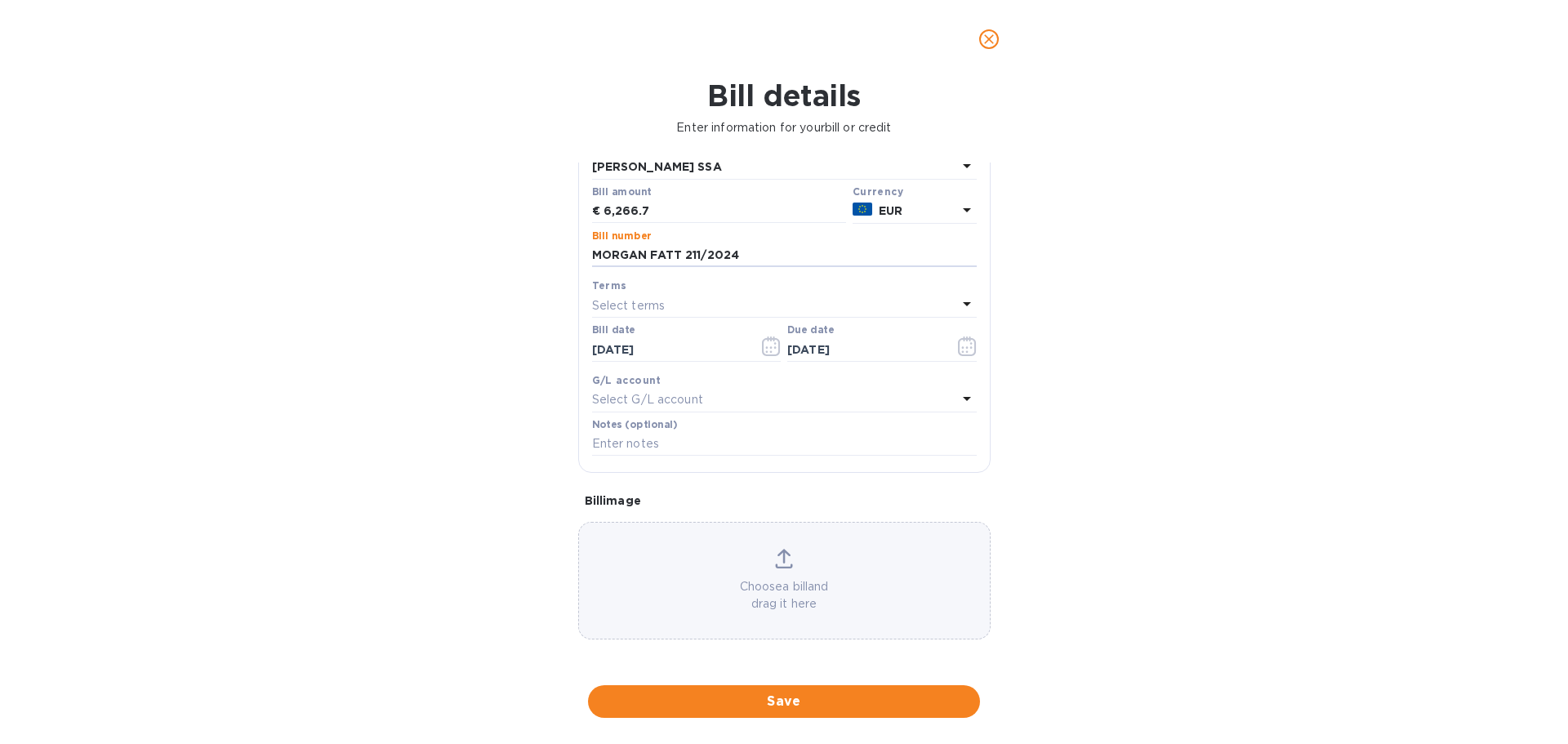
drag, startPoint x: 766, startPoint y: 258, endPoint x: 556, endPoint y: 260, distance: 210.0
click at [556, 260] on div "Bill details Enter information for your bill or credit General information Save…" at bounding box center [784, 411] width 1568 height 665
click at [688, 456] on input "text" at bounding box center [784, 444] width 384 height 25
paste input "MORGAN FATT 211/2024"
type input "MORGAN FATT 211/2024"
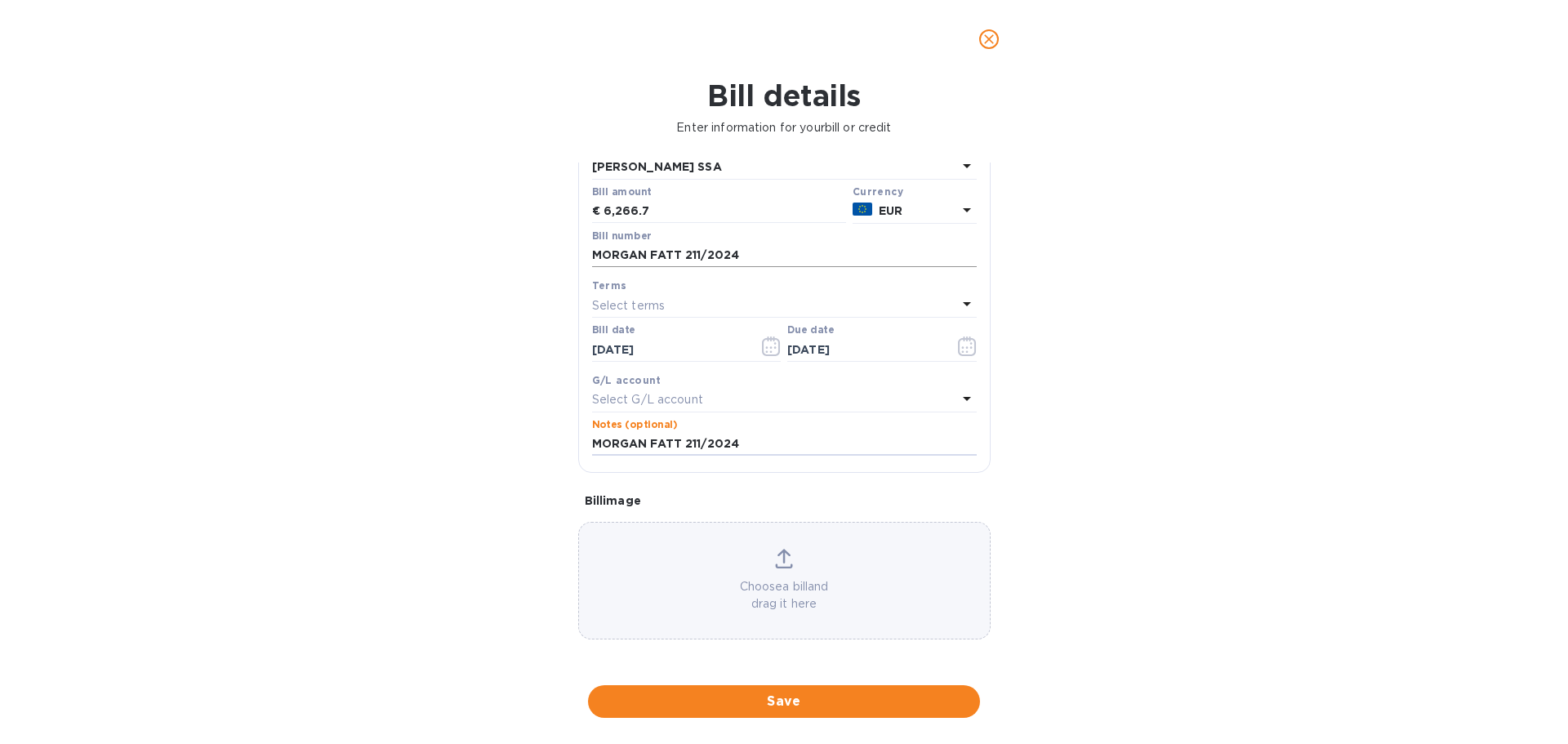
click at [652, 258] on input "MORGAN FATT 211/2024" at bounding box center [784, 255] width 384 height 25
type input "MORGAN HALF FATT 211/2024"
click at [1254, 478] on div "Bill details Enter information for your bill or credit General information Save…" at bounding box center [784, 411] width 1568 height 665
click at [806, 700] on span "Save" at bounding box center [783, 701] width 366 height 20
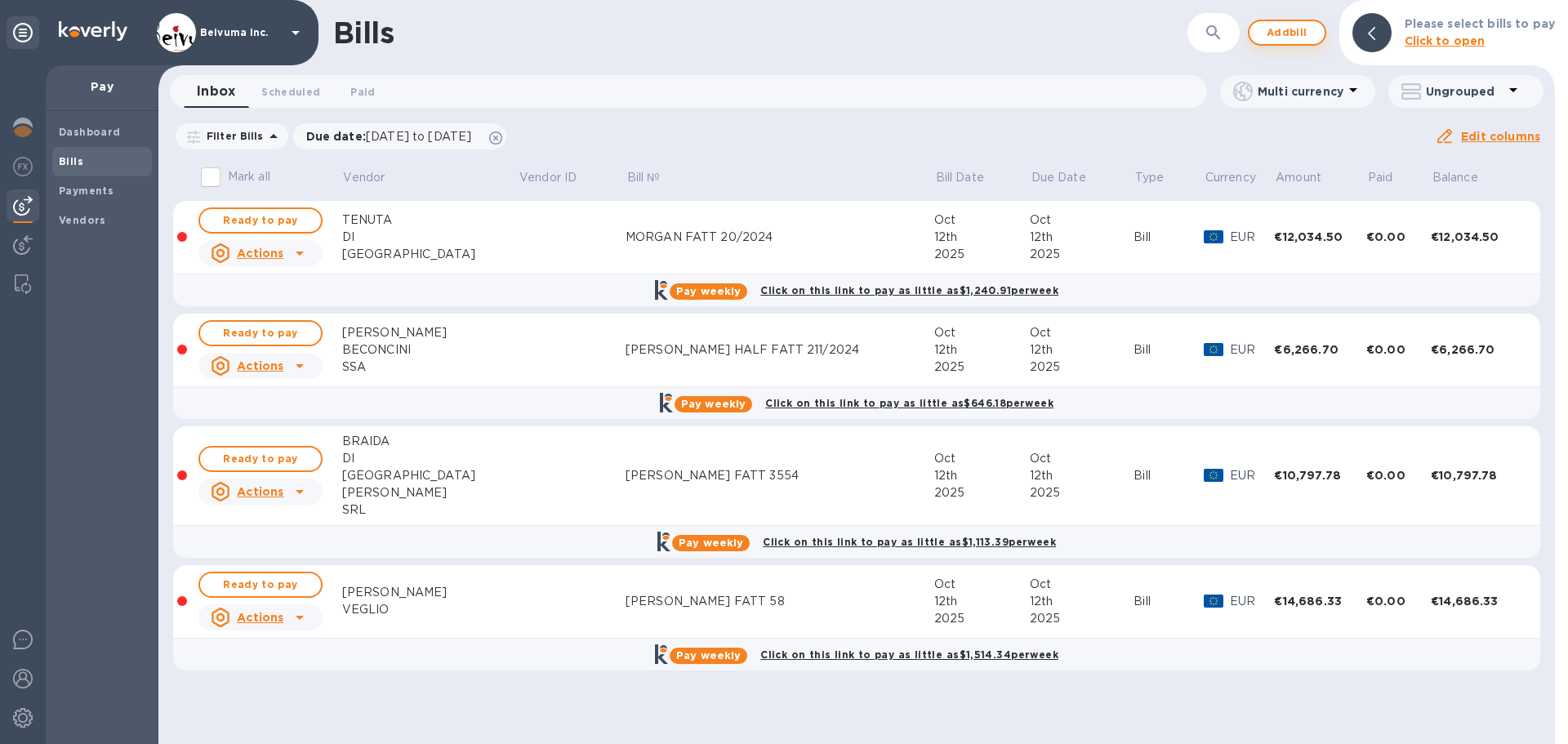
click at [1291, 34] on span "Add bill" at bounding box center [1287, 32] width 49 height 20
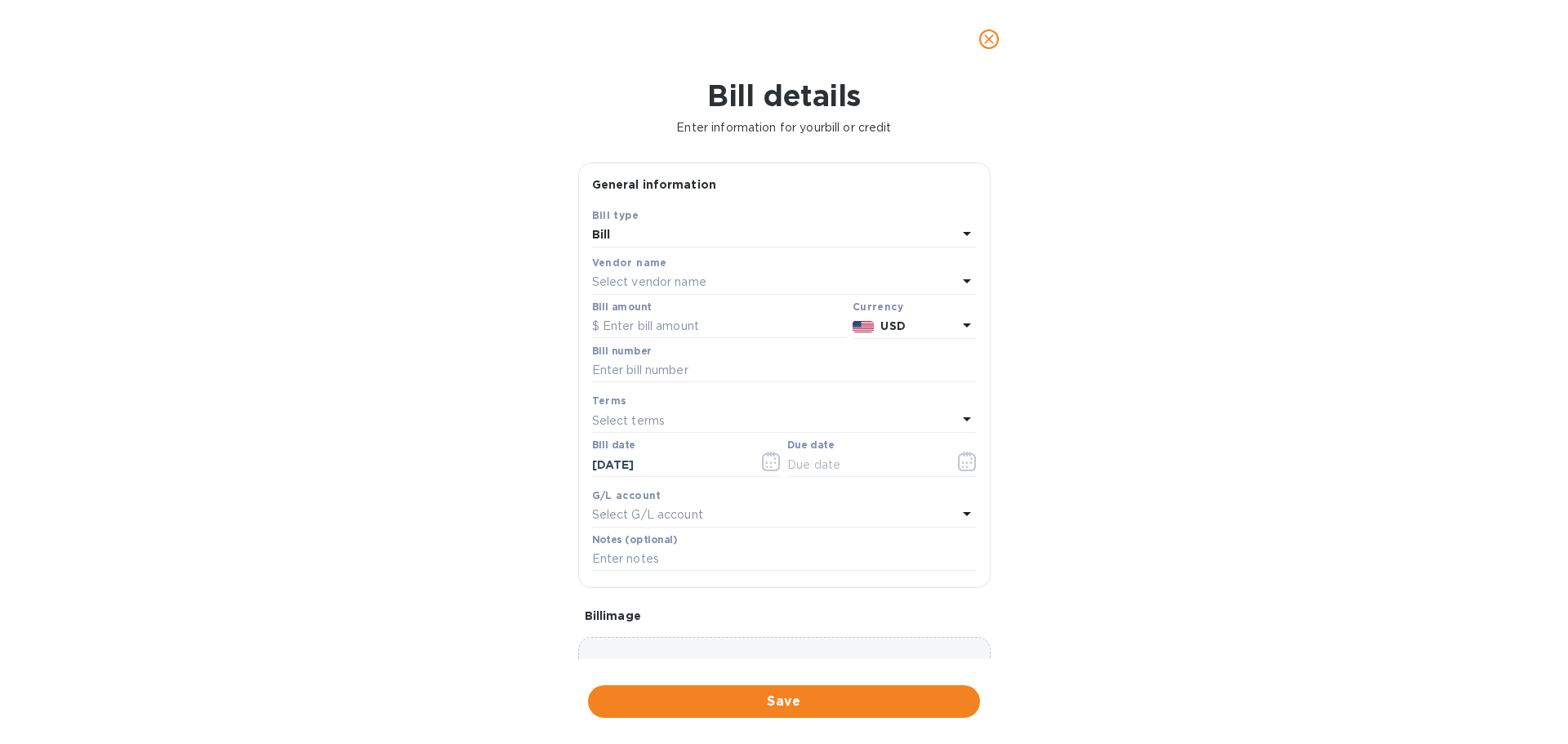
click at [682, 291] on p "Select vendor name" at bounding box center [649, 282] width 115 height 17
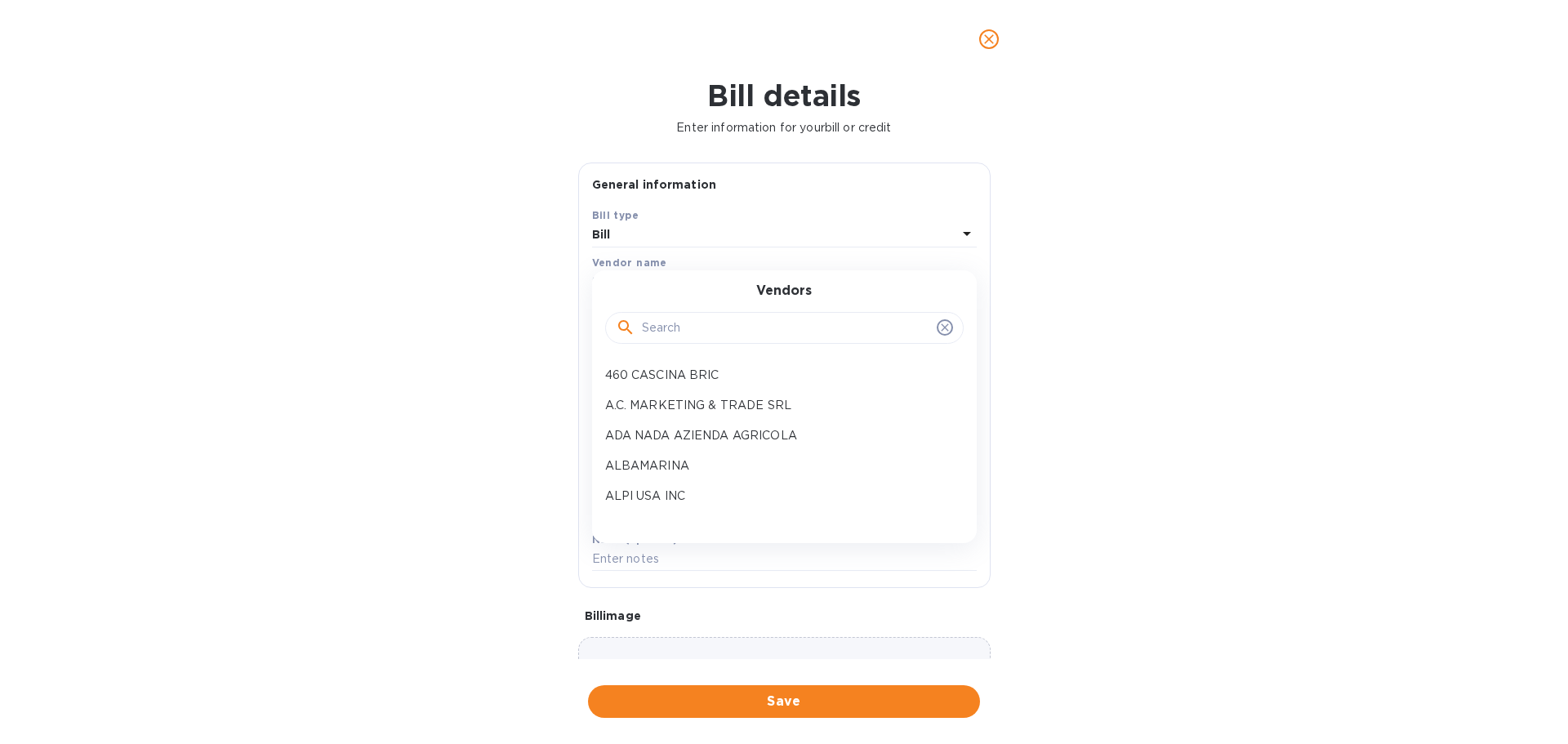
click at [666, 340] on input "text" at bounding box center [786, 327] width 288 height 25
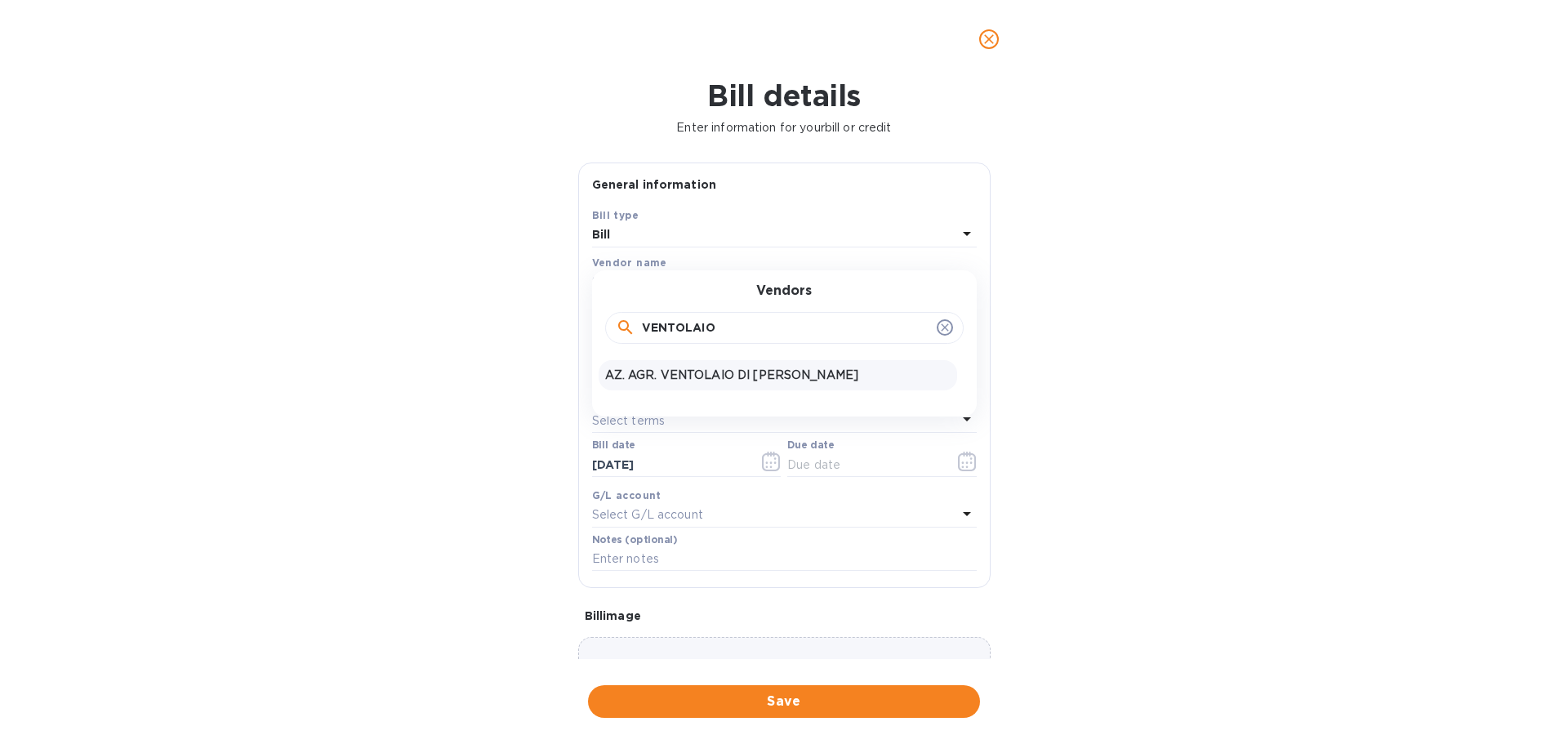
type input "VENTOLAIO"
click at [723, 383] on p "AZ. AGR. VENTOLAIO DI FANTI LUIGI" at bounding box center [777, 375] width 345 height 17
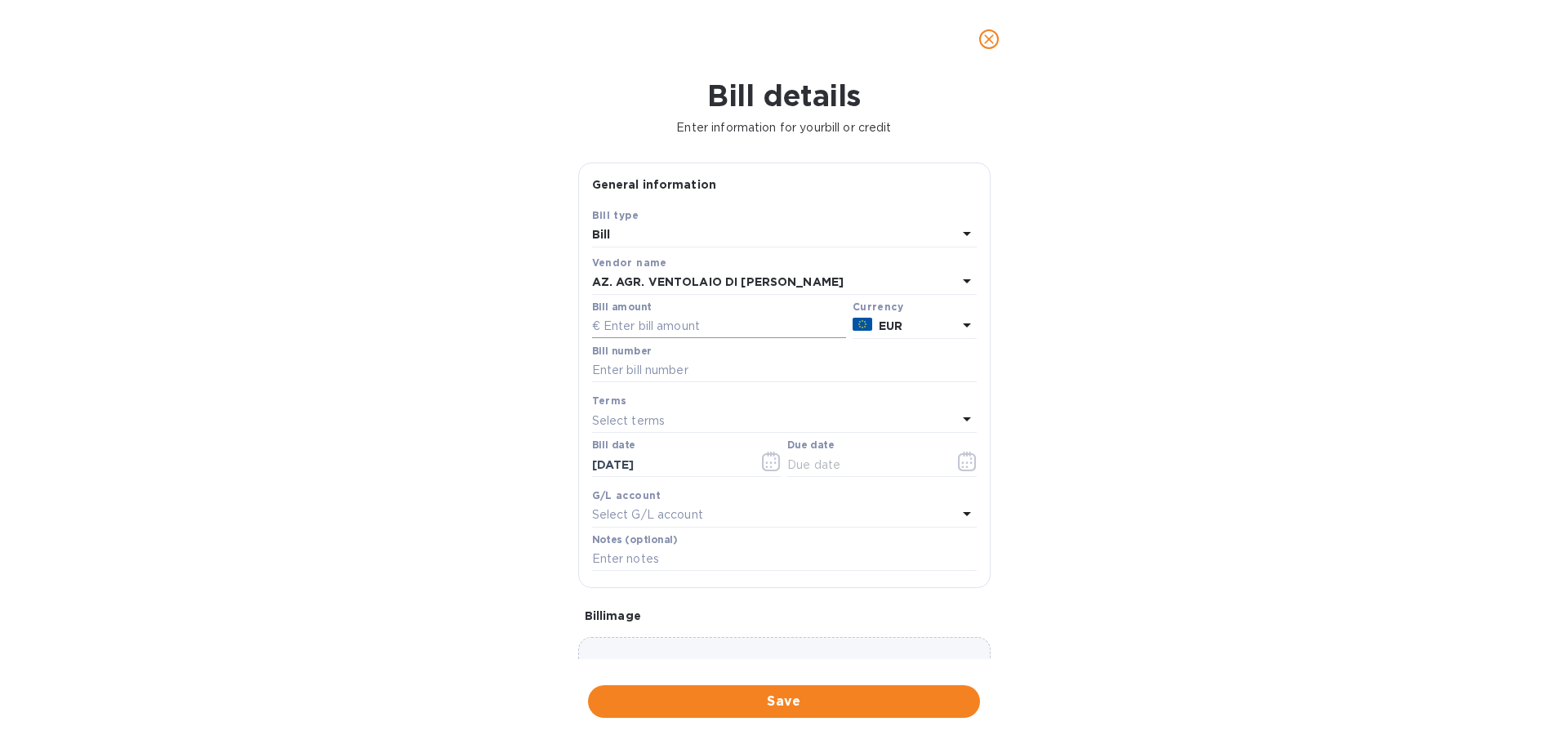
click at [726, 338] on input "text" at bounding box center [719, 326] width 254 height 25
click at [692, 338] on input "text" at bounding box center [719, 326] width 254 height 25
type input "5,047.50"
click at [715, 383] on input "text" at bounding box center [784, 370] width 384 height 25
click at [1253, 435] on div "Bill details Enter information for your bill or credit General information Save…" at bounding box center [784, 411] width 1568 height 665
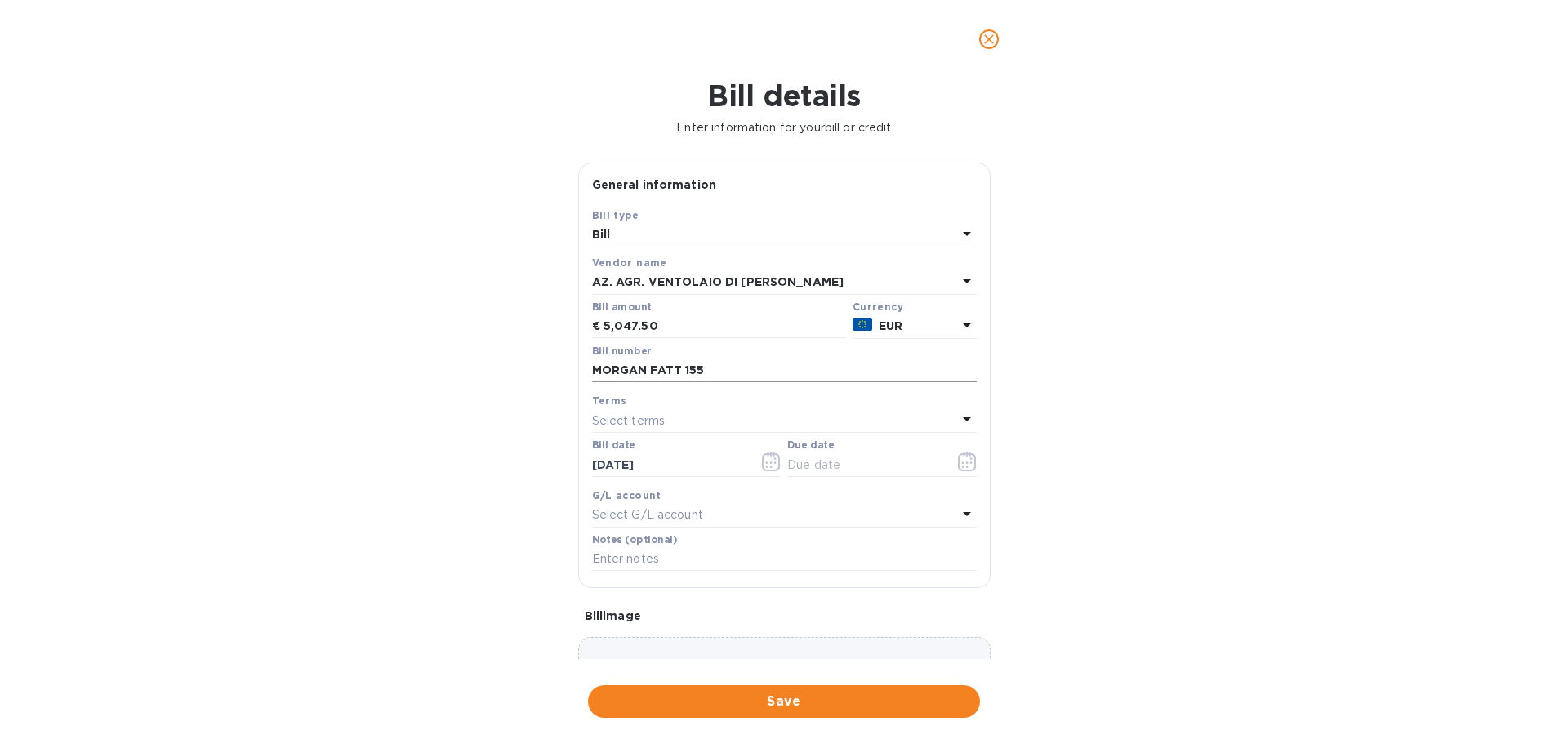
click at [651, 383] on input "MORGAN FATT 155" at bounding box center [784, 370] width 384 height 25
type input "MORGAN HALF FATT 155"
click at [1235, 479] on div "Bill details Enter information for your bill or credit General information Save…" at bounding box center [784, 411] width 1568 height 665
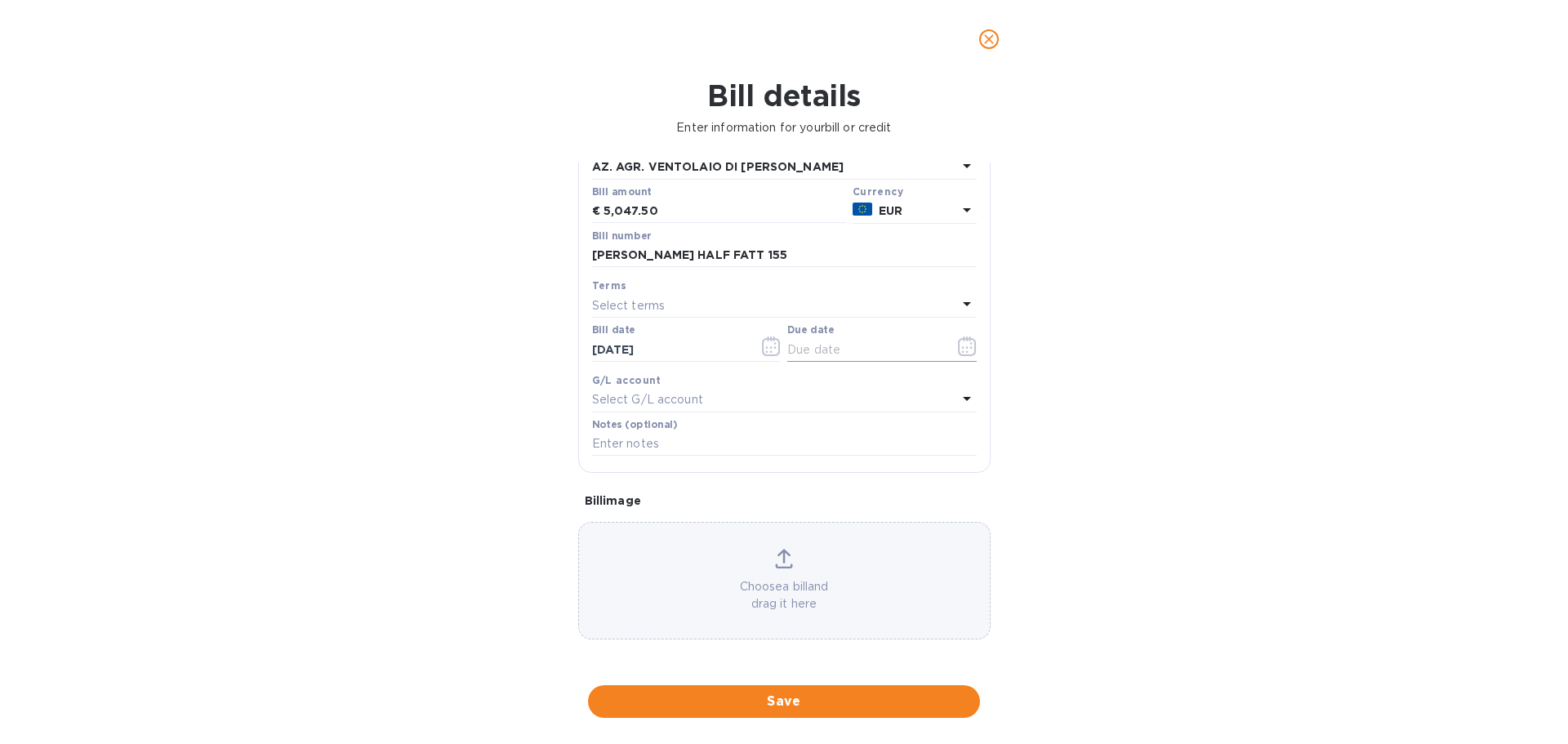
click at [958, 356] on icon "button" at bounding box center [967, 345] width 19 height 20
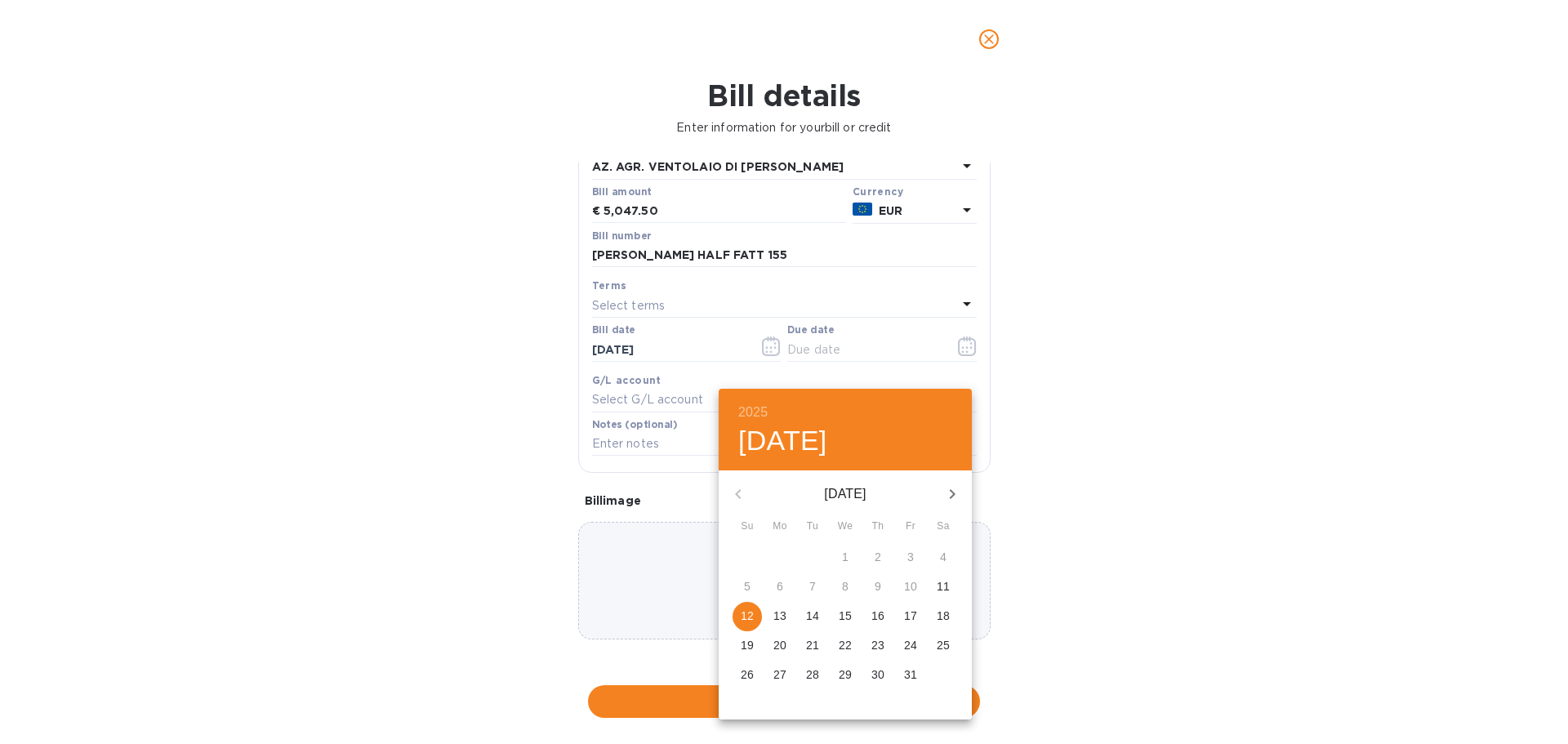
click at [753, 624] on p "12" at bounding box center [747, 615] width 13 height 16
type input "[DATE]"
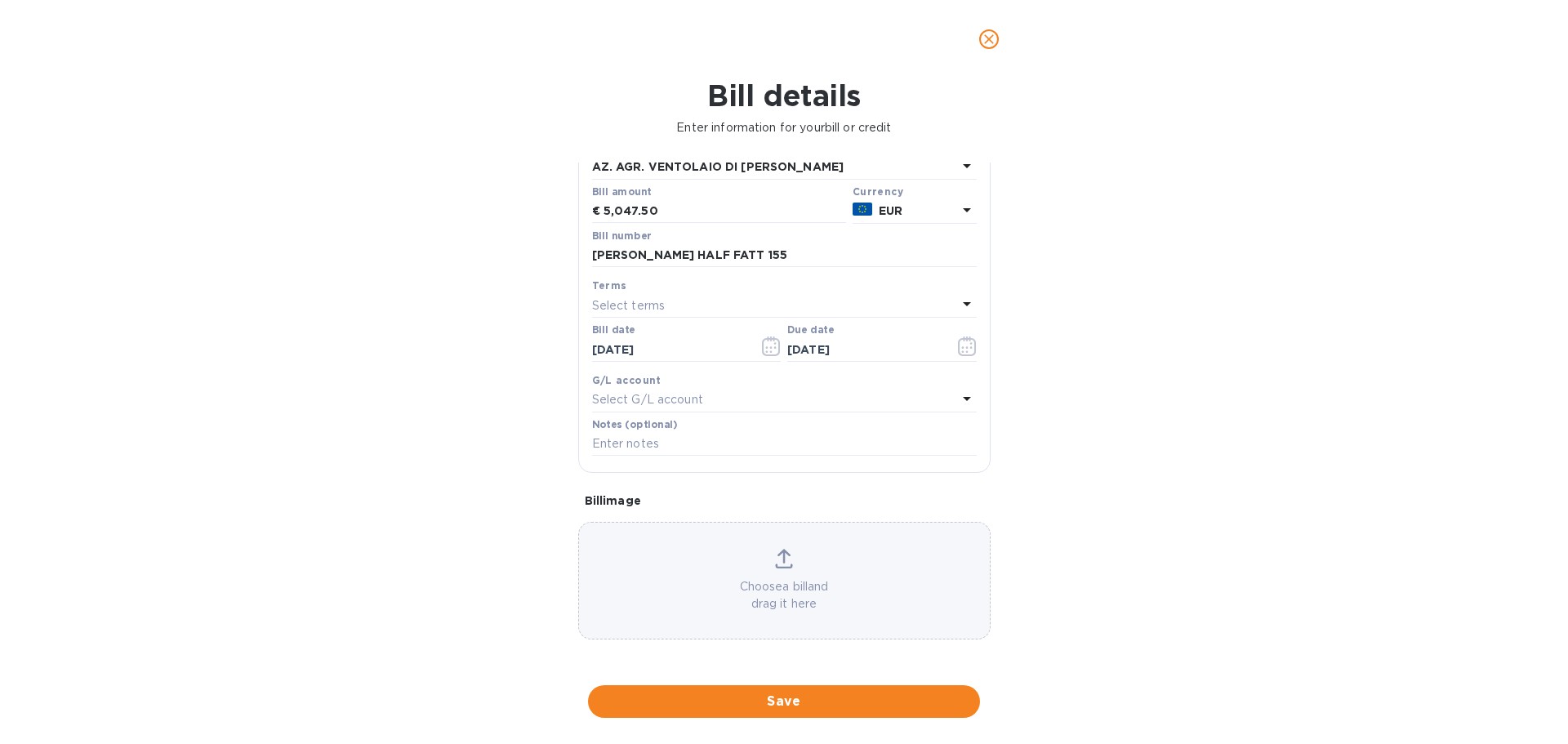
scroll to position [241, 0]
drag, startPoint x: 753, startPoint y: 210, endPoint x: 574, endPoint y: 213, distance: 179.0
click at [574, 213] on div "General information Save Bill type Bill Vendor name AZ. AGR. VENTOLAIO DI FANTI…" at bounding box center [784, 410] width 428 height 496
click at [655, 439] on input "text" at bounding box center [784, 444] width 384 height 25
paste input "MORGAN HALF FATT 155"
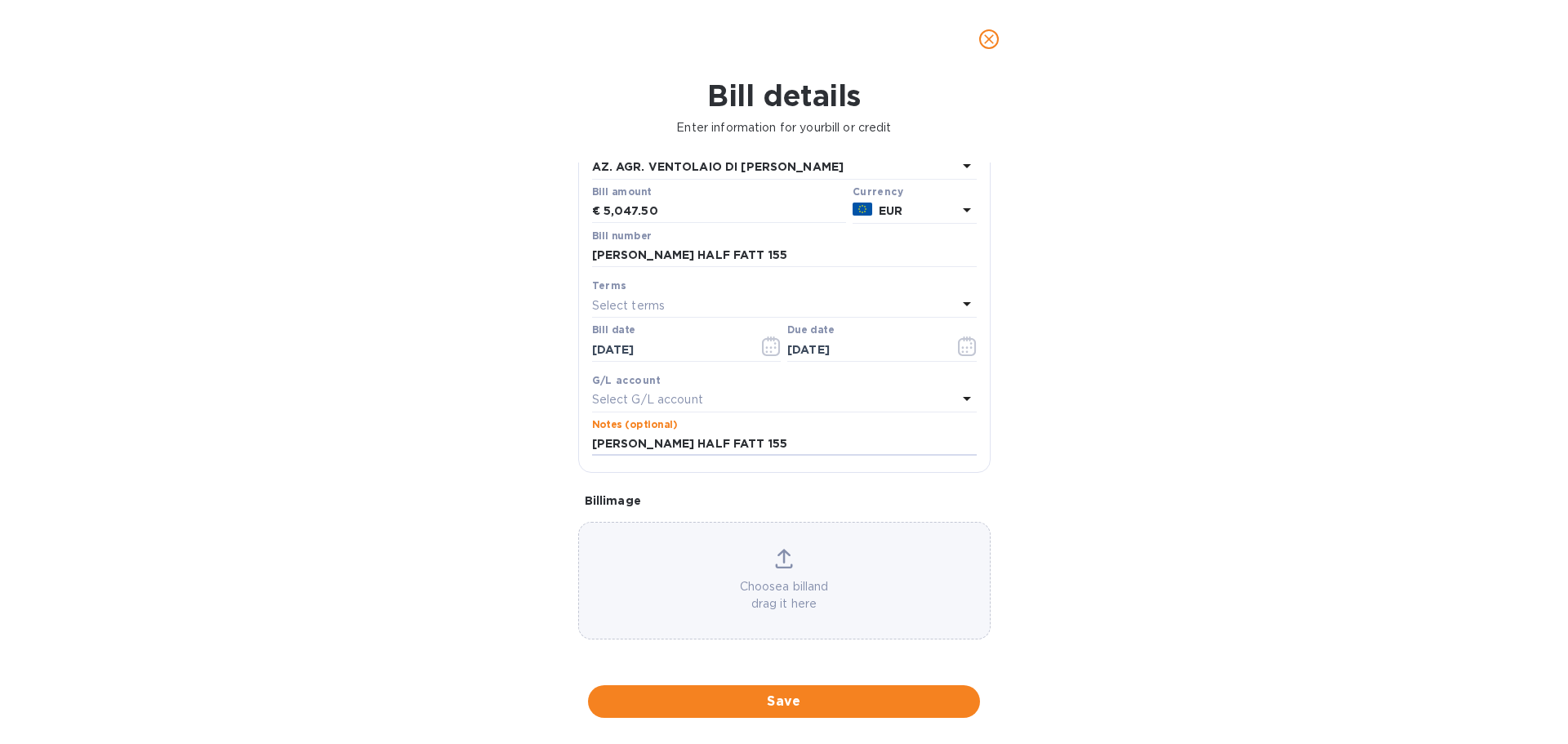
type input "MORGAN HALF FATT 155"
click at [1169, 507] on div "Bill details Enter information for your bill or credit General information Save…" at bounding box center [784, 411] width 1568 height 665
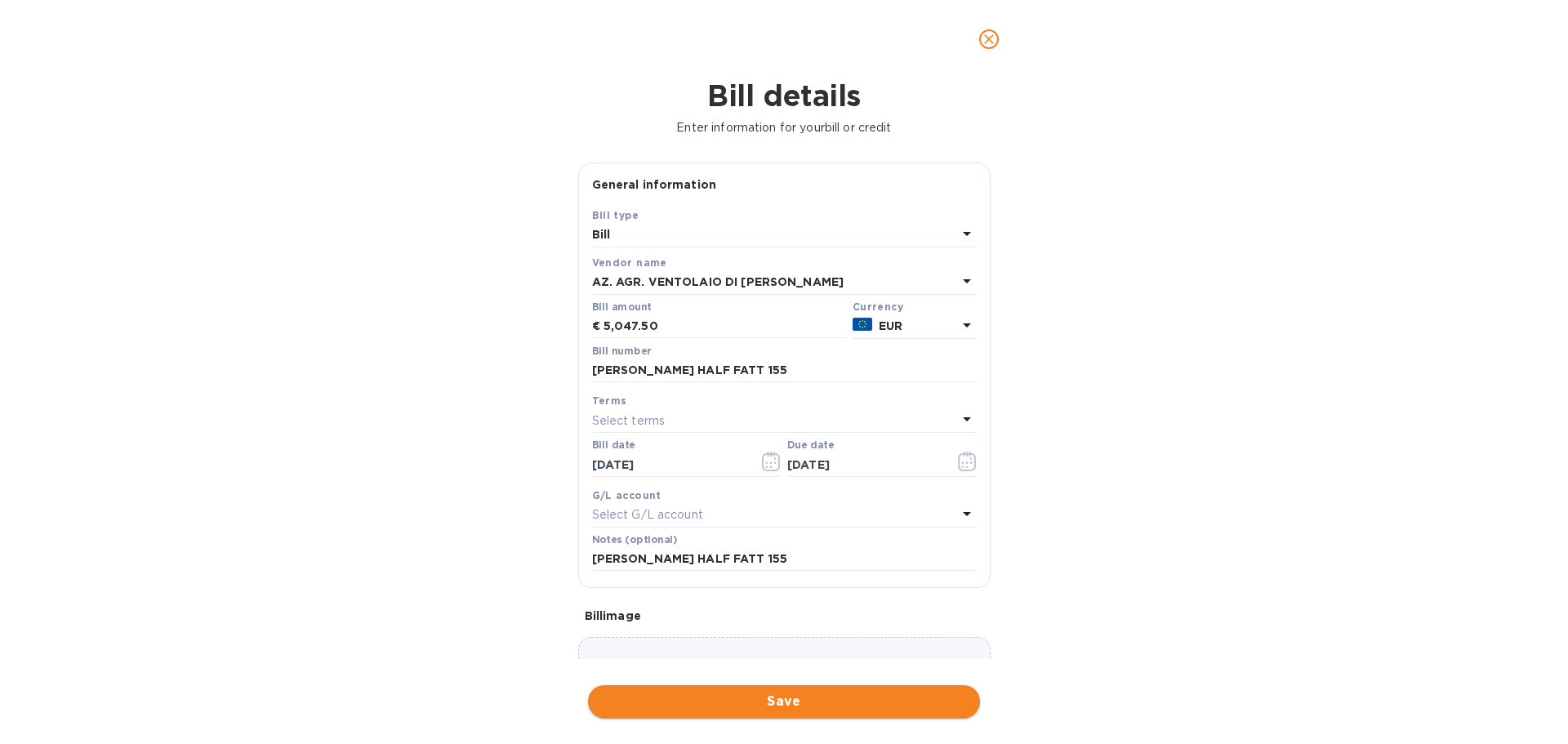
click at [812, 701] on span "Save" at bounding box center [783, 701] width 366 height 20
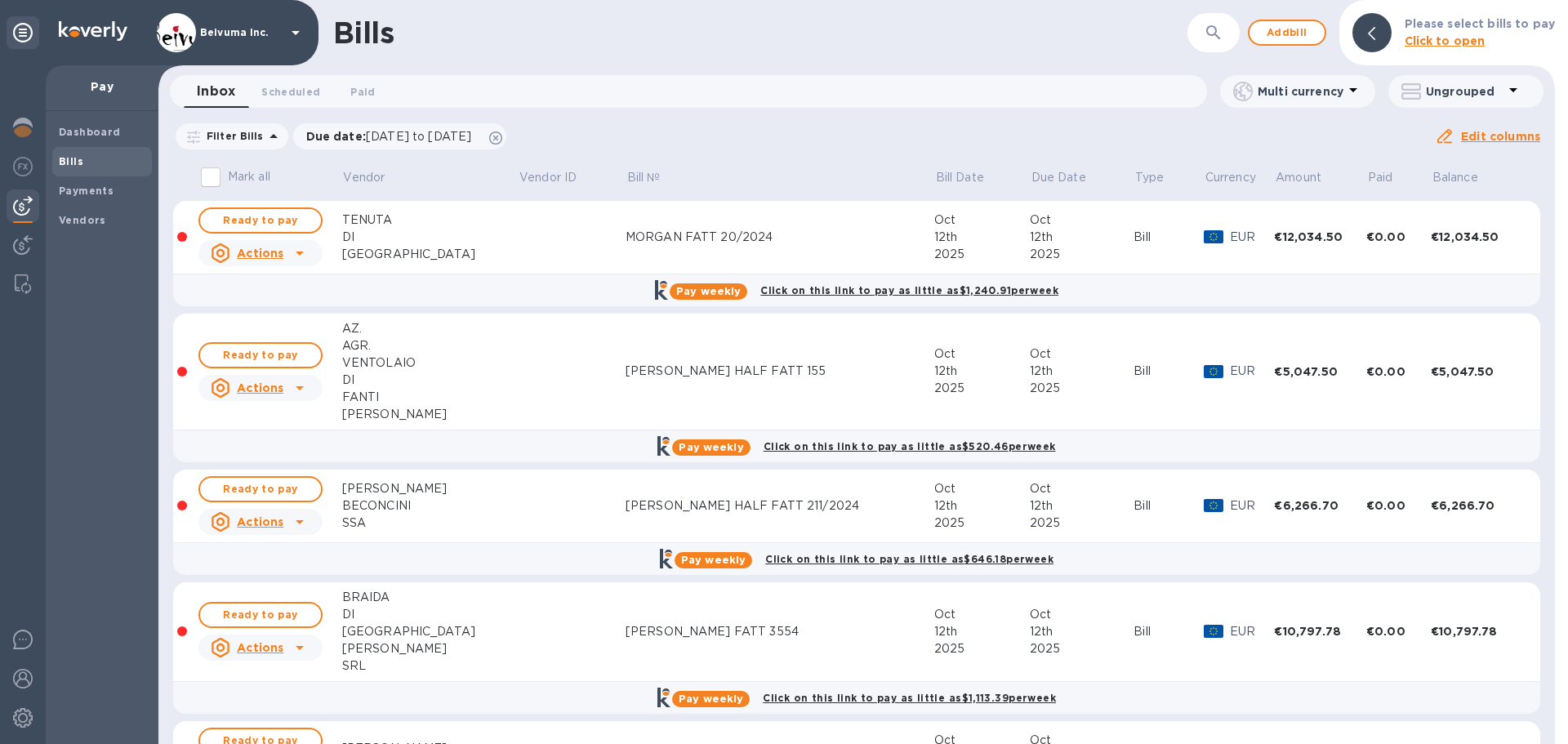
scroll to position [117, 0]
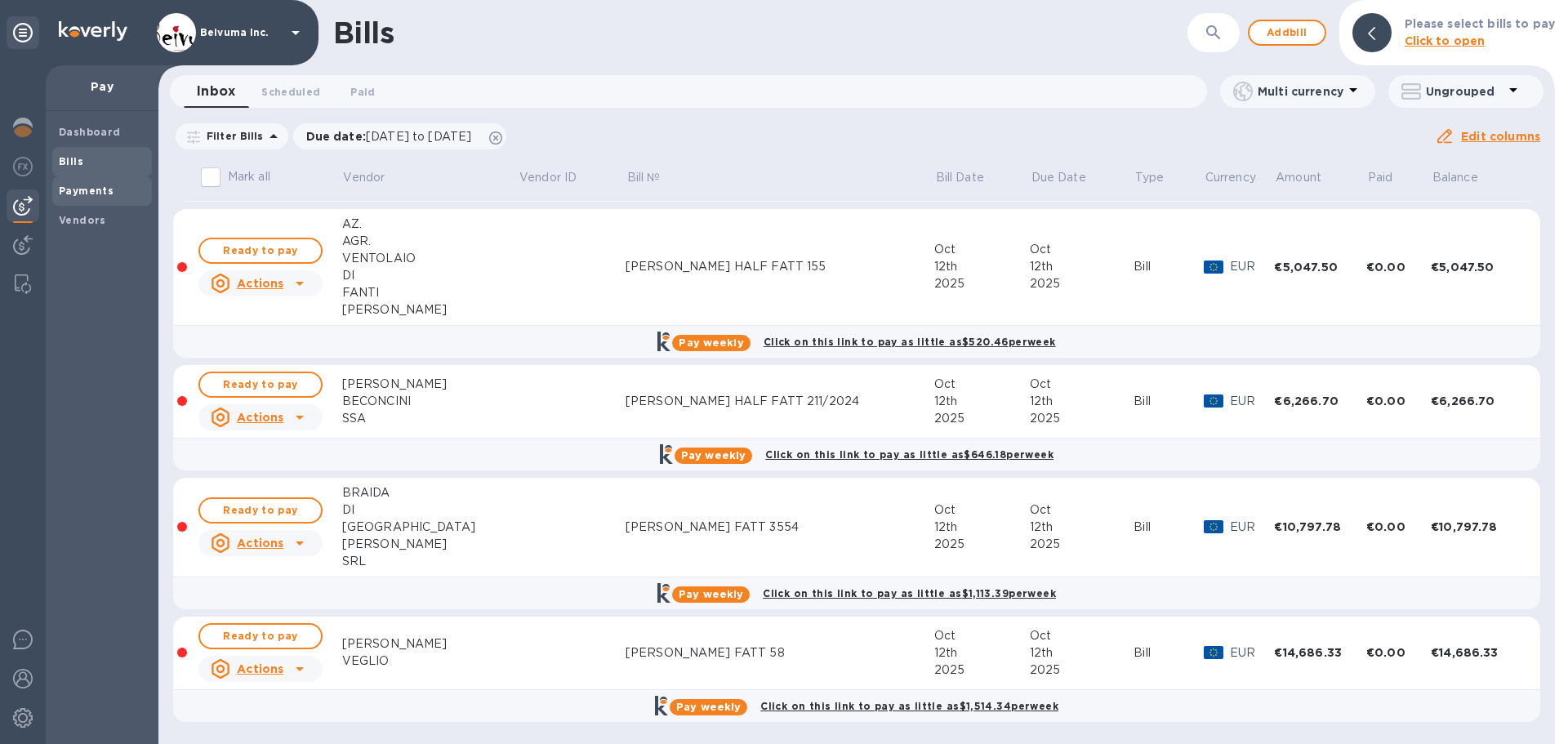
click at [88, 195] on b "Payments" at bounding box center [86, 190] width 54 height 12
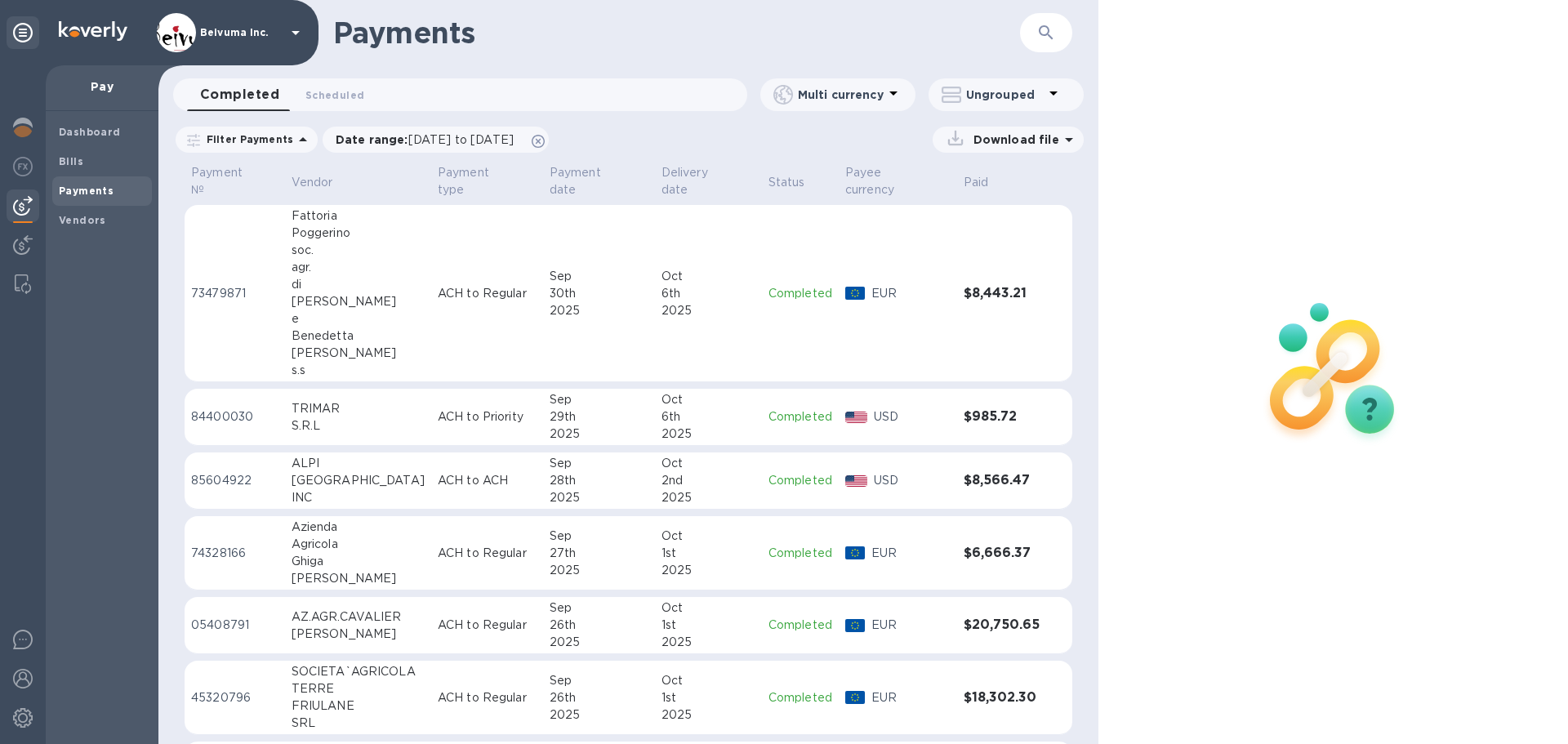
click at [1051, 30] on icon "button" at bounding box center [1045, 32] width 20 height 20
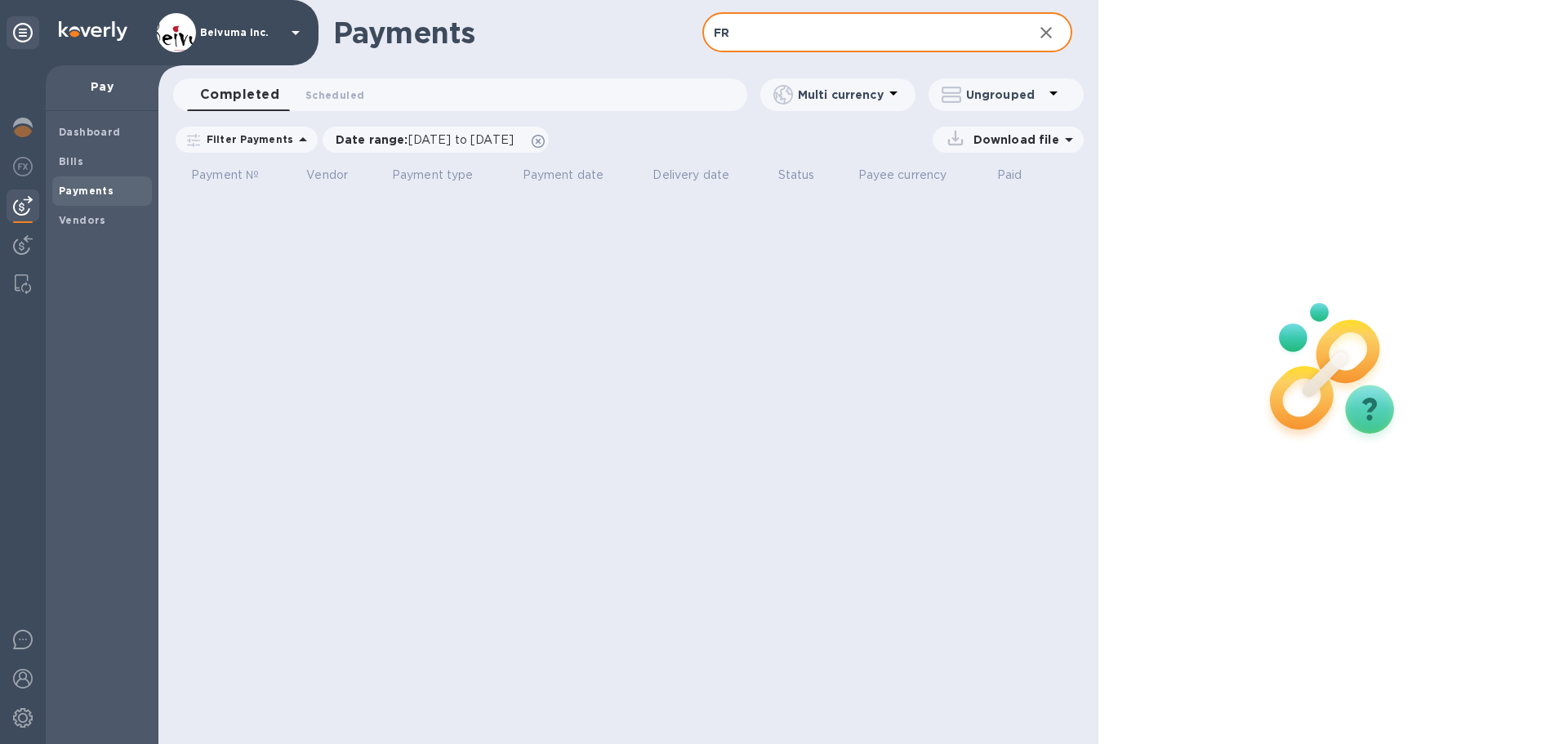
type input "F"
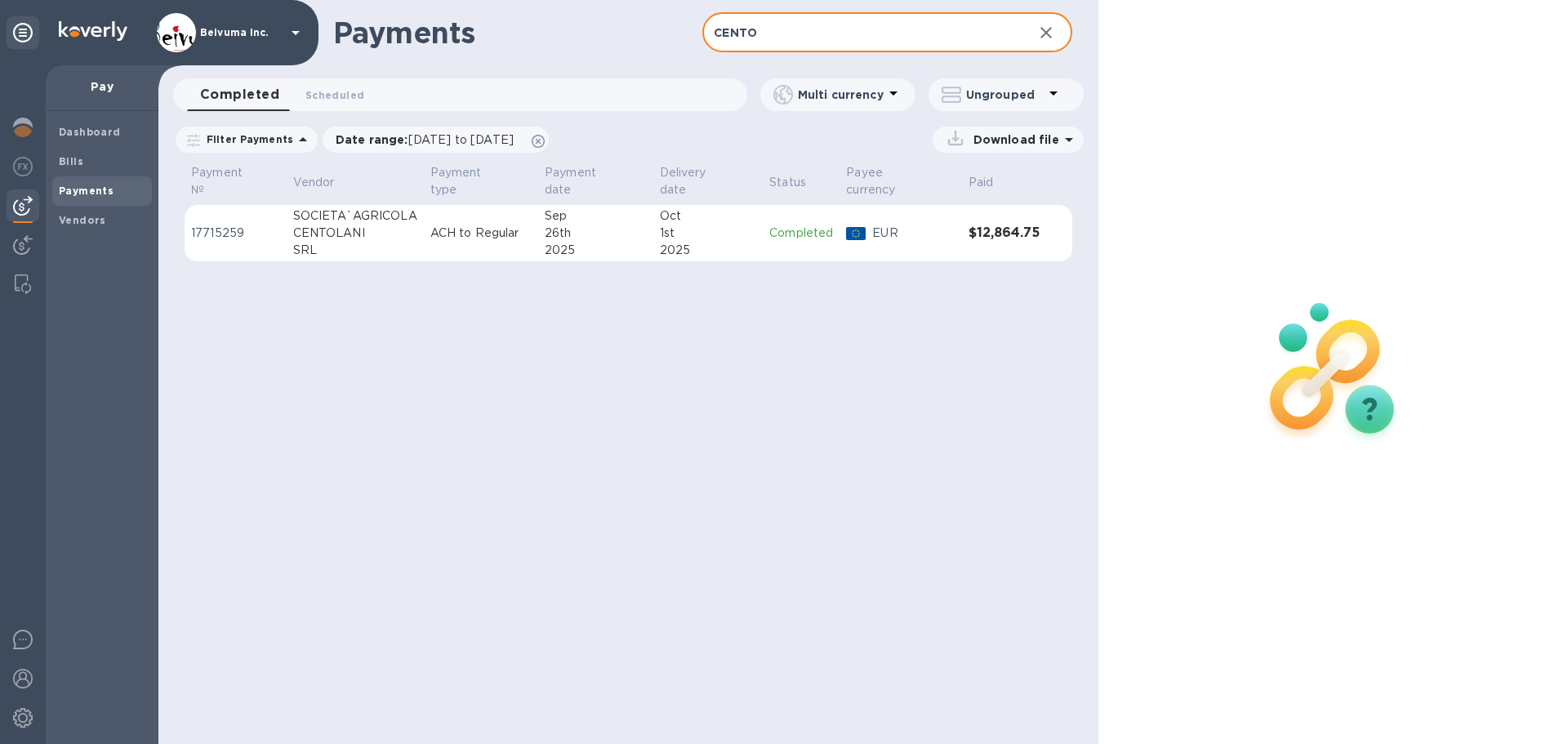
type input "CENTO"
